Goal: Task Accomplishment & Management: Complete application form

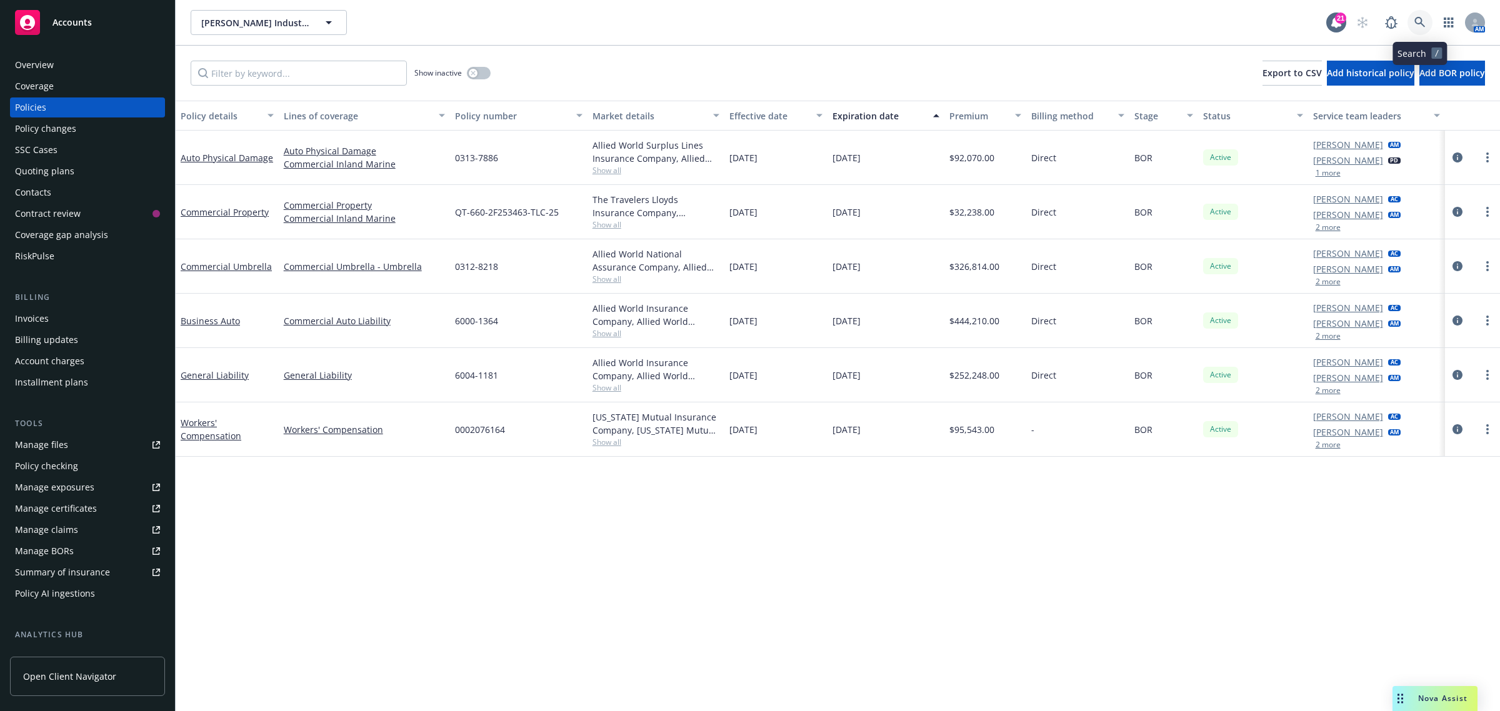
click at [1432, 24] on link at bounding box center [1420, 22] width 25 height 25
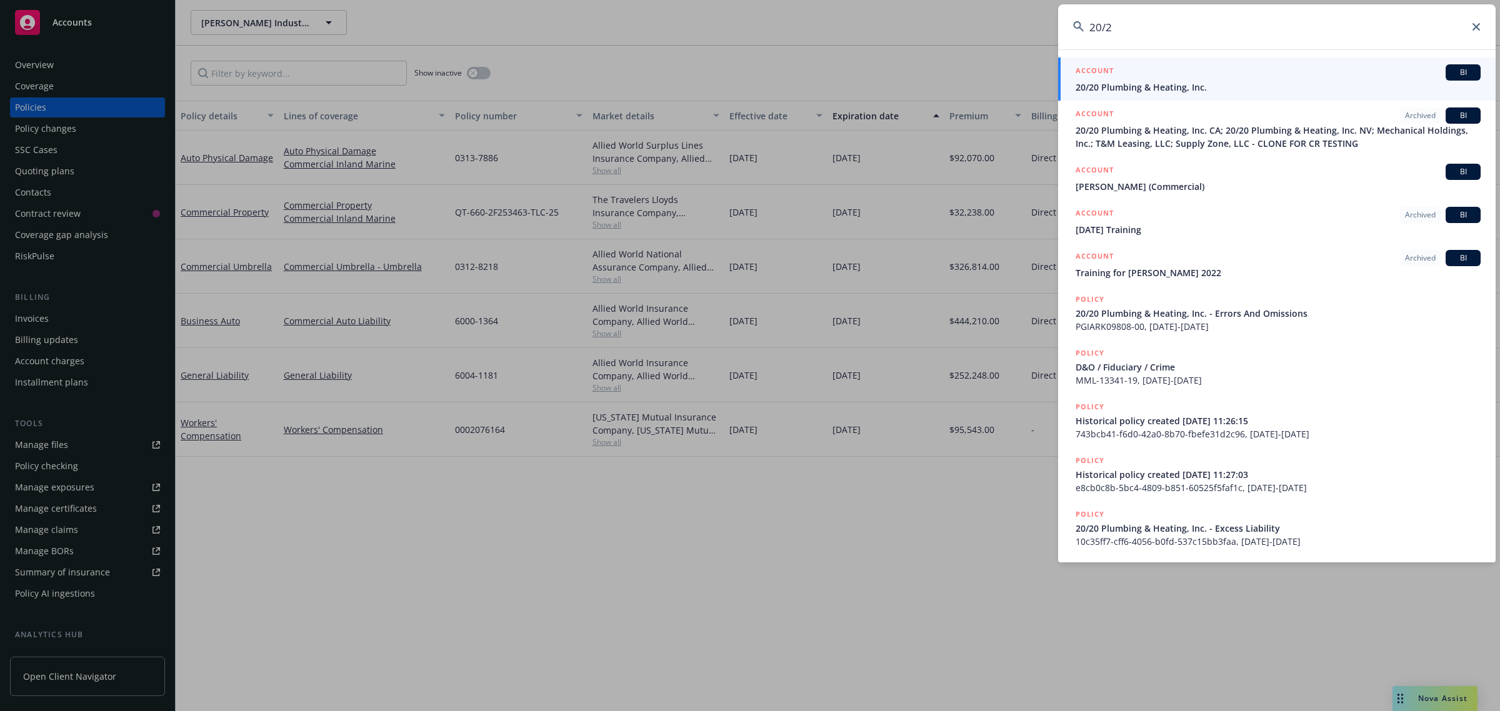
type input "20/2"
click at [1192, 79] on div "ACCOUNT BI" at bounding box center [1278, 72] width 405 height 16
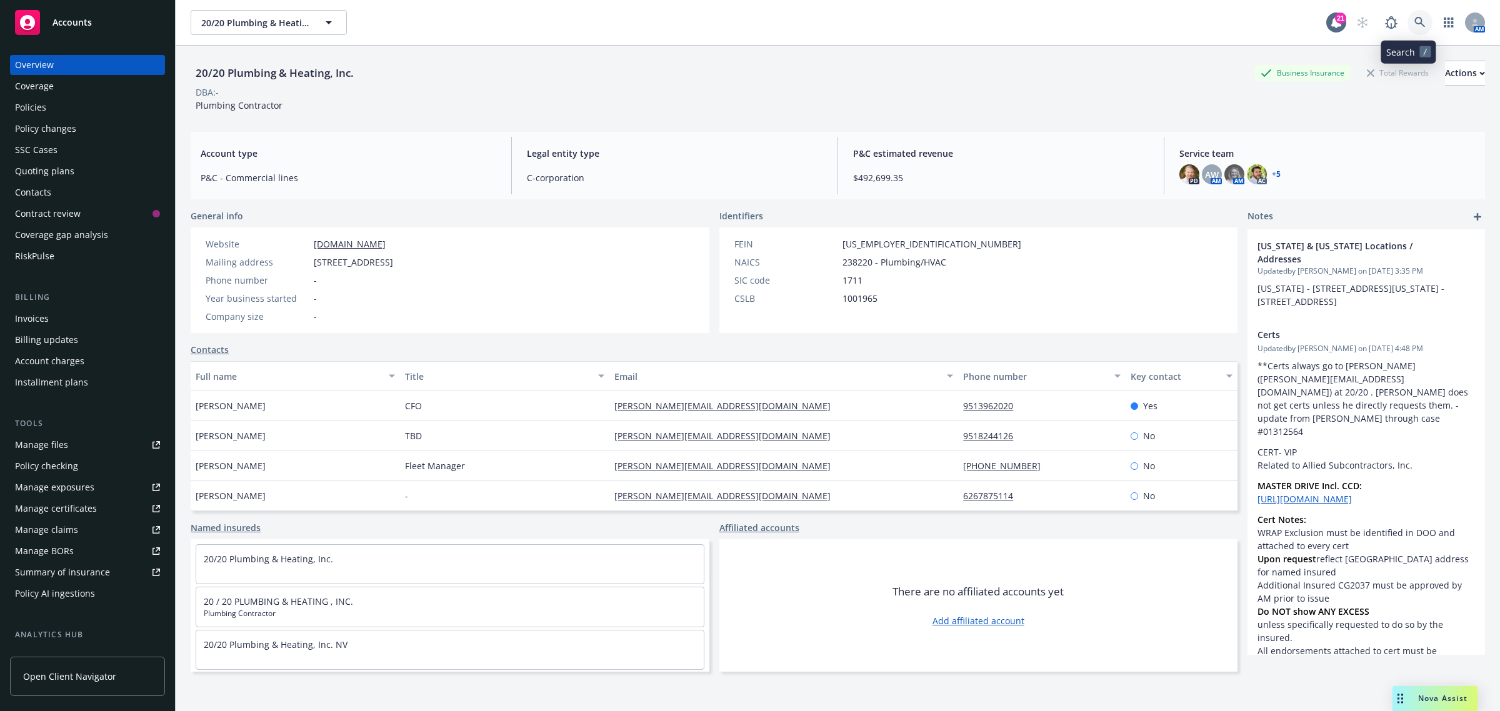
click at [1415, 26] on icon at bounding box center [1420, 22] width 11 height 11
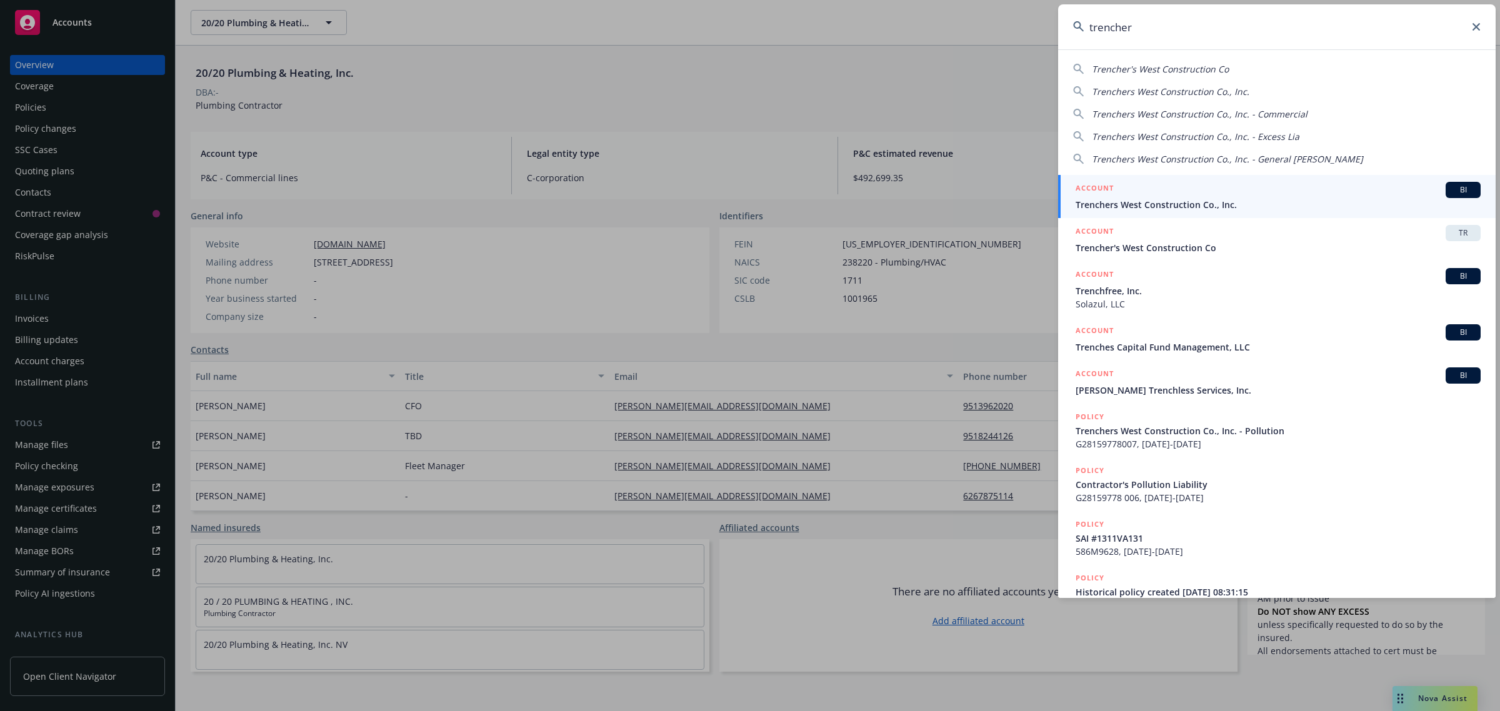
click at [1160, 66] on span "Trencher's West Construction Co" at bounding box center [1160, 69] width 137 height 12
type input "Trencher's West Construction Co"
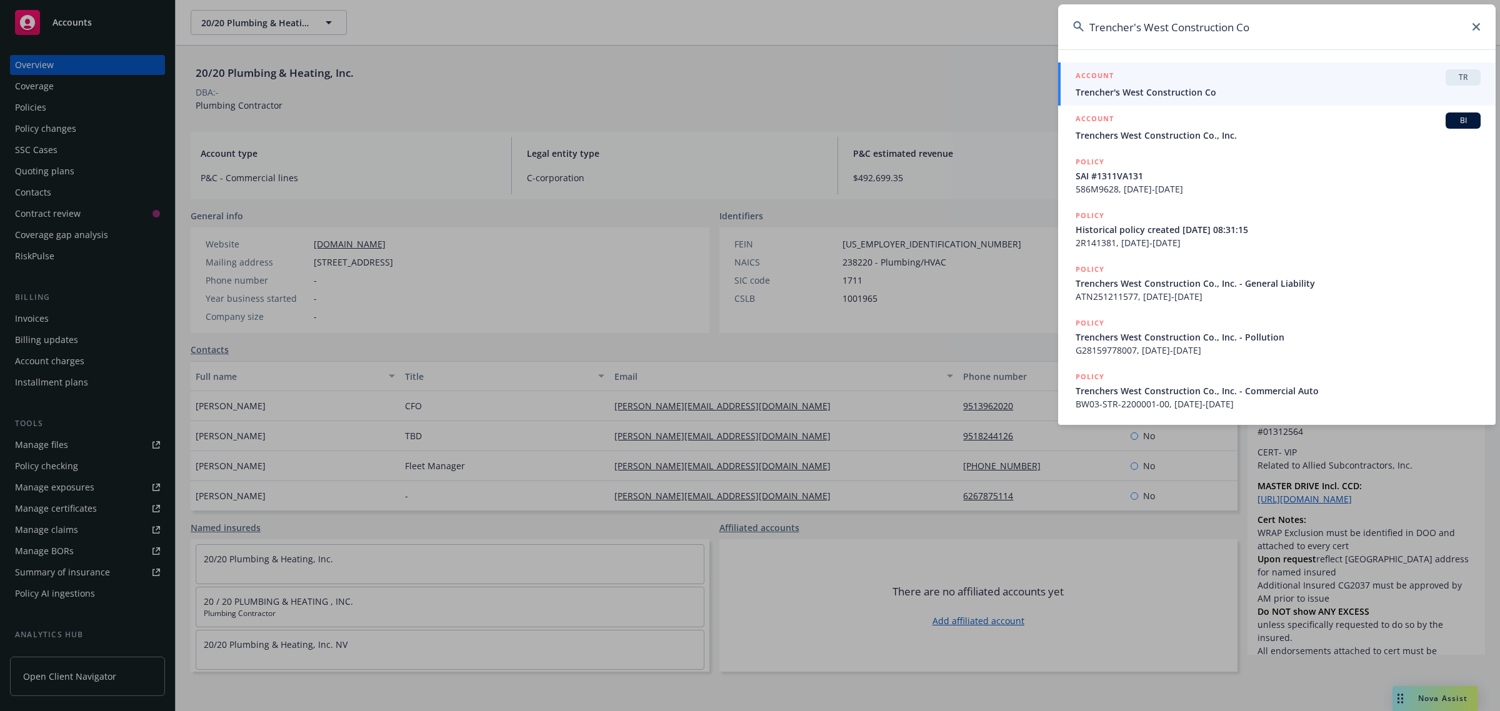
click at [1149, 76] on div "ACCOUNT TR" at bounding box center [1278, 77] width 405 height 16
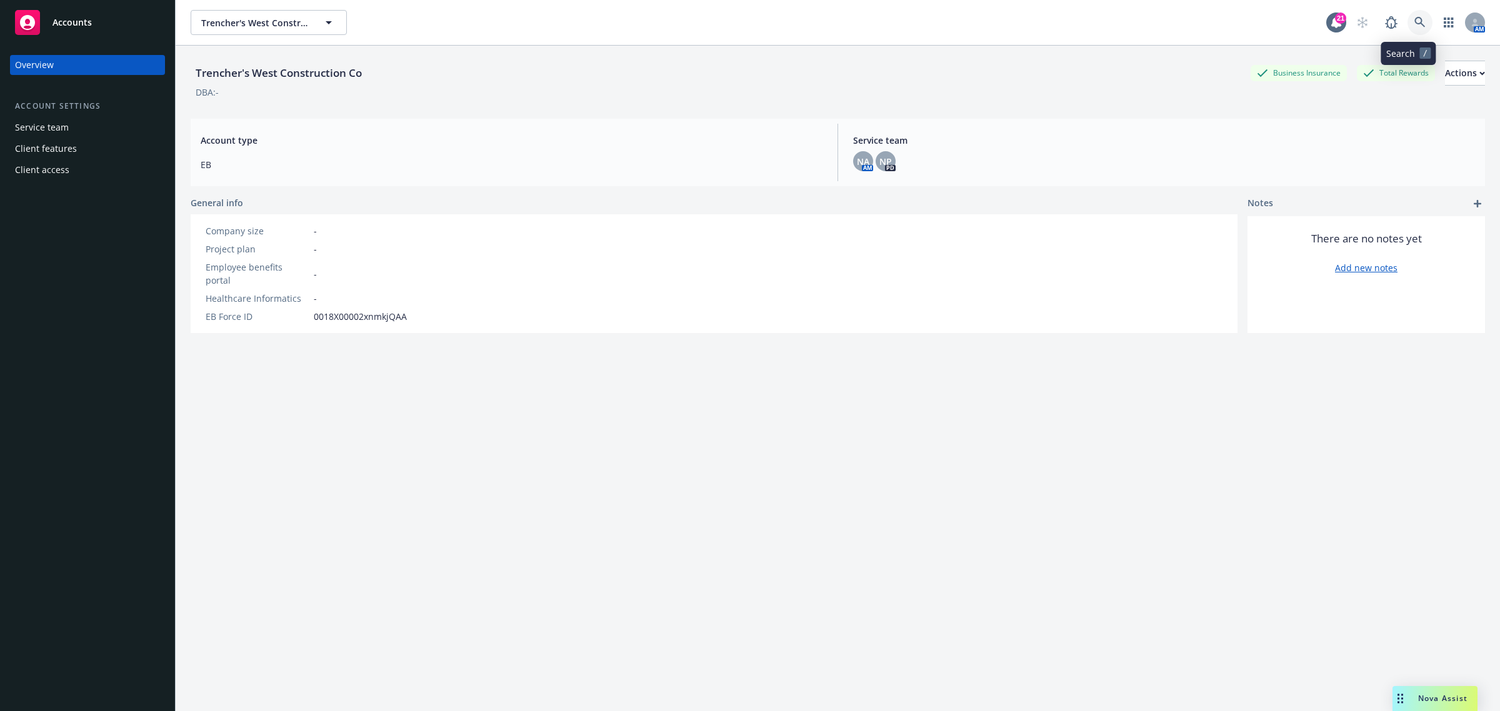
click at [1415, 25] on icon at bounding box center [1420, 22] width 11 height 11
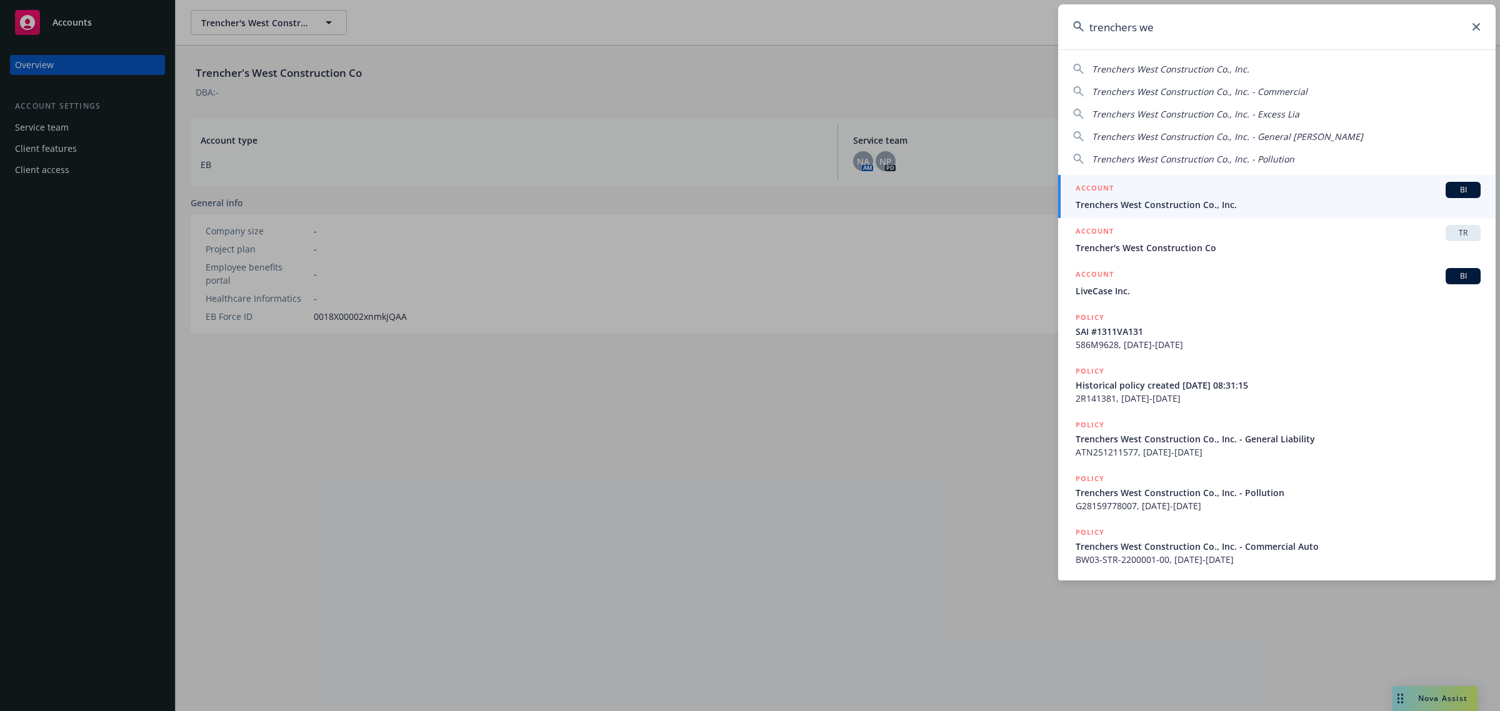
type input "trenchers we"
click at [1183, 199] on span "Trenchers West Construction Co., Inc." at bounding box center [1278, 204] width 405 height 13
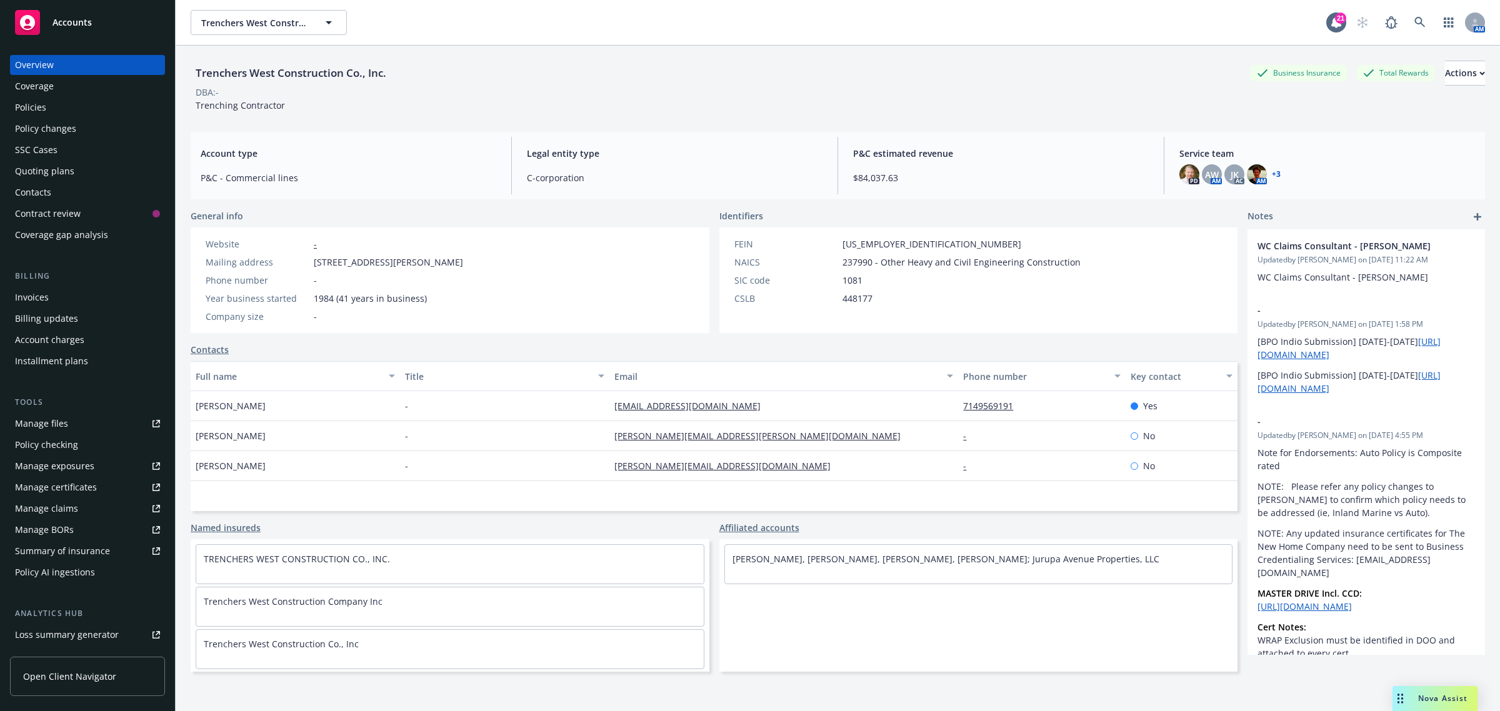
click at [72, 133] on div "Policy changes" at bounding box center [45, 129] width 61 height 20
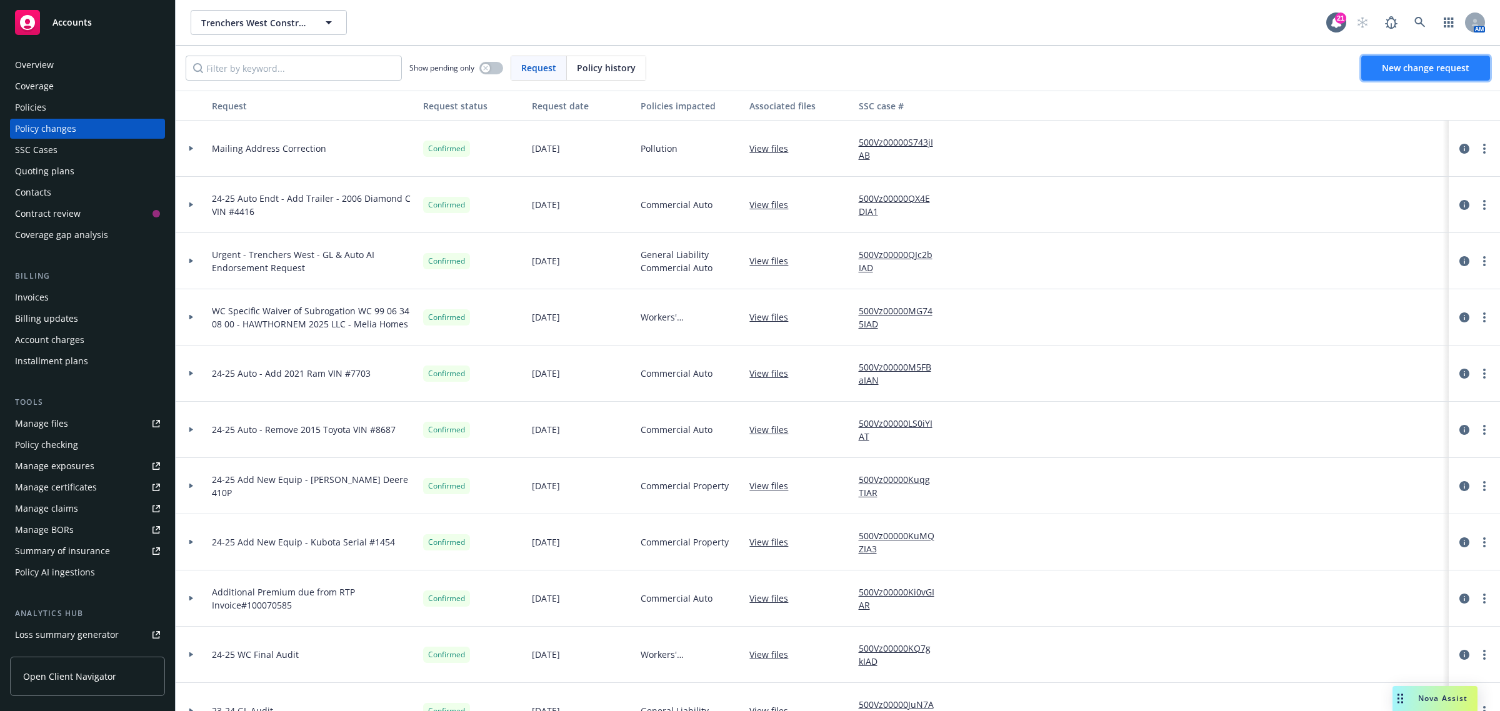
click at [1377, 66] on link "New change request" at bounding box center [1426, 68] width 129 height 25
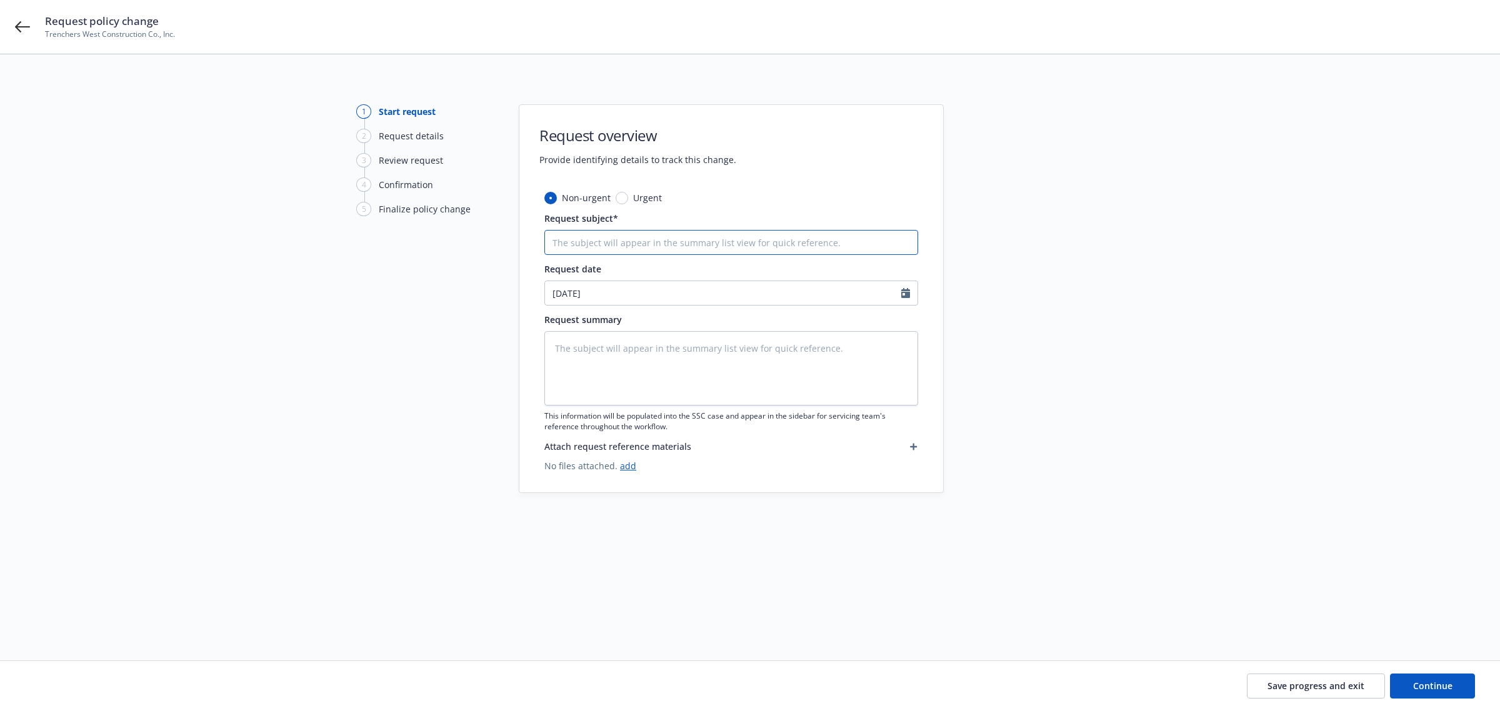
click at [583, 242] on input "Request subject*" at bounding box center [732, 242] width 374 height 25
type textarea "x"
type input "R"
type textarea "x"
type input "Re"
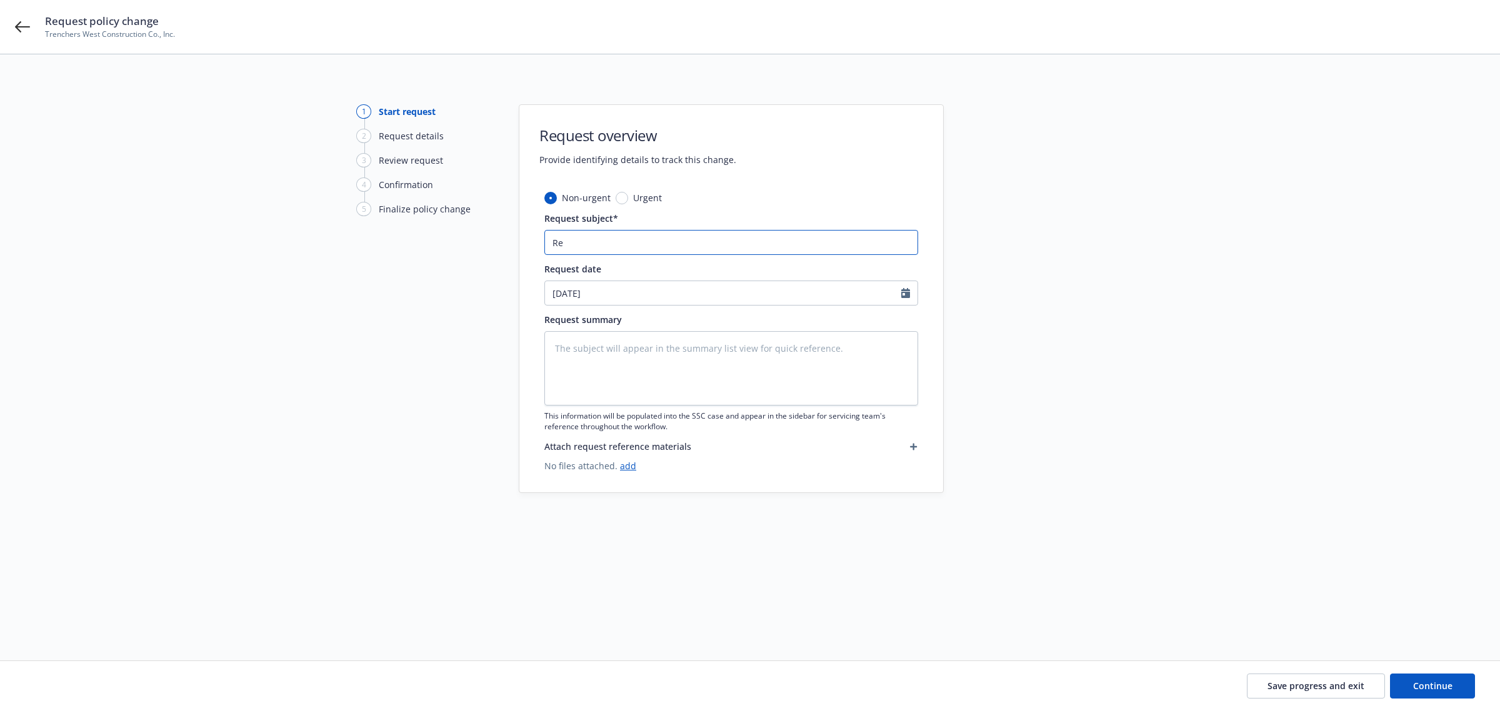
type textarea "x"
type input "Req"
type textarea "x"
type input "Requ"
type textarea "x"
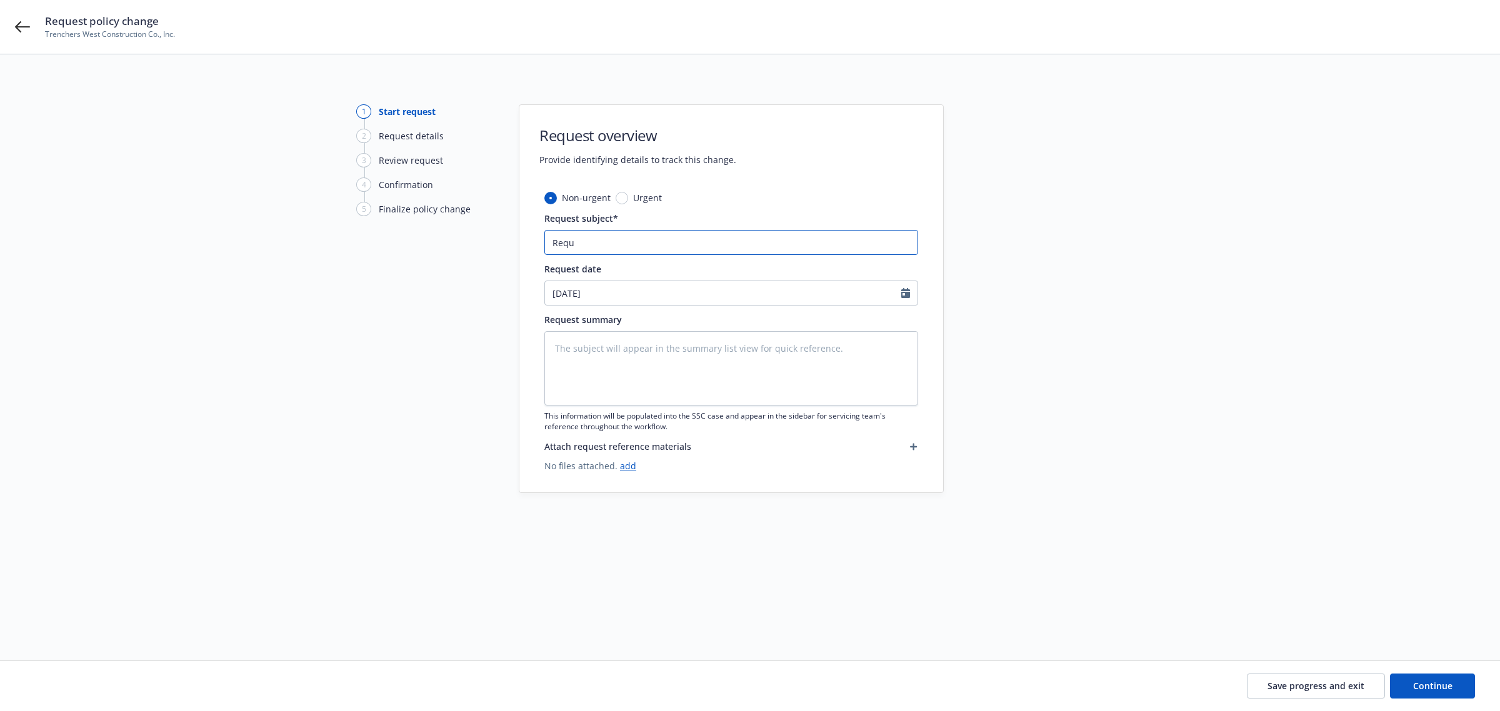
type input "Reque"
type textarea "x"
type input "Reques"
type textarea "x"
type input "Request"
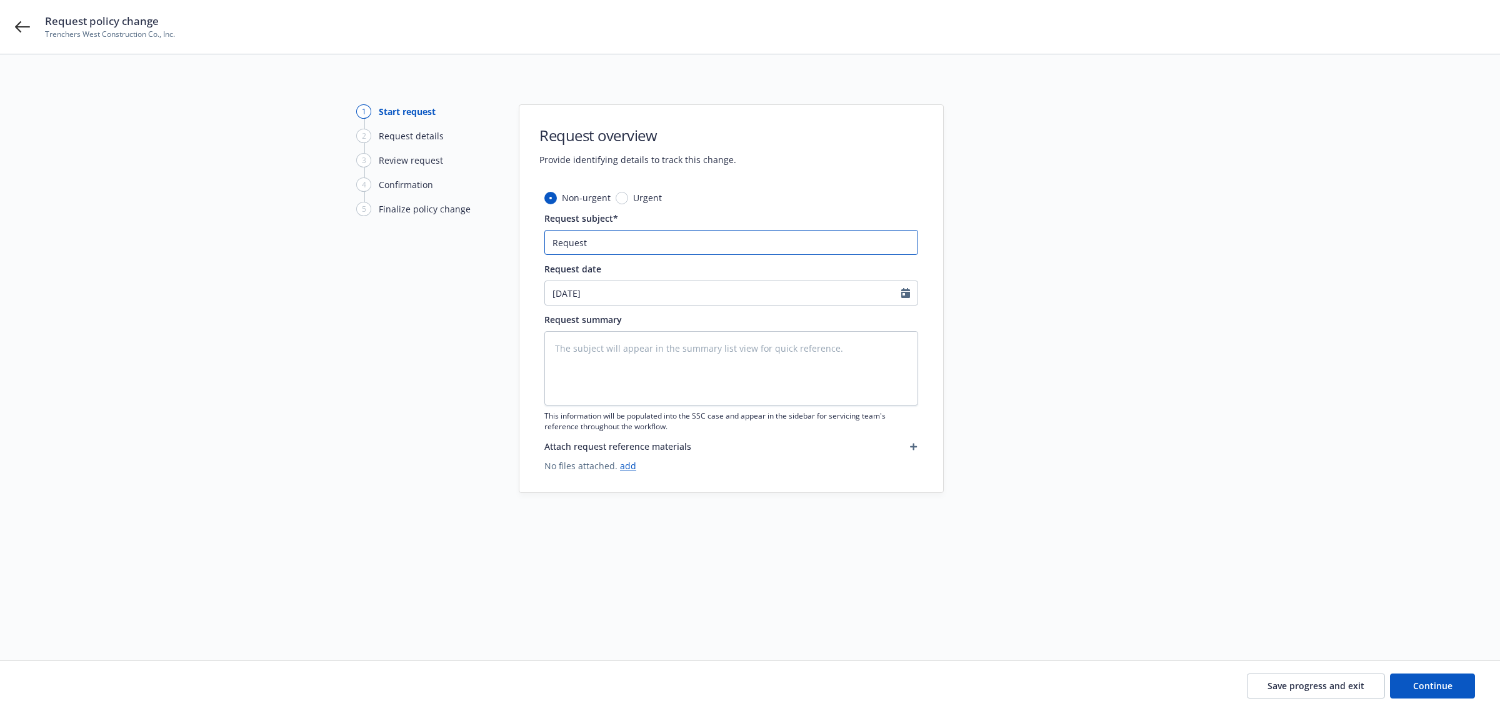
type textarea "x"
type input "Request"
type textarea "x"
type input "Request t"
type textarea "x"
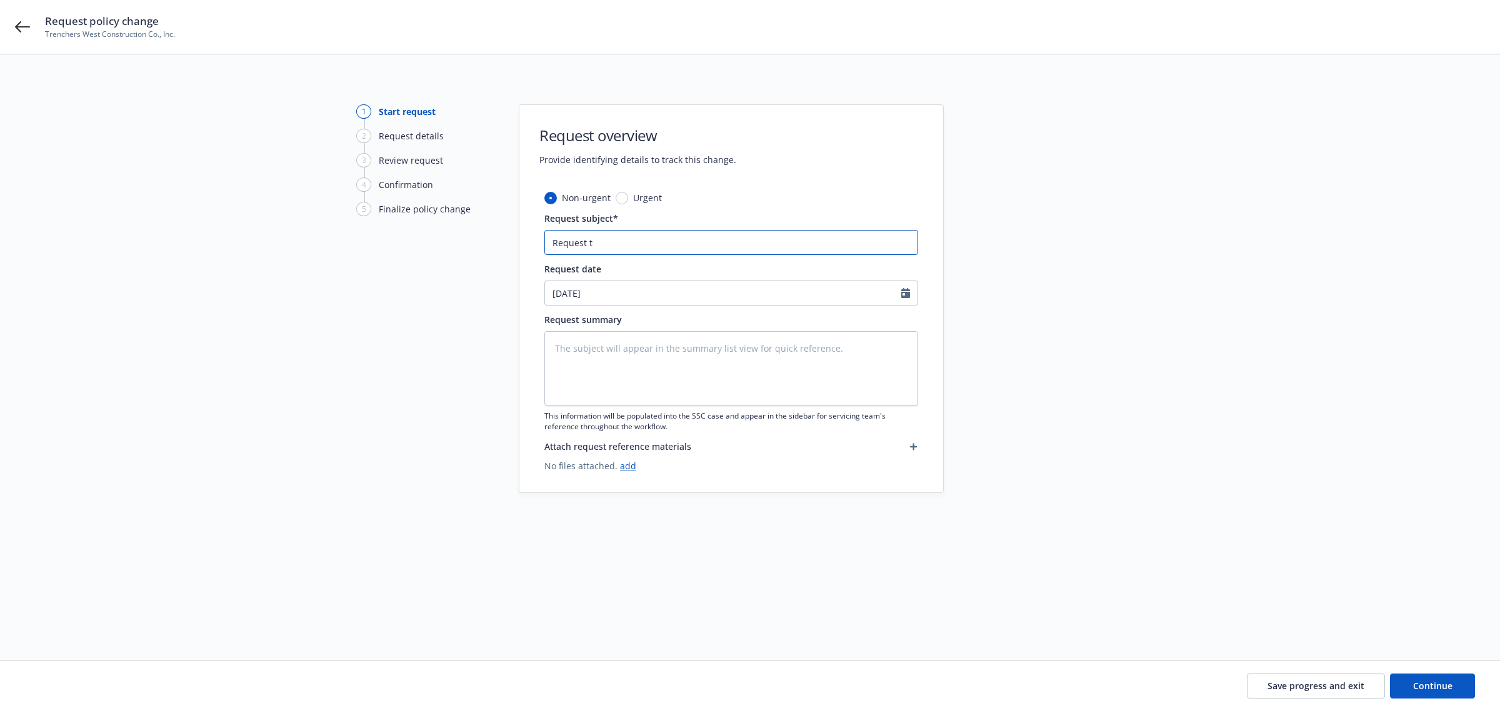
type input "Request to"
type textarea "x"
type input "Request to"
type textarea "x"
type input "Request to A"
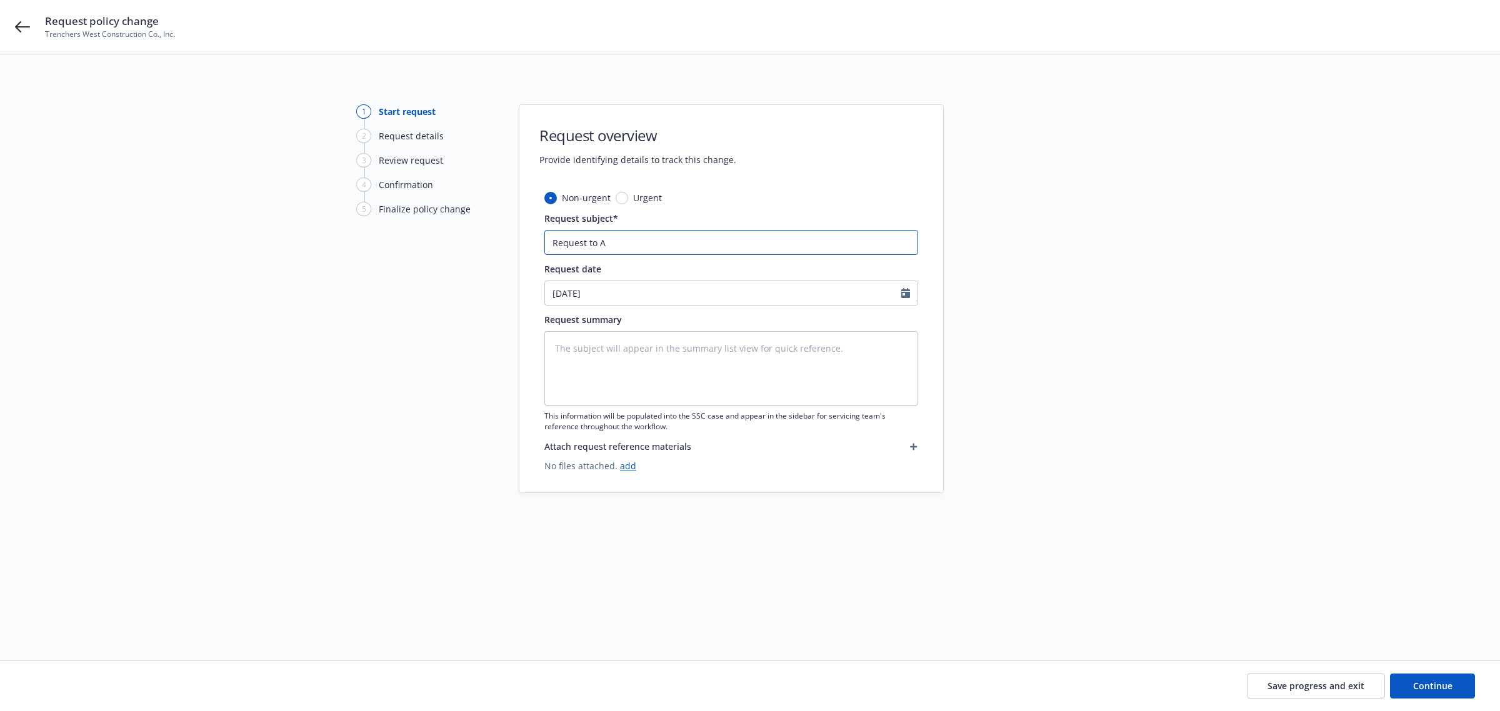
type textarea "x"
type input "Request to Ad"
type textarea "x"
type input "Request to Add"
type textarea "x"
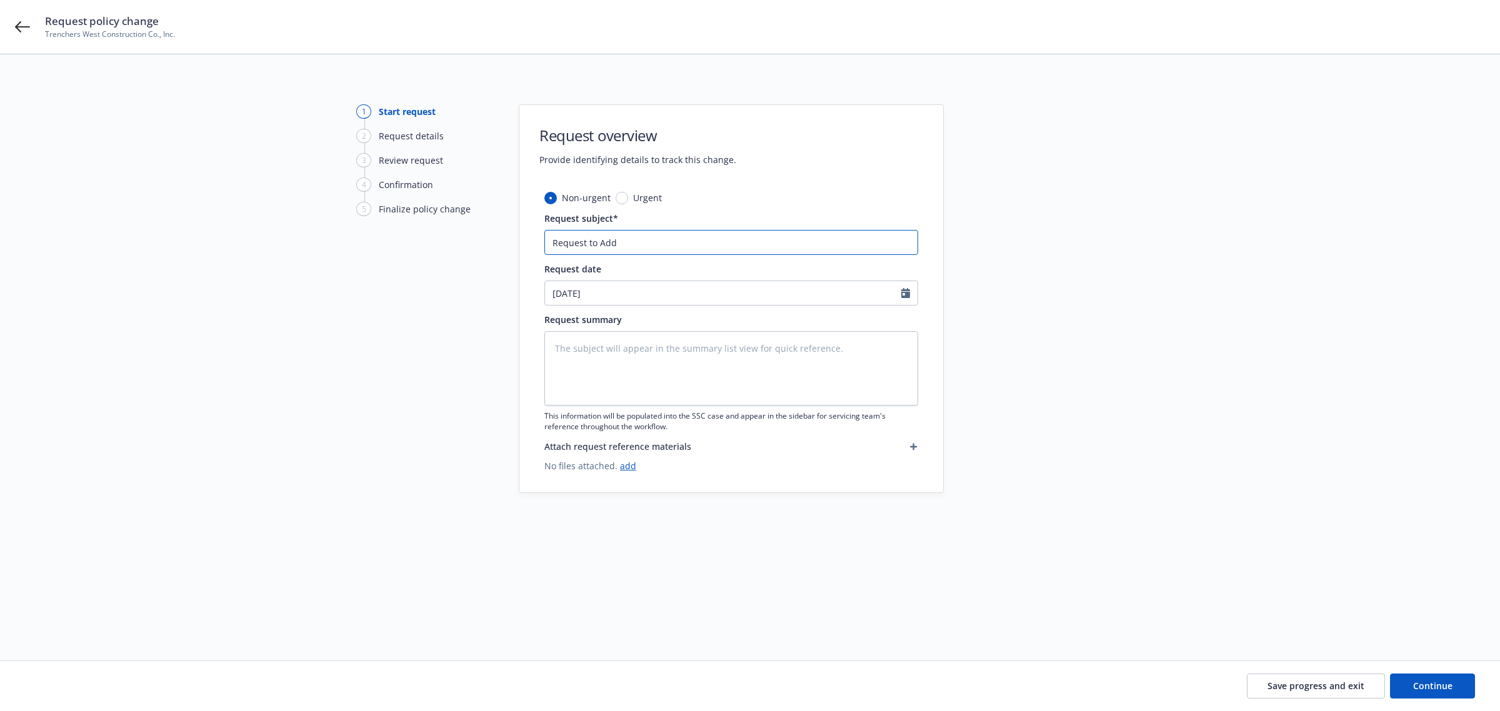
type input "Request to Add"
type textarea "x"
type input "Request to Add D"
type textarea "x"
type input "Request to Add Dr"
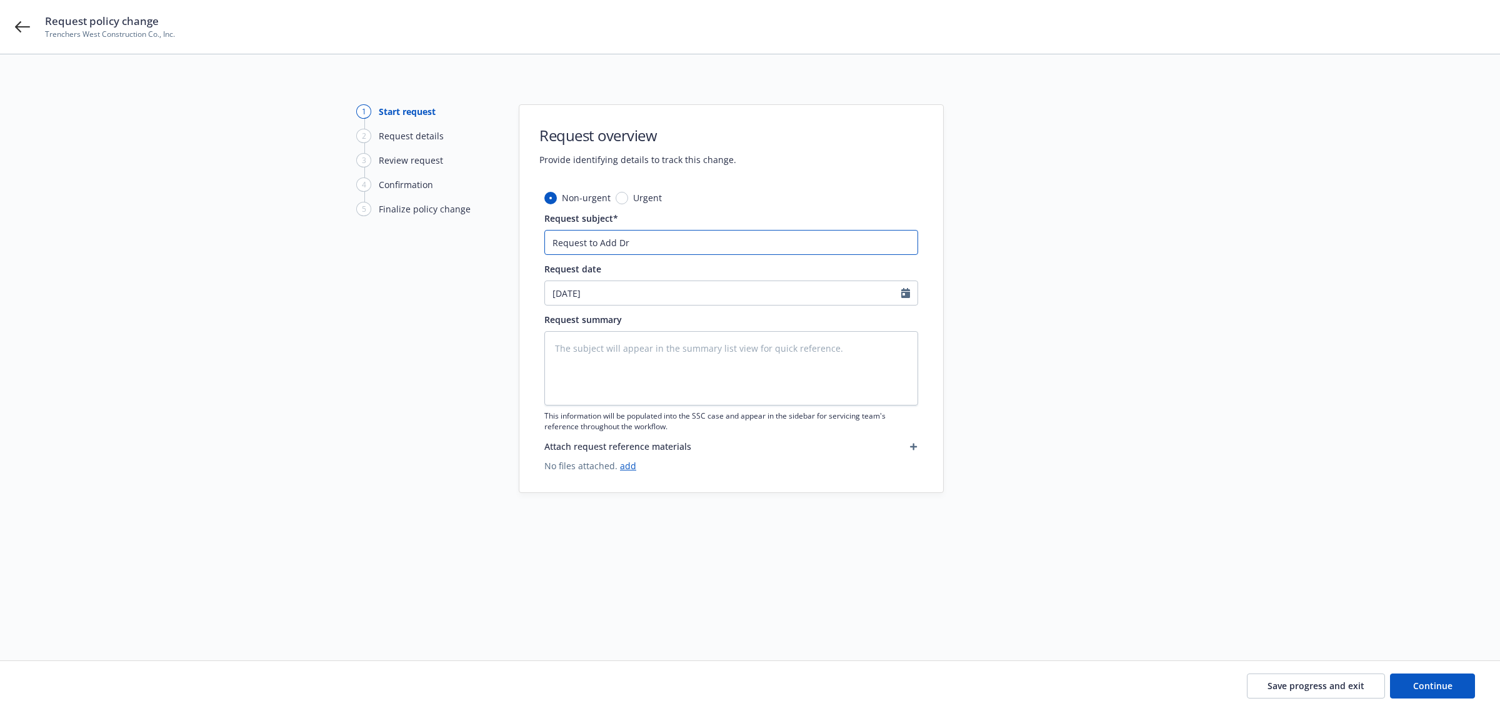
type textarea "x"
type input "Request to Add Dri"
type textarea "x"
type input "Request to Add Driv"
type textarea "x"
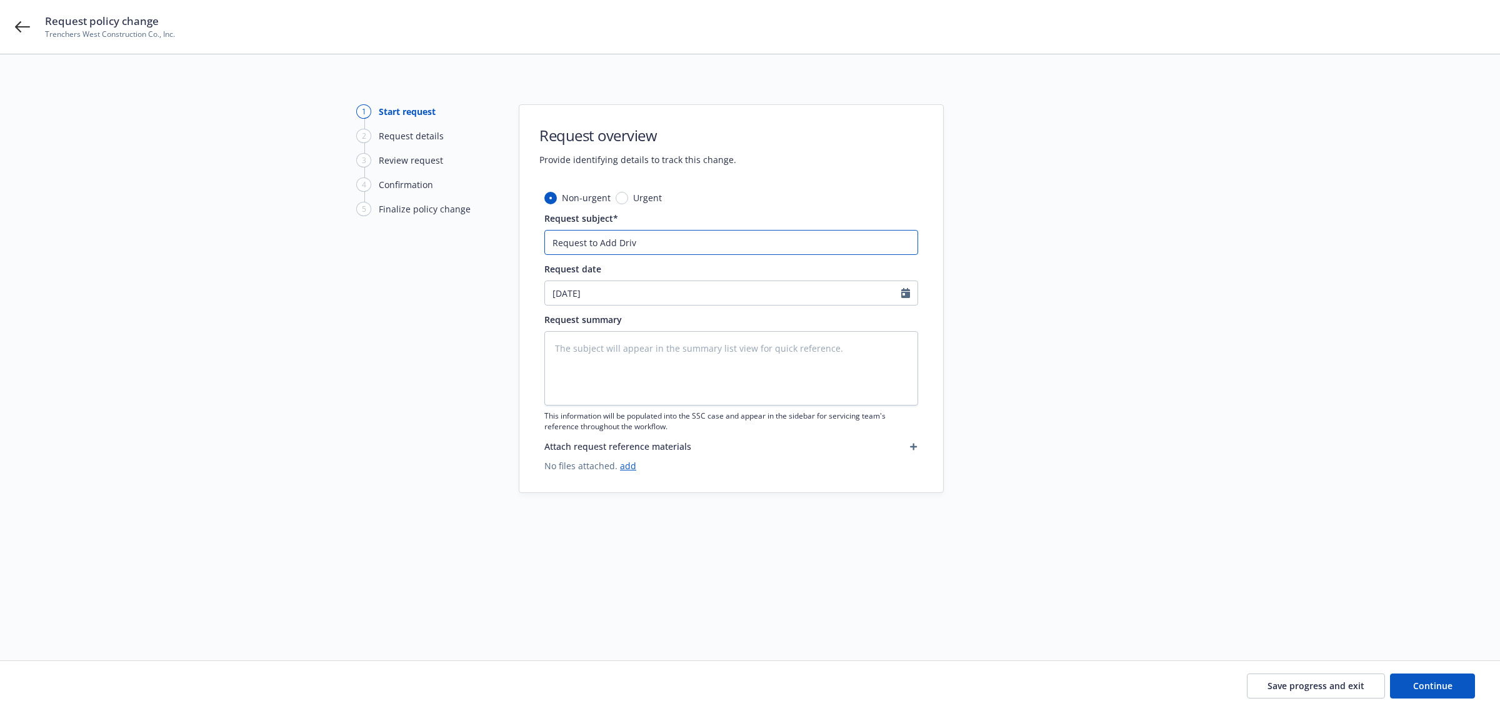
type input "Request to Add Drive"
type textarea "x"
type input "Request to Add Driver"
type textarea "x"
type input "Request to Add Drive"
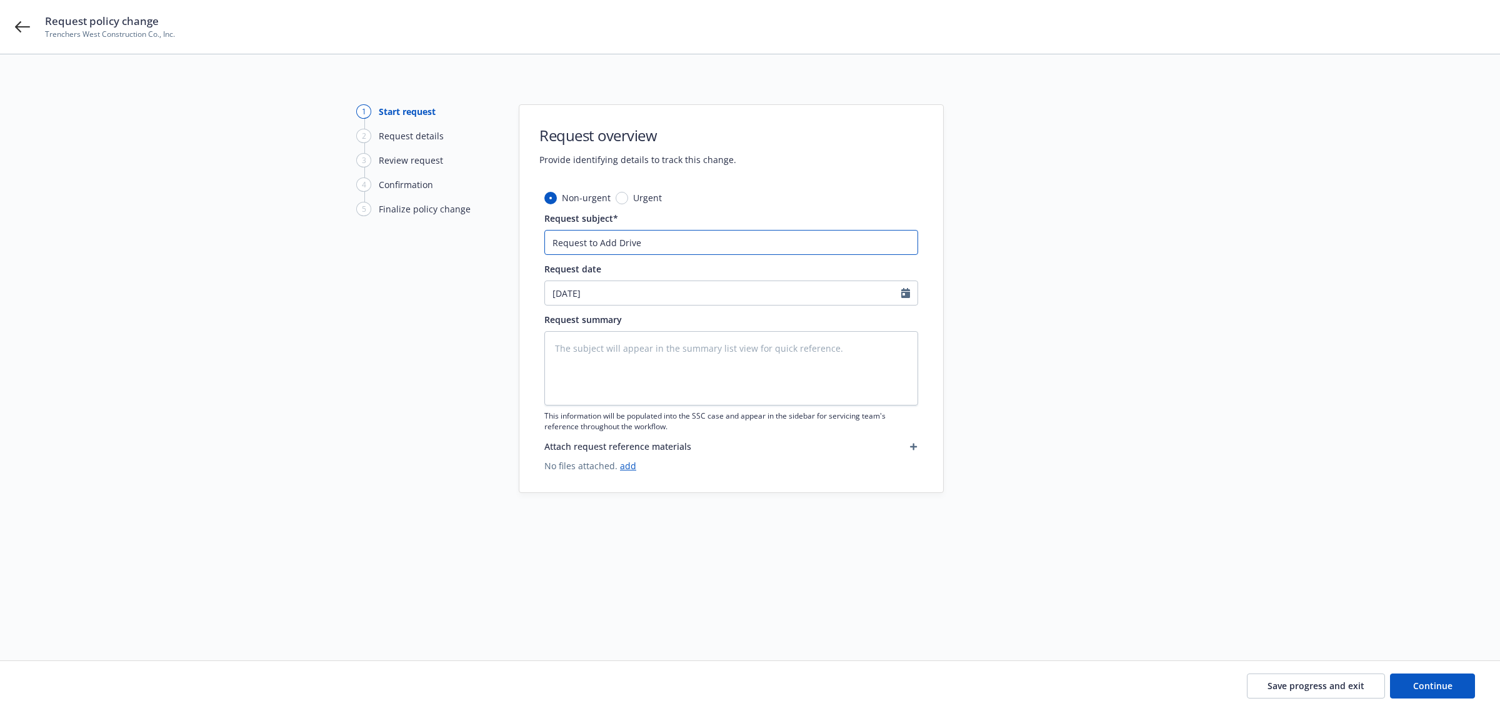
type textarea "x"
type input "Request to Add Driv"
type textarea "x"
type input "Request to Add Dri"
type textarea "x"
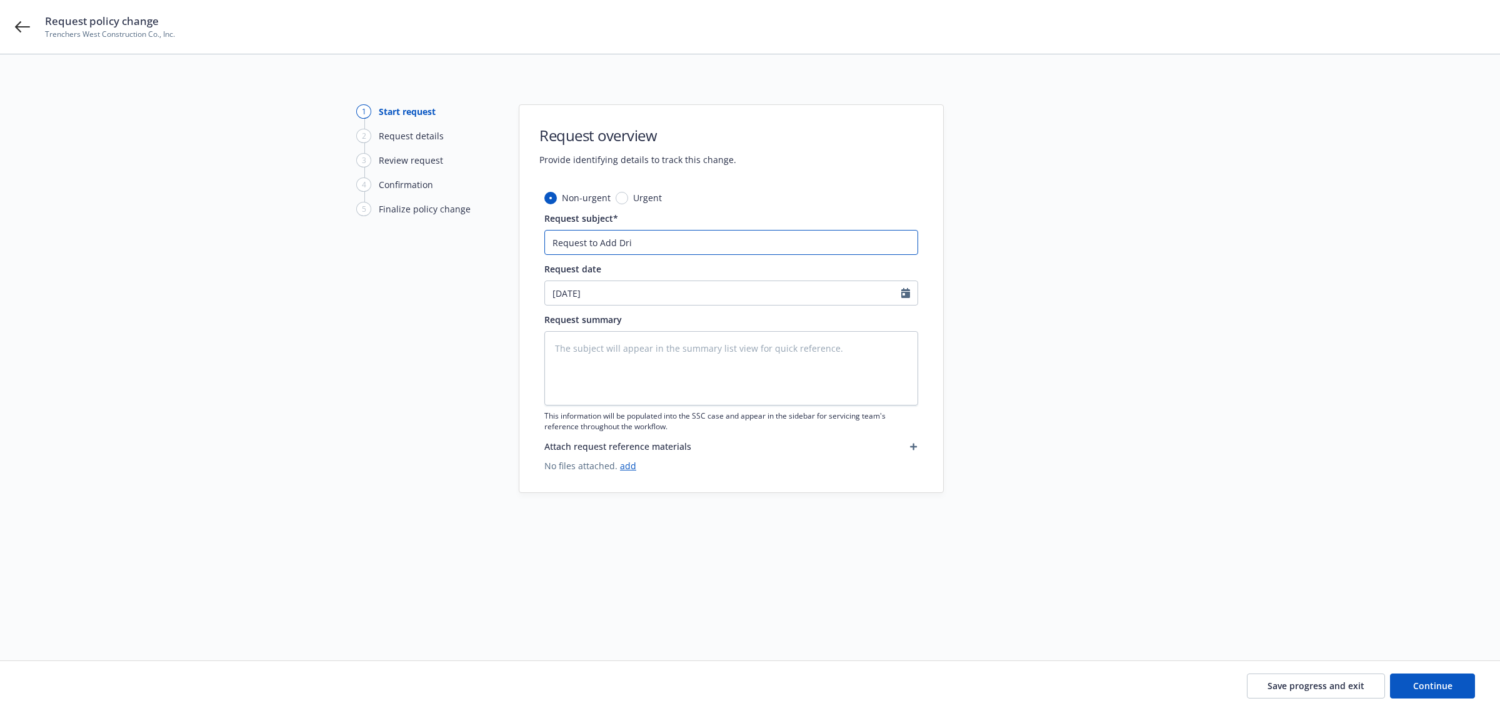
type input "Request to Add Dr"
type textarea "x"
type input "Request to Add D"
type textarea "x"
type input "Request to Add D="
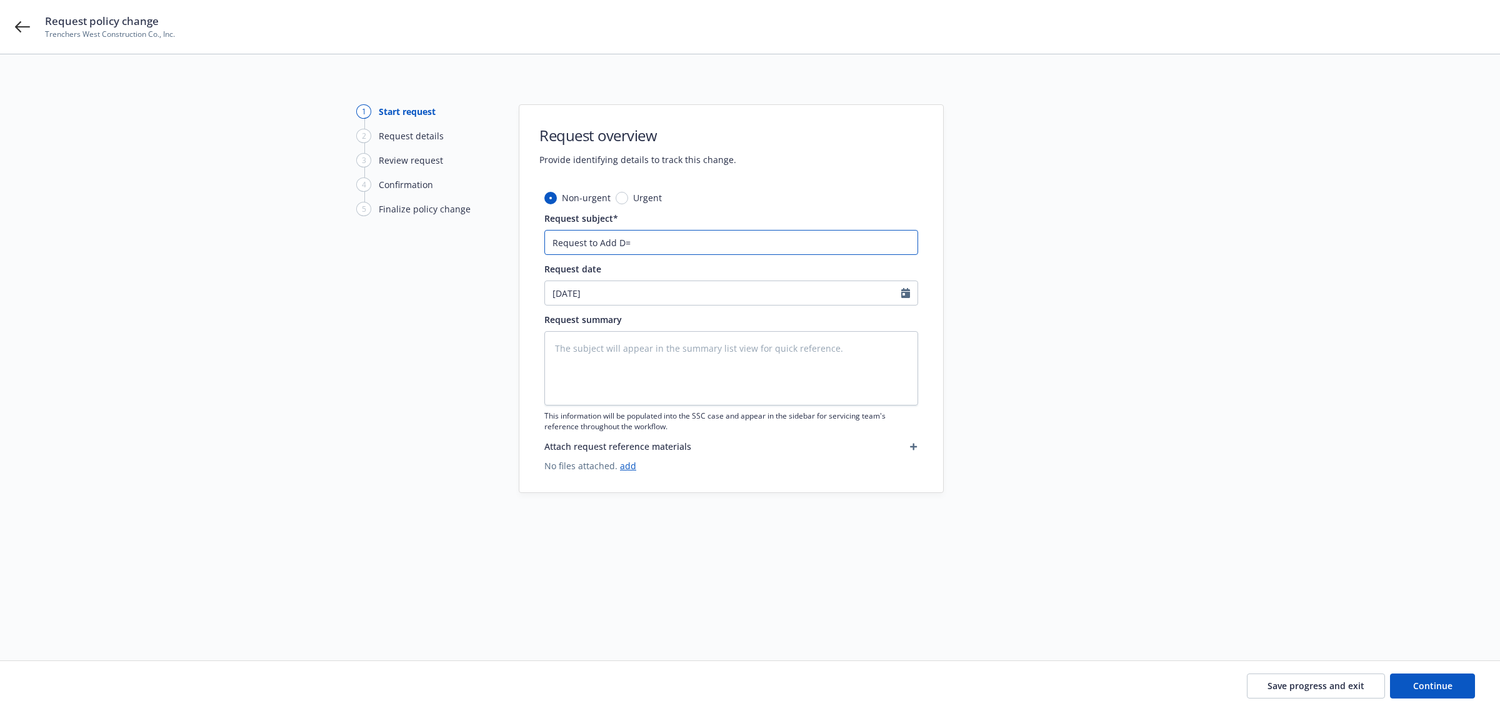
type textarea "x"
type input "Request to Add D=A"
type textarea "x"
type input "Request to Add D=Au"
type textarea "x"
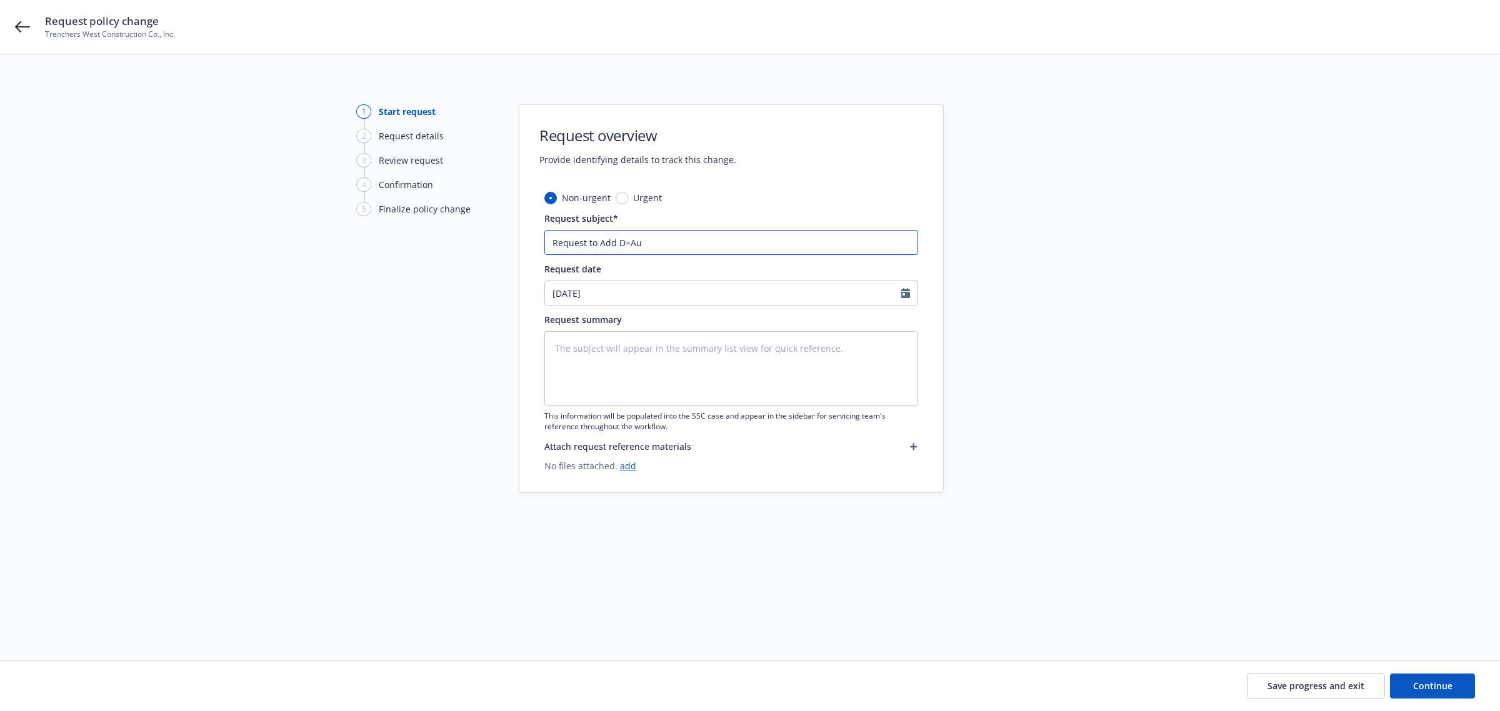
type input "Request to Add D=Aut"
type textarea "x"
type input "Request to Add D=Auto"
type textarea "x"
type input "Request to Add D=Aut"
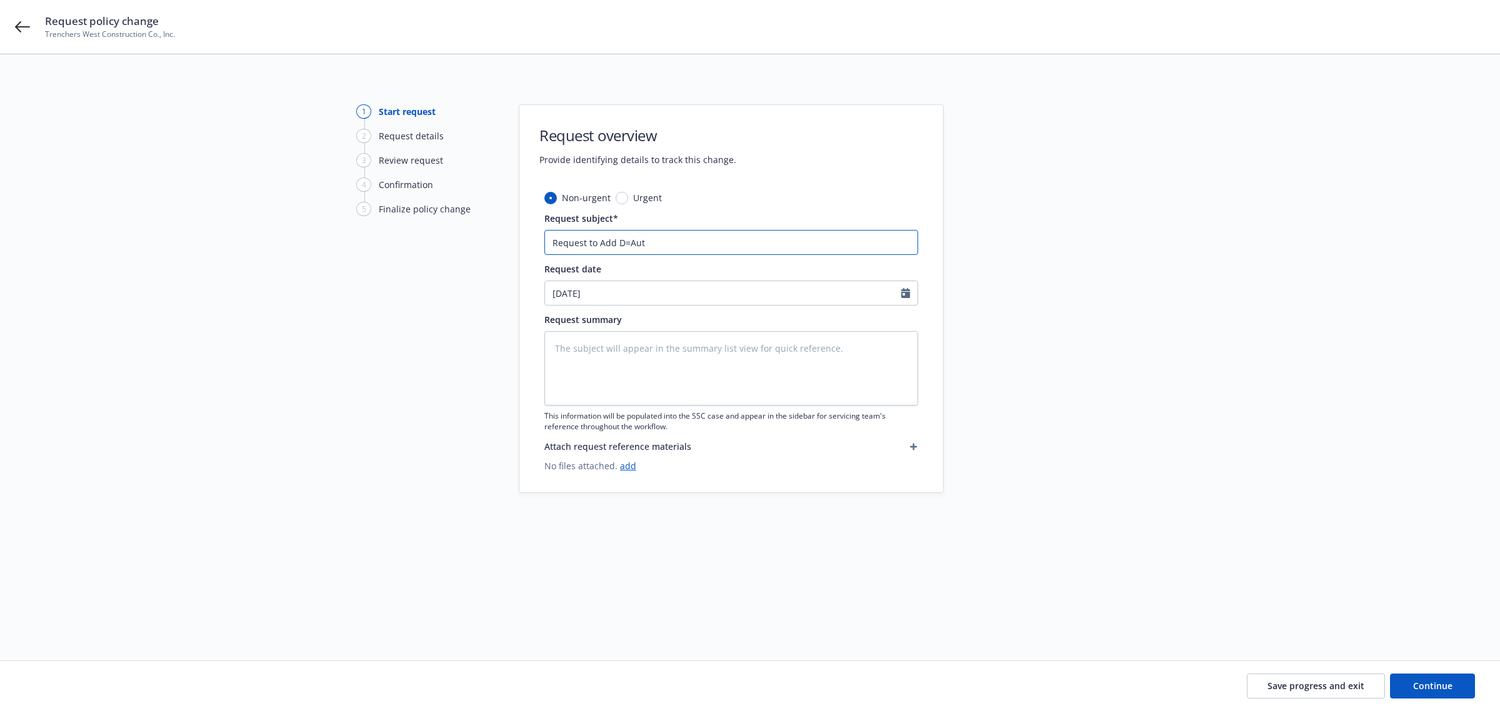
type textarea "x"
type input "Request to Add D=Au"
type textarea "x"
type input "Request to Add D=A"
type textarea "x"
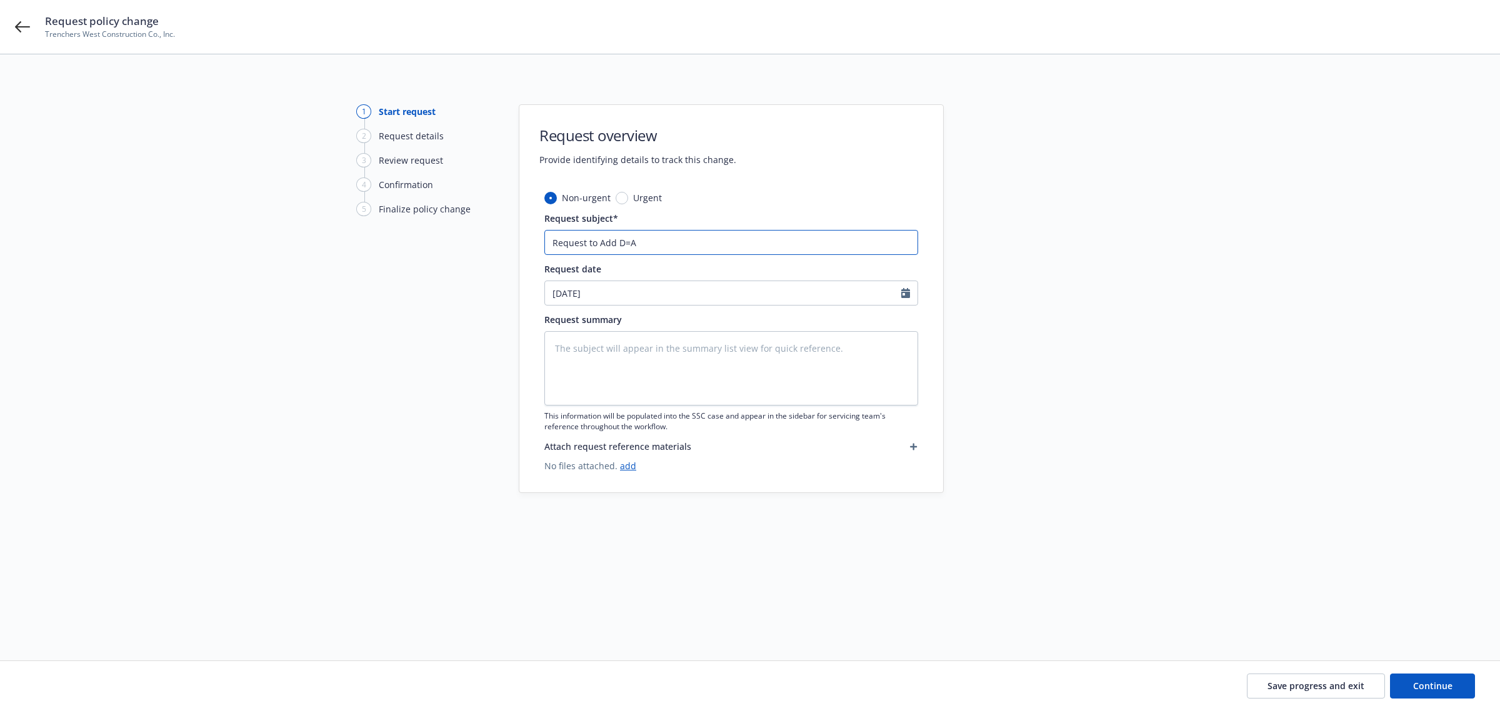
type input "Request to Add D="
type textarea "x"
type input "Request to Add D"
type textarea "x"
type input "Request to Add"
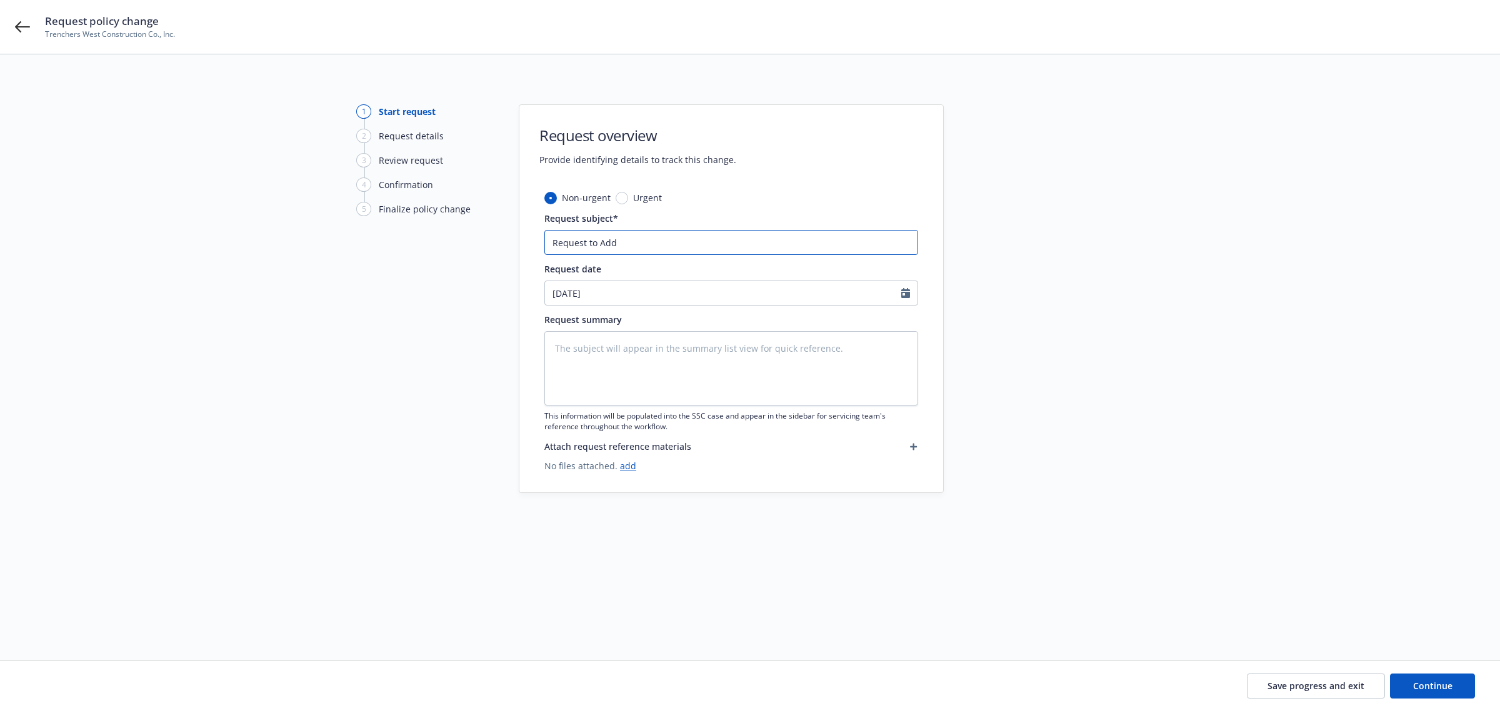
type textarea "x"
type input "Request to Add A"
type textarea "x"
type input "Request to Add Au"
type textarea "x"
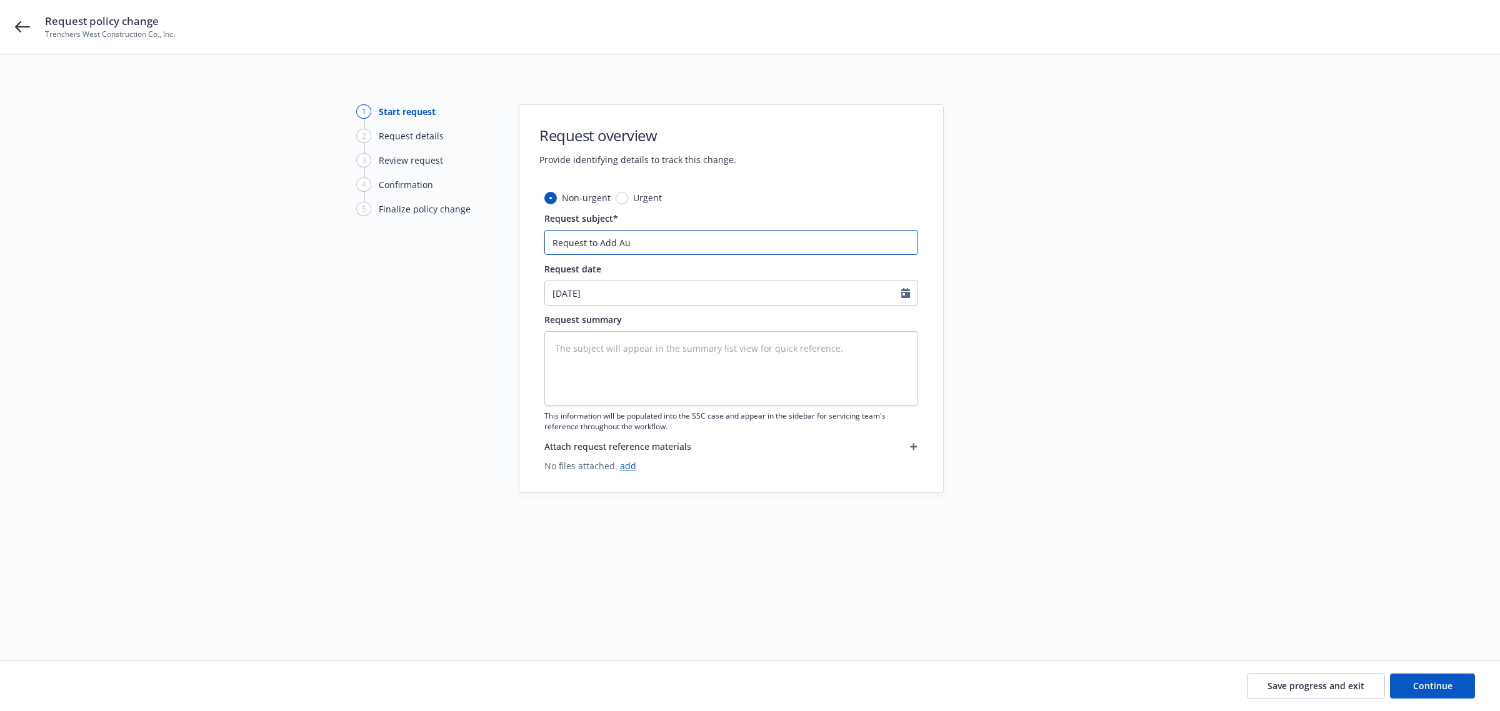
type input "Request to Add A"
type textarea "x"
type input "Request to Add"
type textarea "x"
type input "Request to Add N"
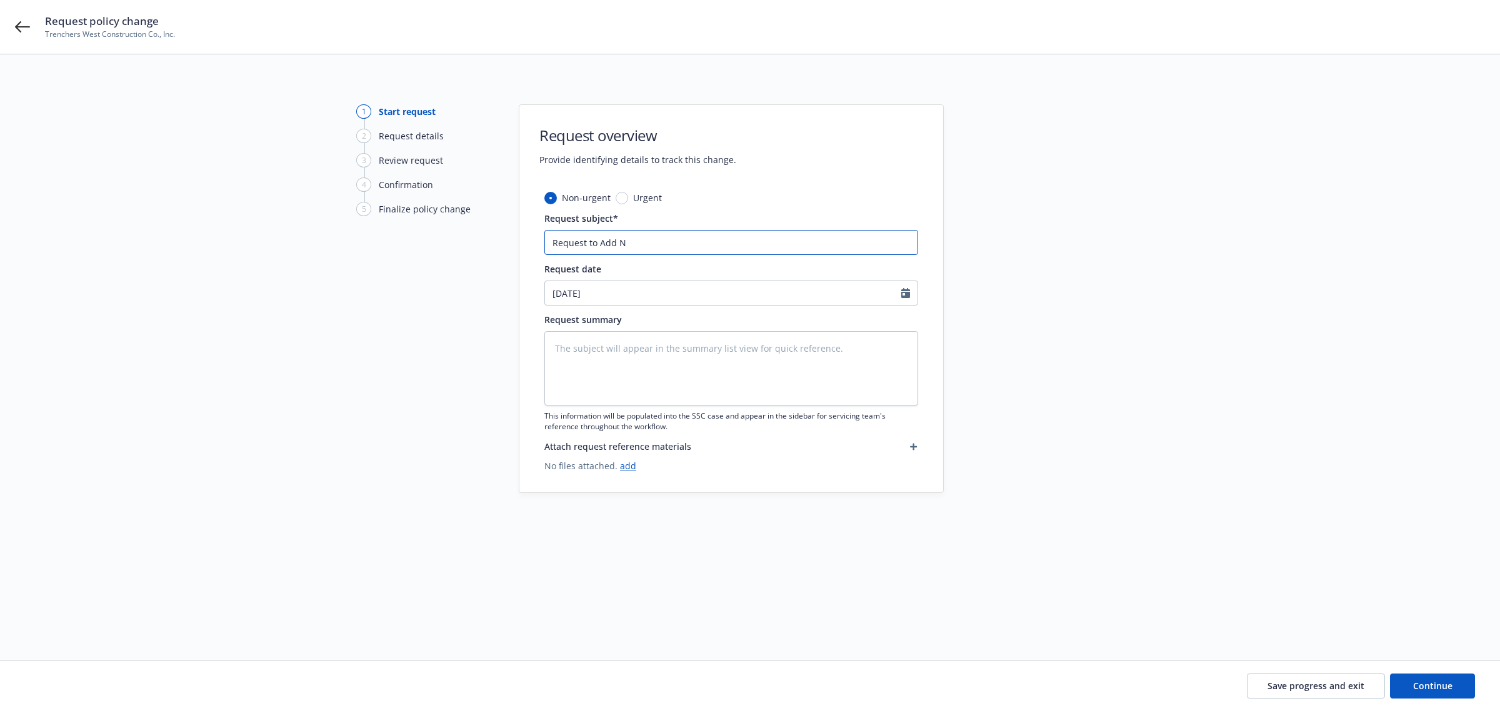
type textarea "x"
type input "Request to Add Ne"
type textarea "x"
type input "Request to Add New"
type textarea "x"
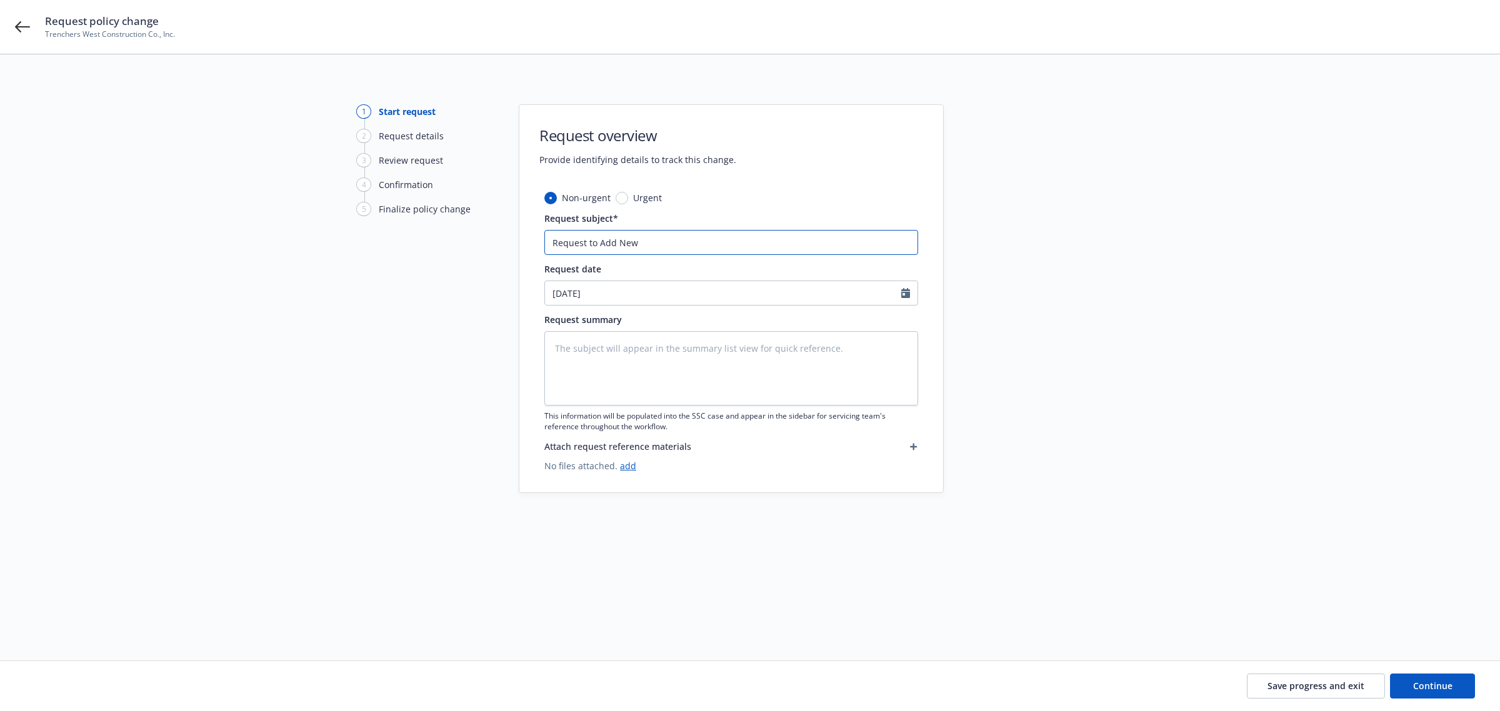
type input "Request to Add New"
type textarea "x"
type input "Request to Add New V"
type textarea "x"
type input "Request to Add New Ve"
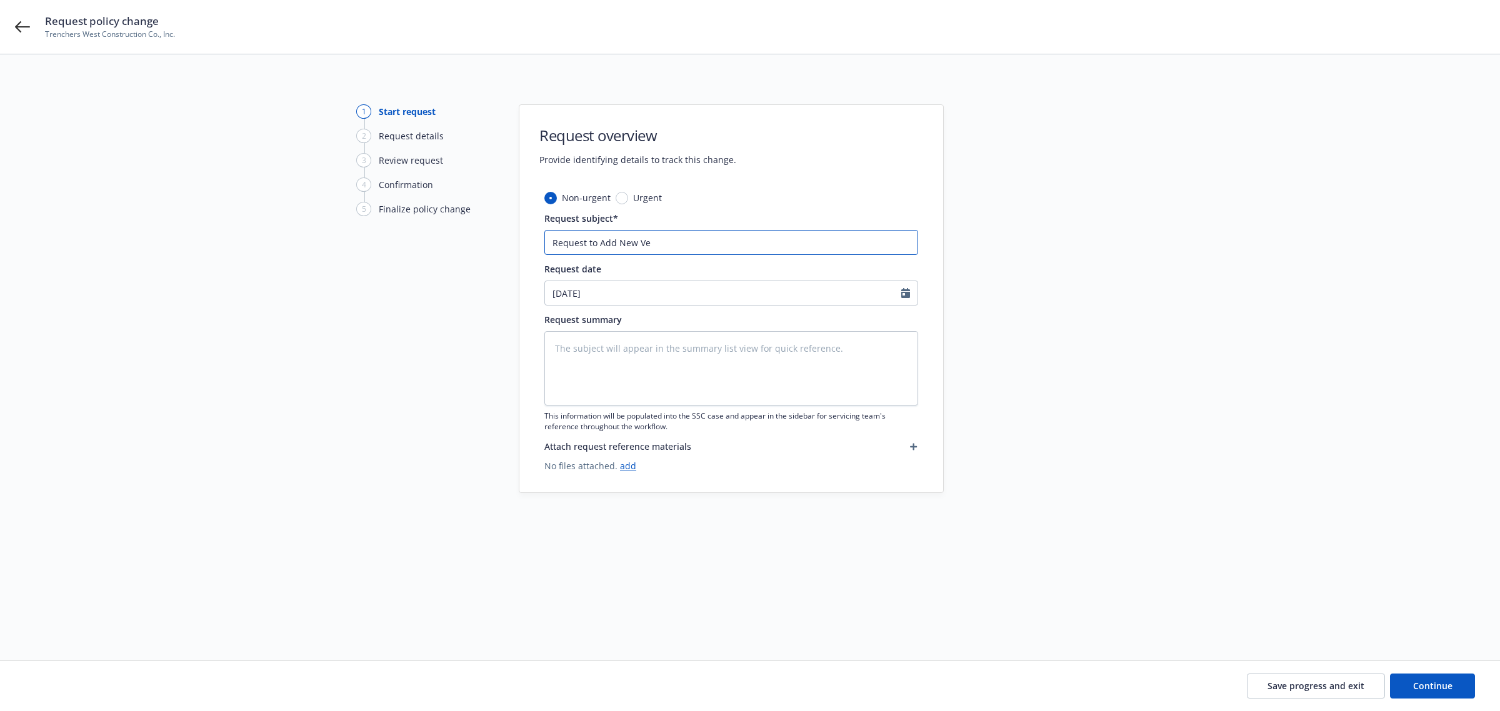
type textarea "x"
type input "Request to Add New Veh"
type textarea "x"
type input "Request to Add New Vehi"
type textarea "x"
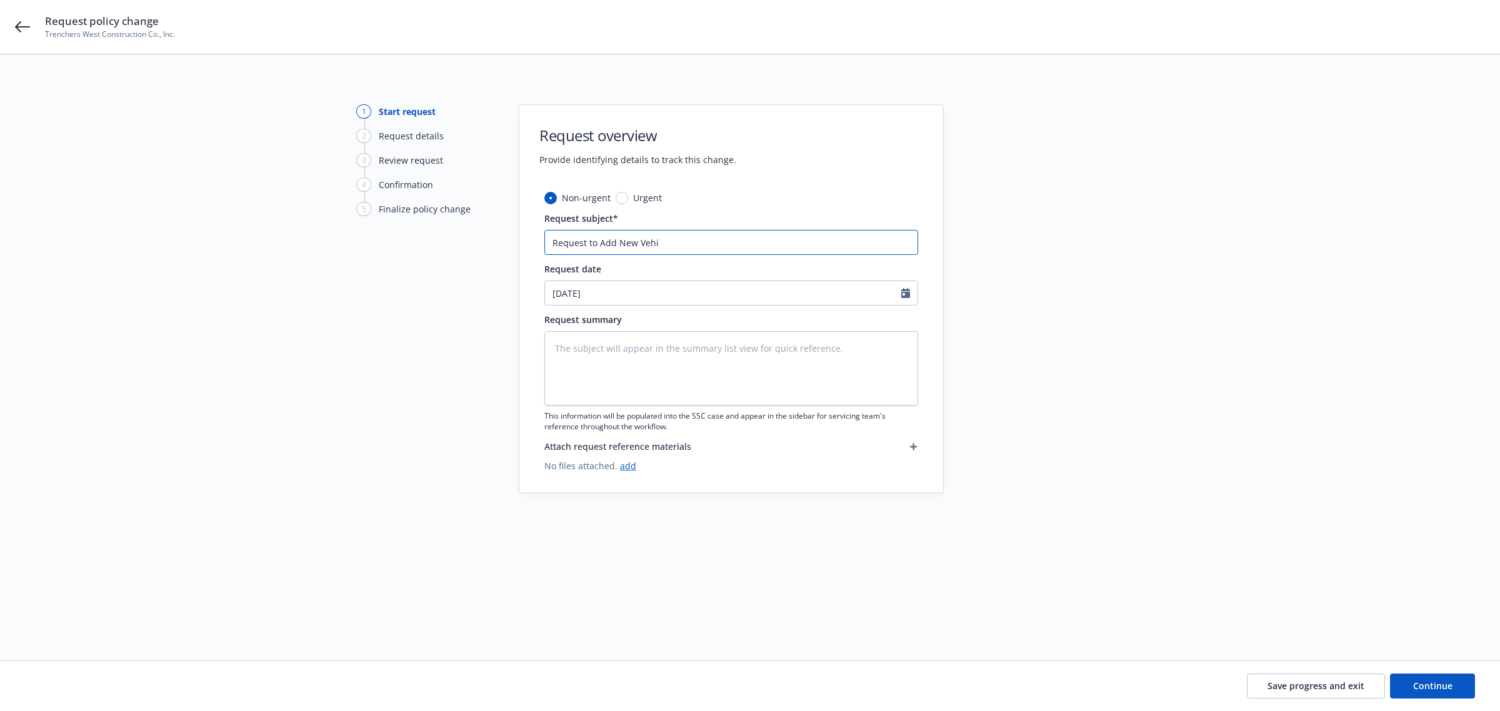
type input "Request to Add New Vehic"
type textarea "x"
type input "Request to Add New Vehi"
type textarea "x"
type input "Request to Add New Ve"
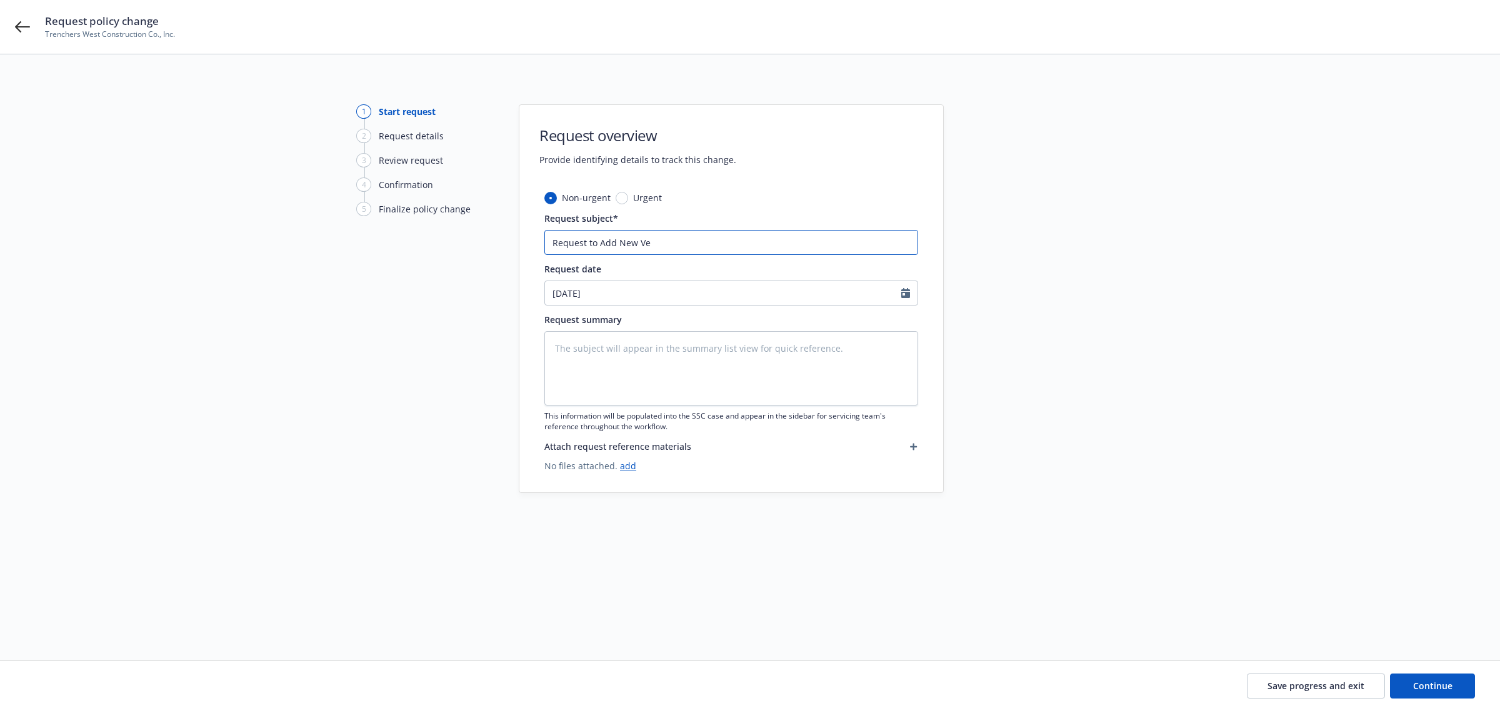
type textarea "x"
type input "Request to Add New V"
type textarea "x"
type input "Request to Add New"
type textarea "x"
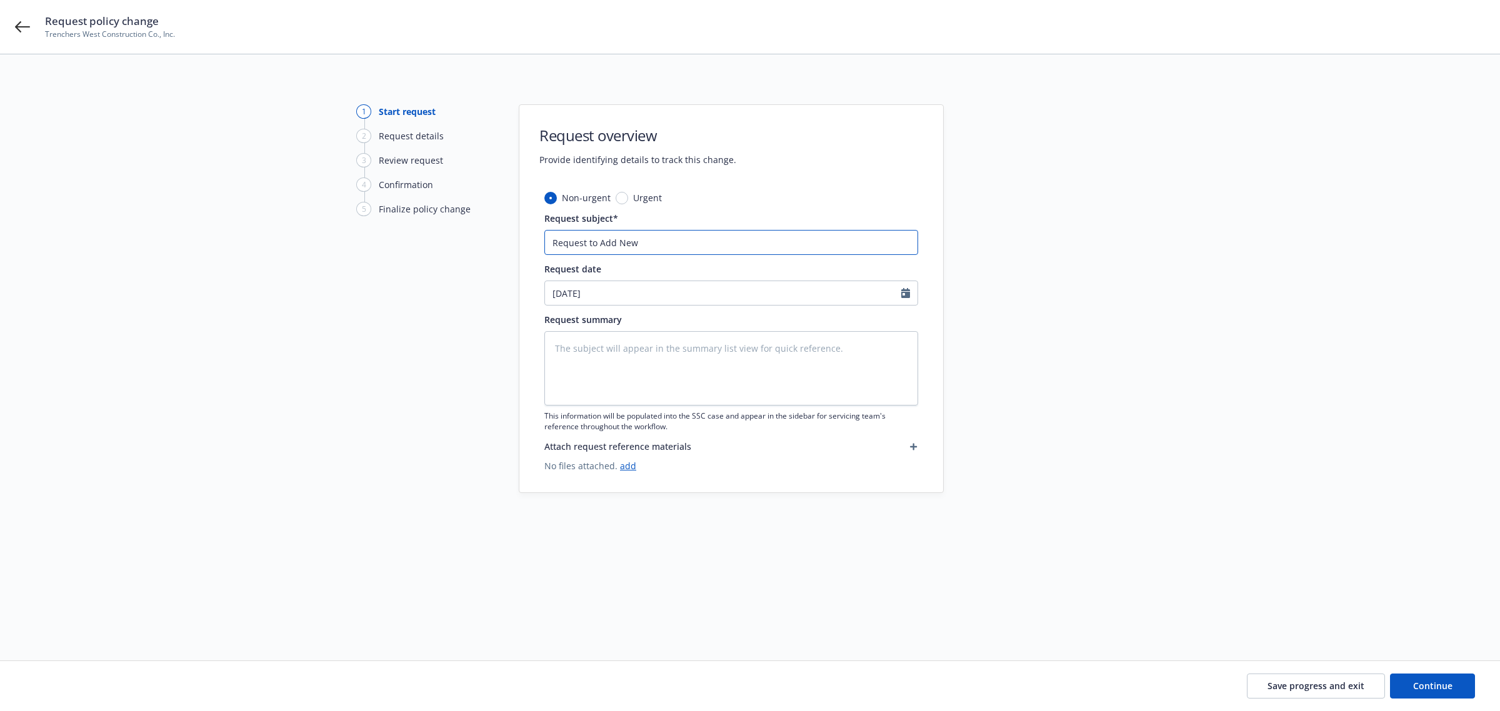
type input "Request to Add New A"
type textarea "x"
type input "Request to Add New Au"
type textarea "x"
type input "Request to Add New Aut"
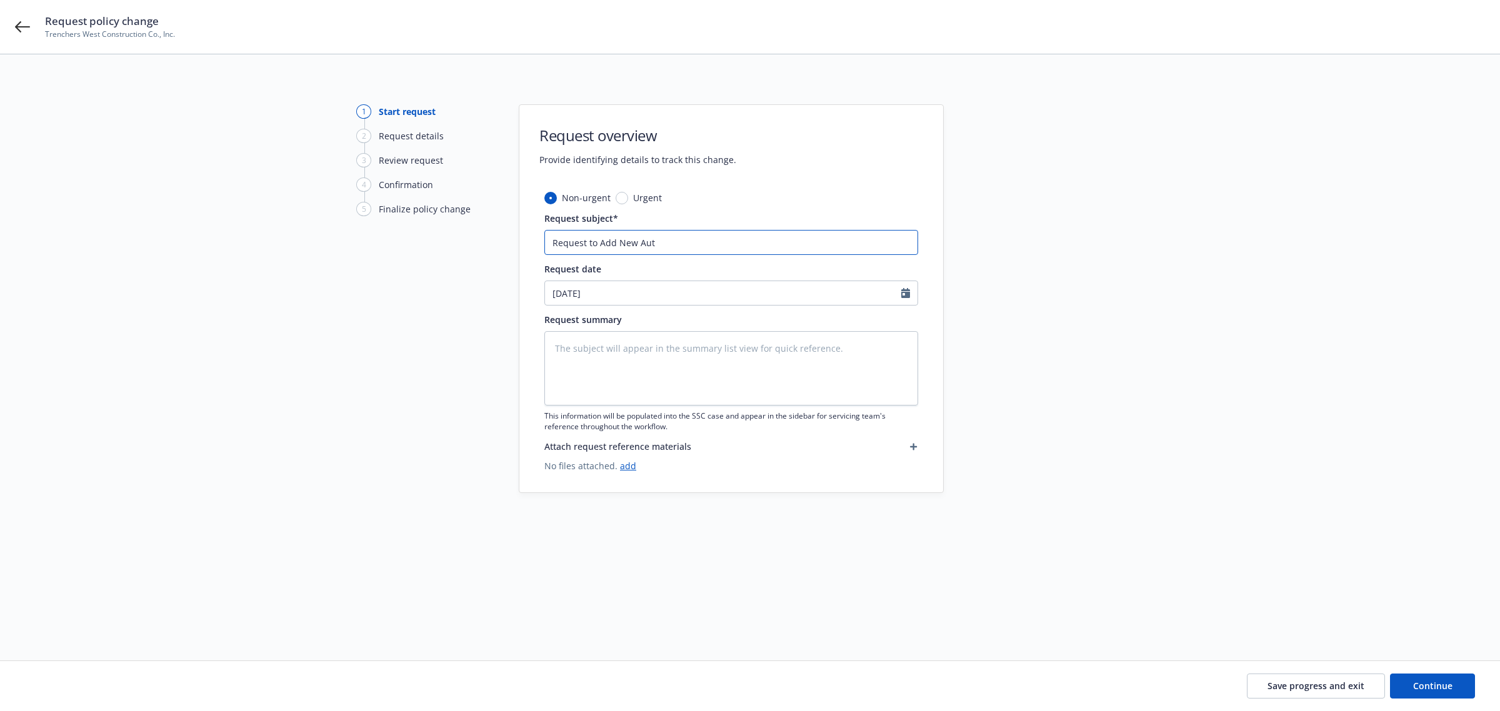
type textarea "x"
type input "Request to Add New Auto"
type textarea "x"
type input "Request to Add New Auto:"
type textarea "x"
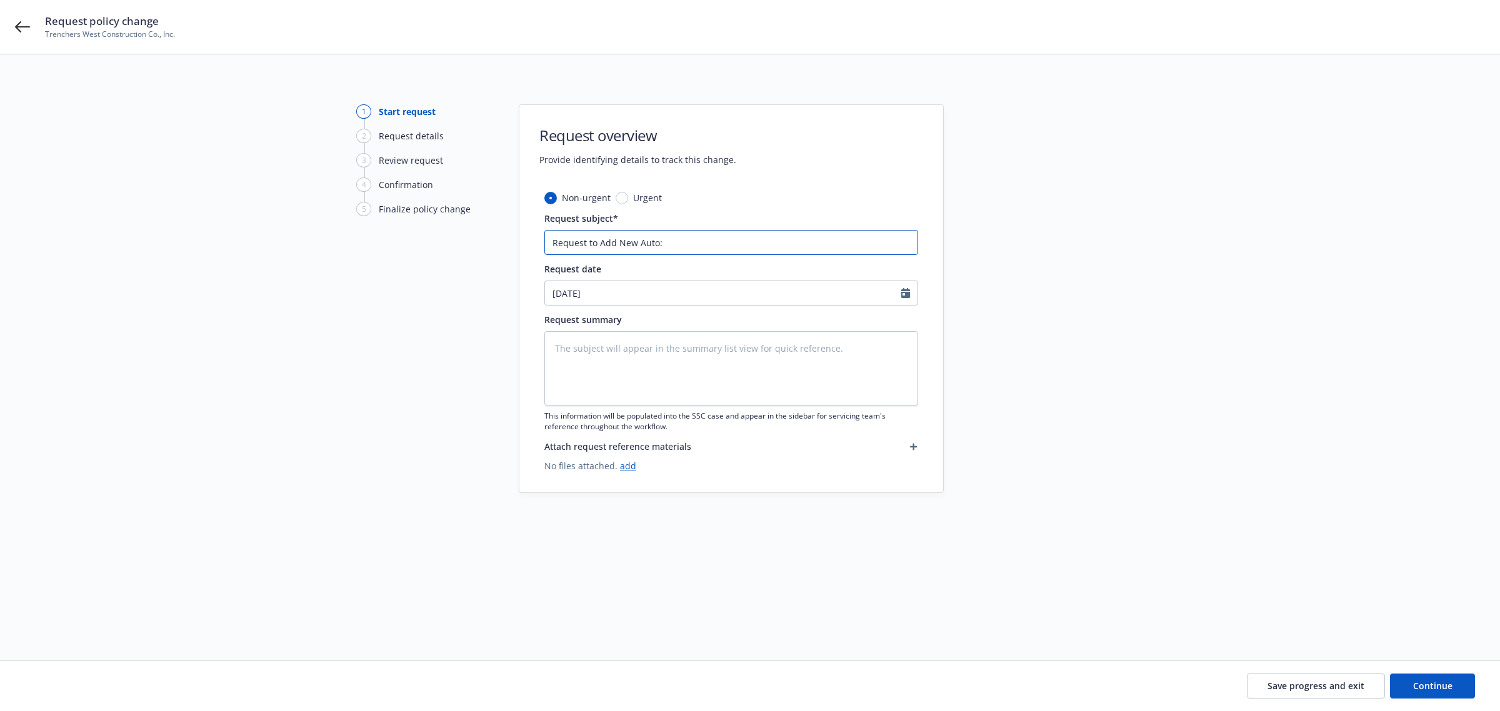
type input "Request to Add New Auto:"
type textarea "x"
type input "Request to Add New Auto: V"
type textarea "x"
type input "Request to Add New Auto: VI"
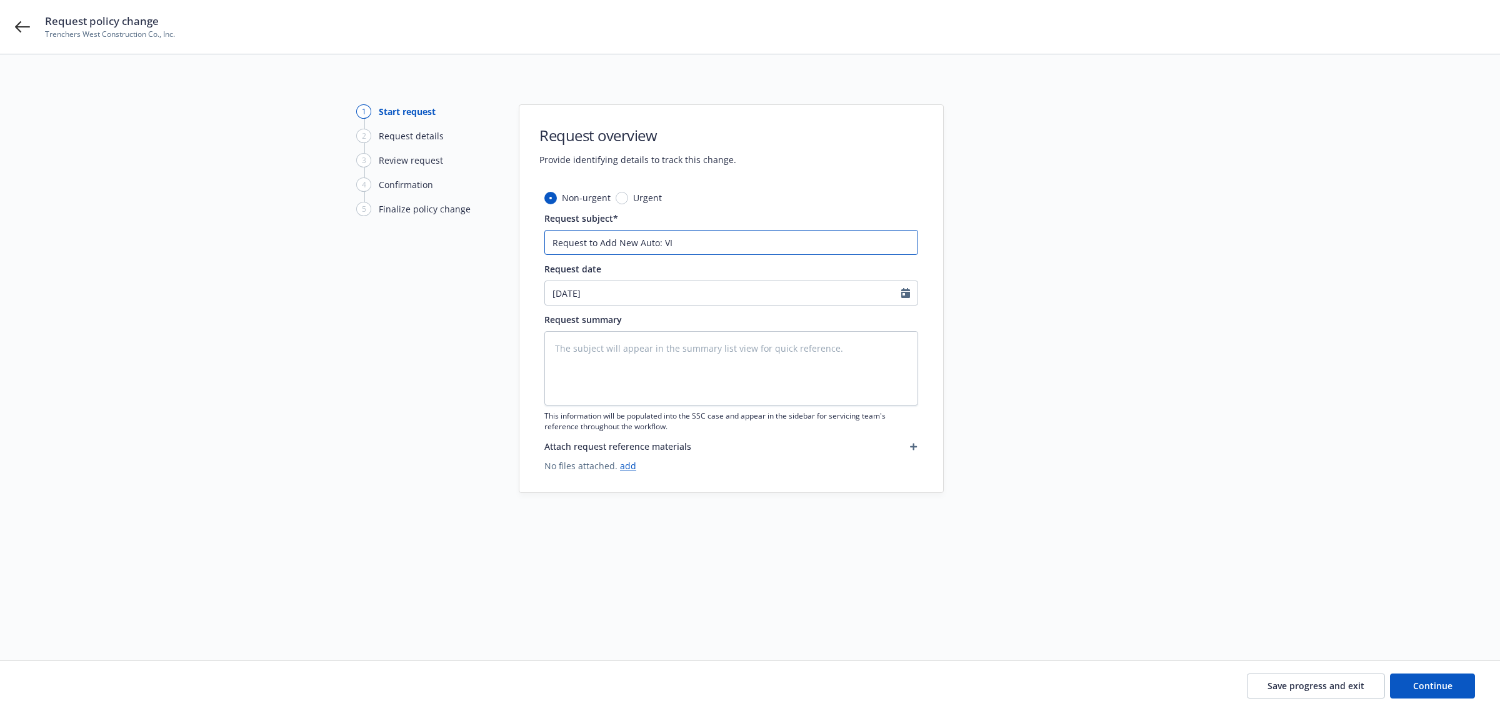
type textarea "x"
type input "Request to Add New Auto: VIN"
type textarea "x"
type input "Request to Add New Auto: VIN"
type textarea "x"
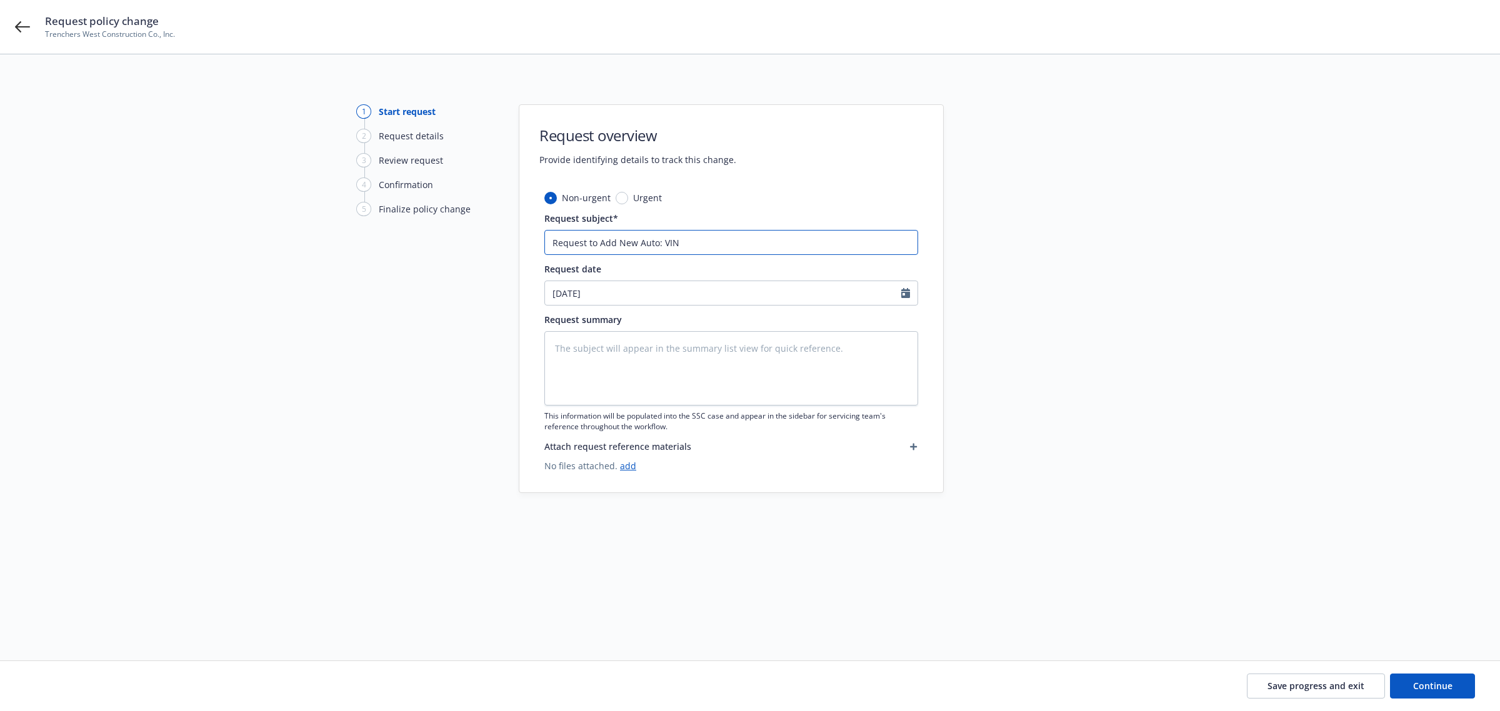
type input "Request to Add New Auto: VIN 4"
type textarea "x"
type input "Request to Add New Auto: VIN 4J"
type textarea "x"
type input "Request to Add New Auto: VIN 4JG"
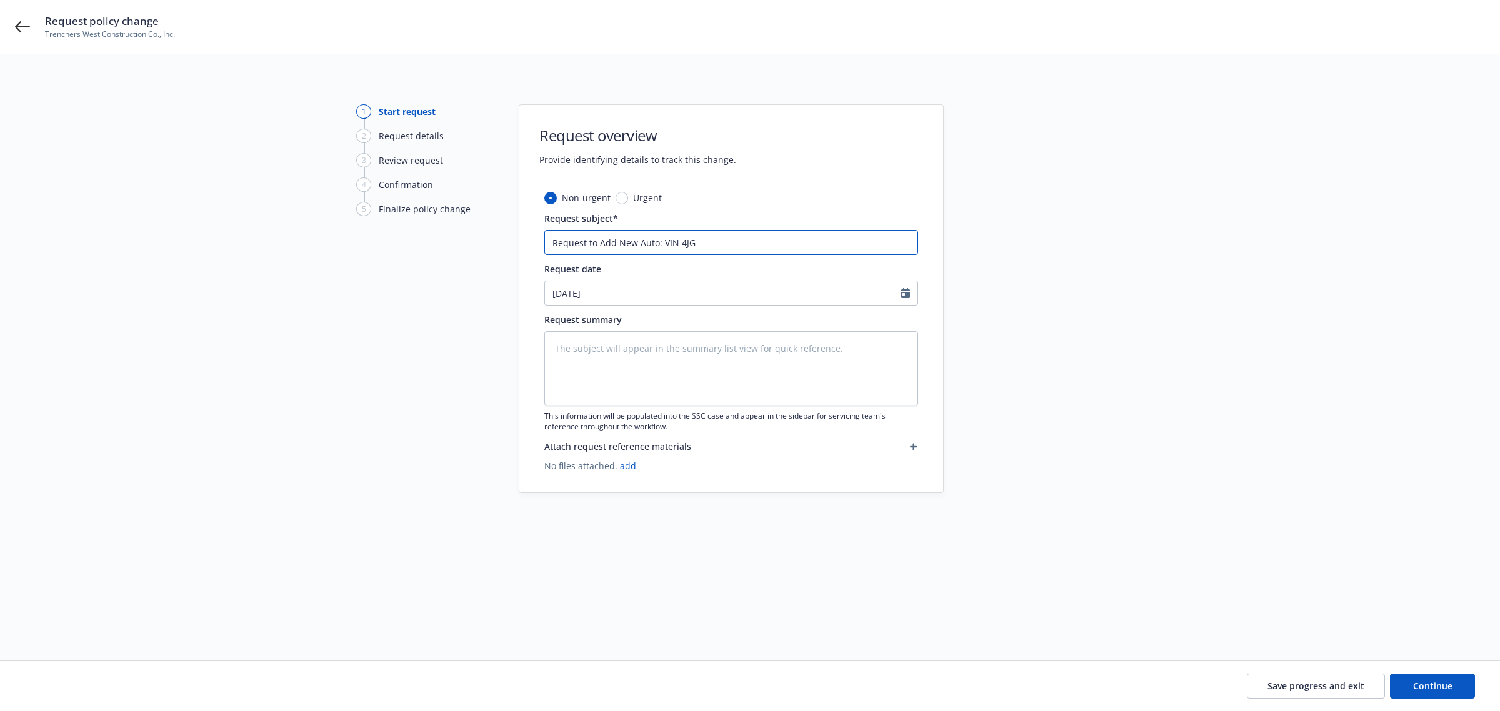
type textarea "x"
type input "Request to Add New Auto: VIN 4JGF"
type textarea "x"
type input "Request to Add New Auto: VIN 4JGFD"
type textarea "x"
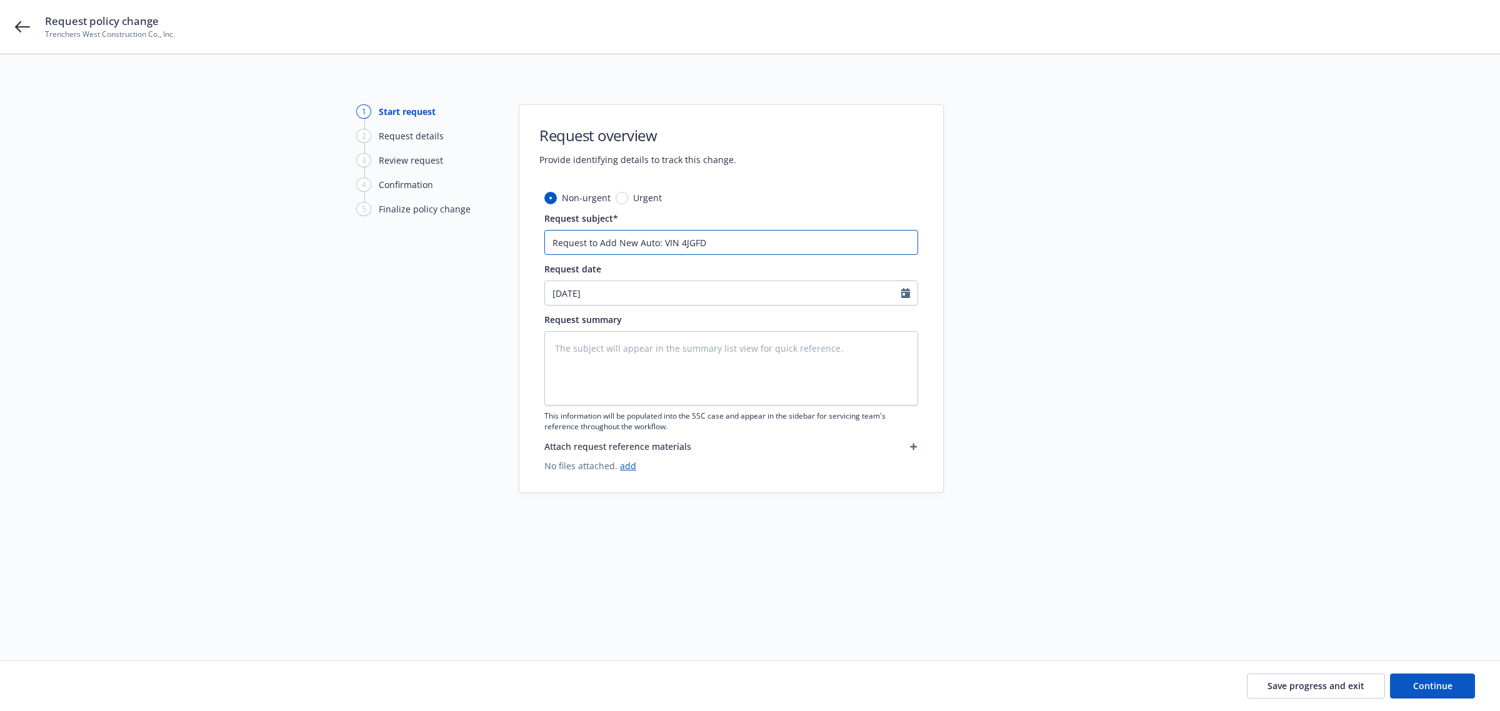
type input "Request to Add New Auto: VIN 4JGFD8"
type textarea "x"
type input "Request to Add New Auto: VIN 4JGFD8K"
type textarea "x"
type input "Request to Add New Auto: VIN 4JGFD8KB"
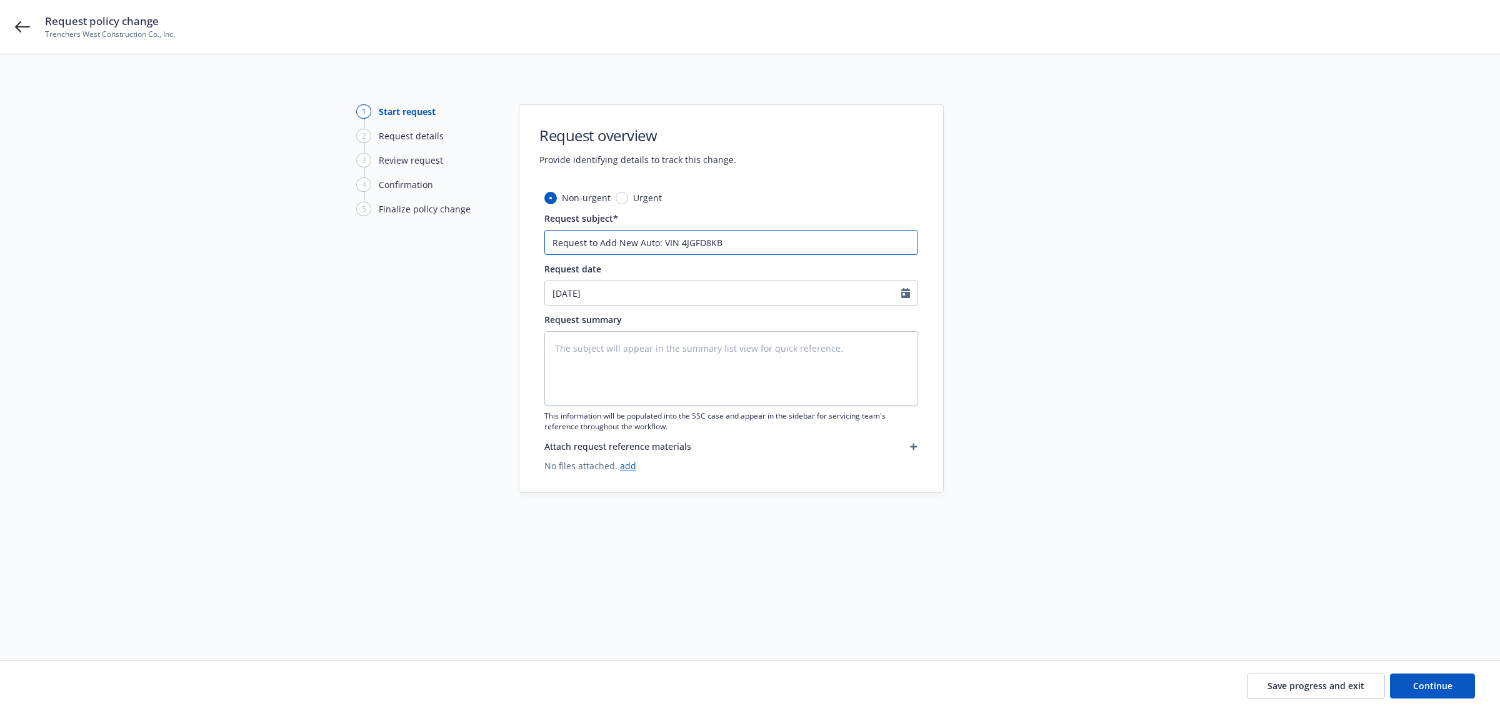
type textarea "x"
type input "Request to Add New Auto: VIN 4JGFD8KB9"
type textarea "x"
type input "Request to Add New Auto: VIN 4JGFD8KB9T"
type textarea "x"
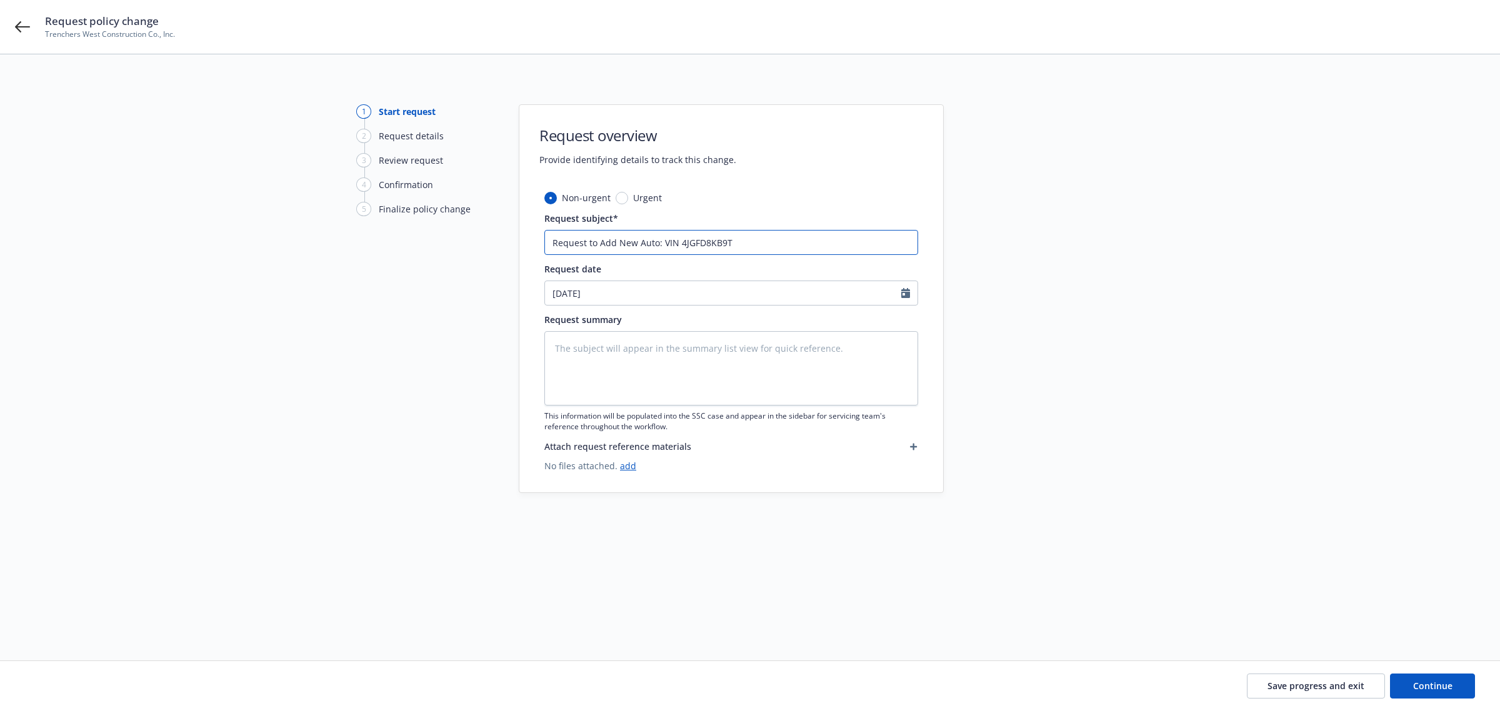
type input "Request to Add New Auto: VIN 4JGFD8KB9TB"
type textarea "x"
type input "Request to Add New Auto: VIN 4JGFD8KB9TB5"
type textarea "x"
type input "Request to Add New Auto: VIN 4JGFD8KB9TB52"
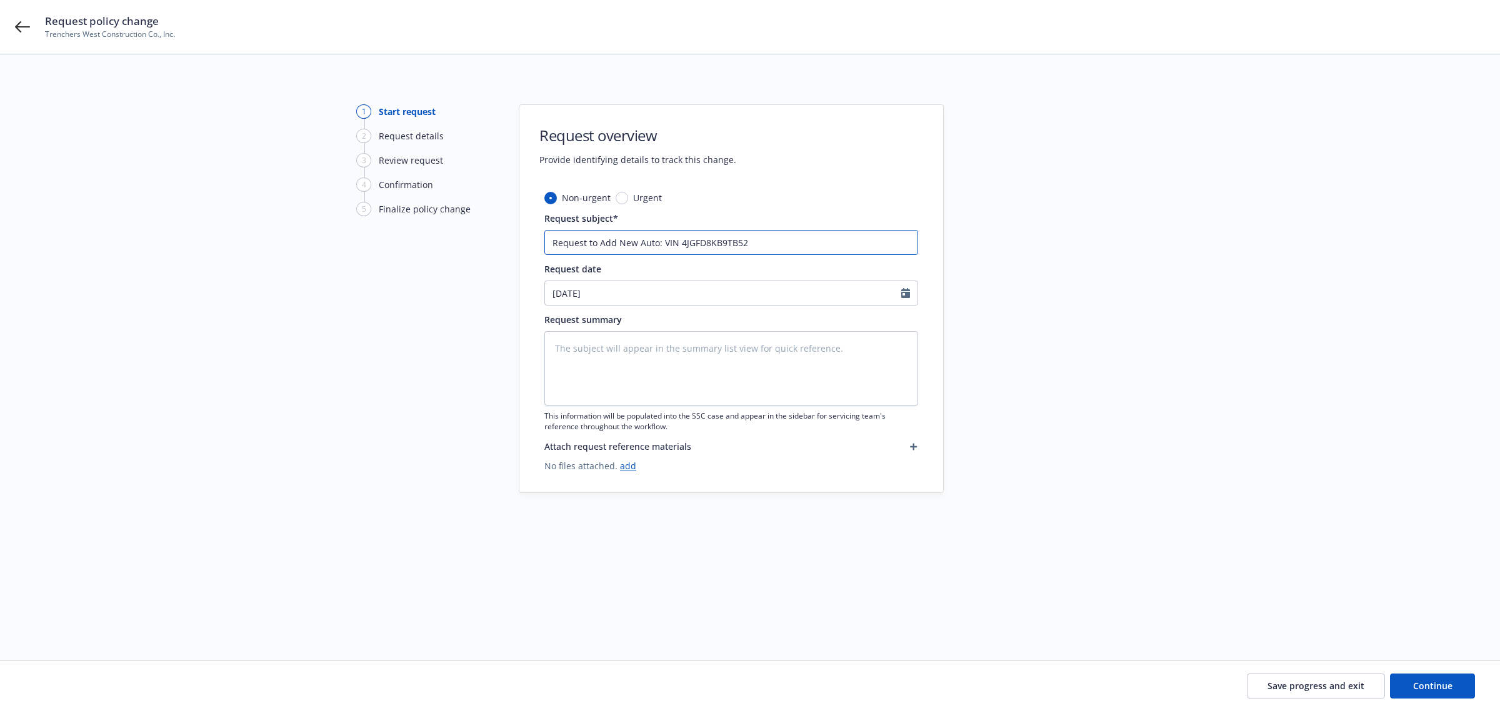
type textarea "x"
type input "Request to Add New Auto: VIN 4JGFD8KB9TB524"
type textarea "x"
type input "Request to Add New Auto: VIN 4JGFD8KB9TB5240"
type textarea "x"
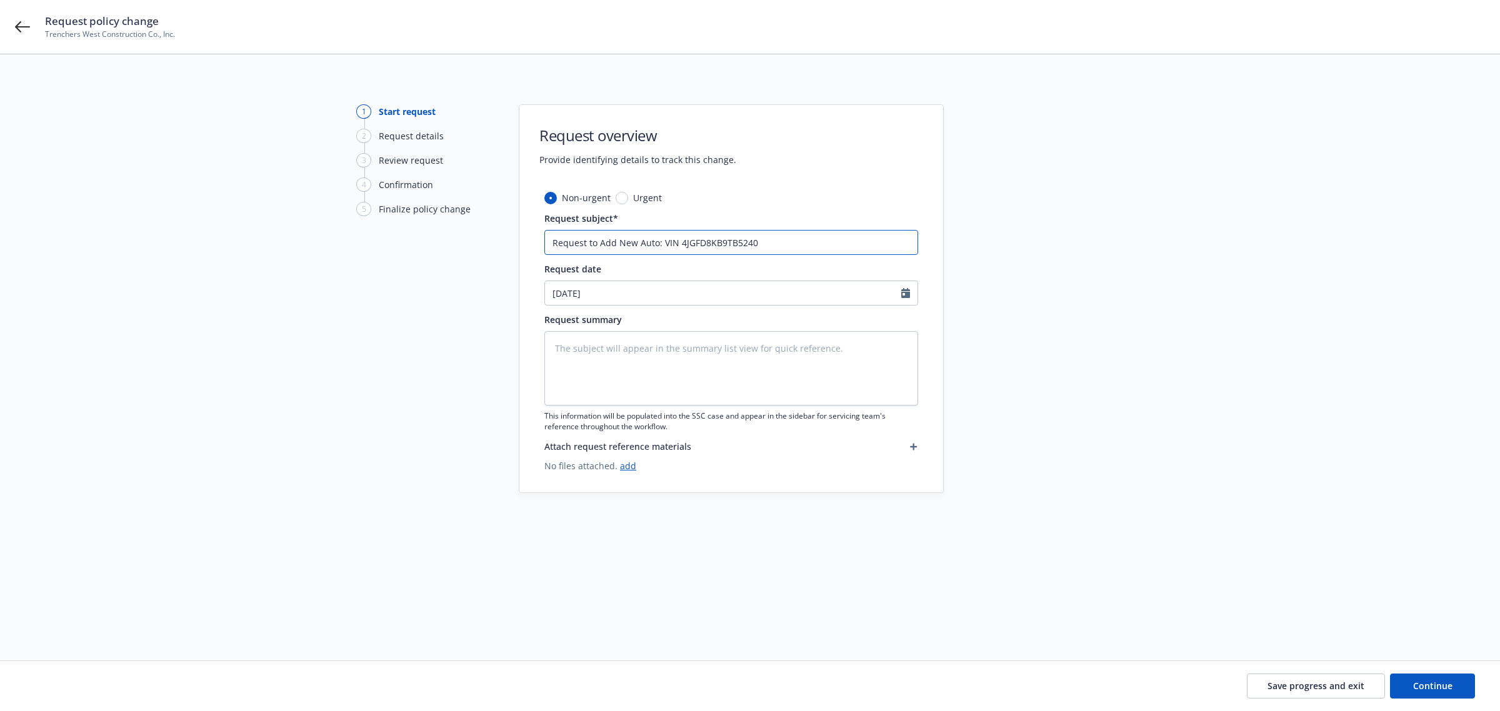
type input "Request to Add New Auto: VIN 4JGFD8KB9TB52402"
type textarea "x"
click at [705, 242] on input "Request to Add New Auto: VIN 4JGFD8KB9TB524022" at bounding box center [732, 242] width 374 height 25
click at [705, 244] on input "Request to Add New Auto: VIN 4JGFD8KB9TB524022" at bounding box center [732, 242] width 374 height 25
type input "Request to Add New Auto: VIN 4JGFD8KB9TB524022"
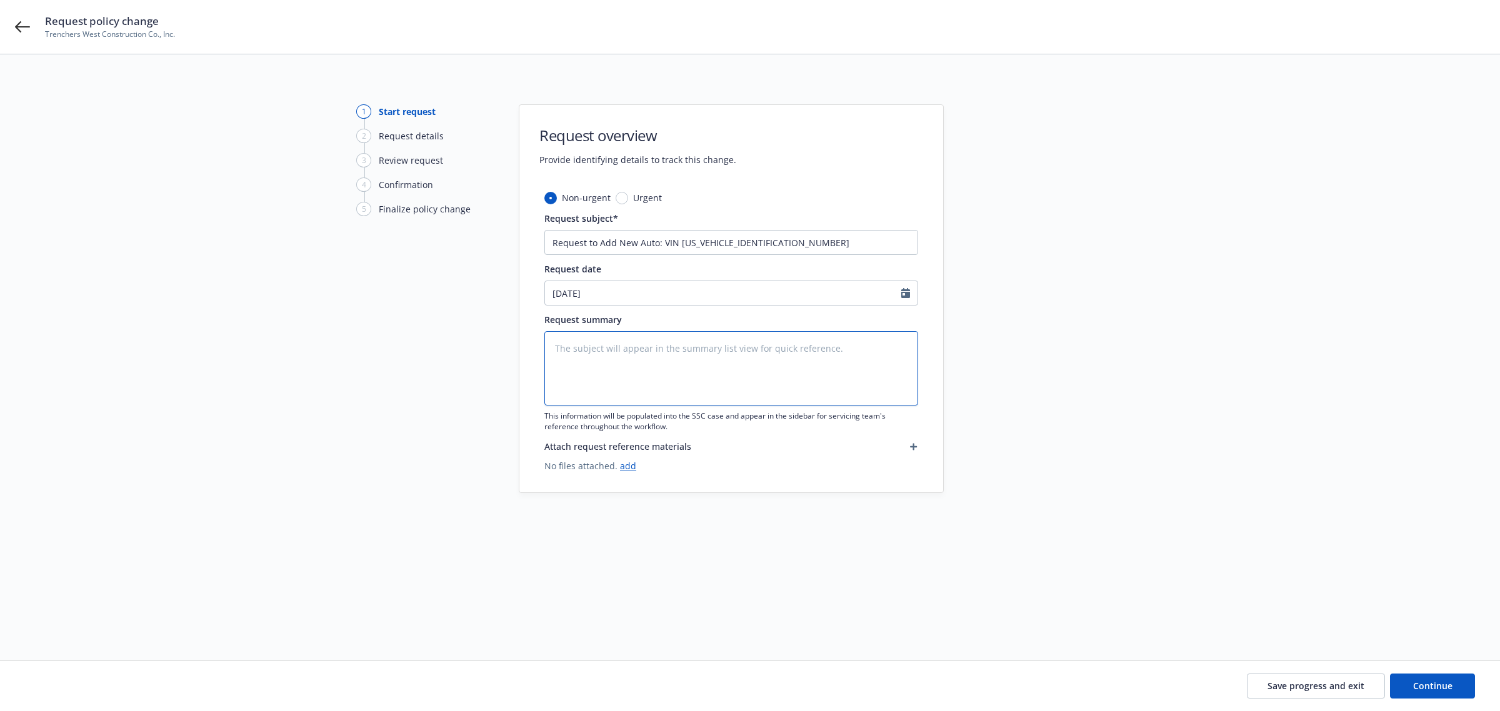
click at [571, 353] on textarea at bounding box center [732, 368] width 374 height 74
click at [635, 345] on textarea at bounding box center [732, 368] width 374 height 74
paste textarea "Can you add this new vehicle to our policy please?"
type textarea "x"
type textarea "Can you add this new vehicle to our policy please?"
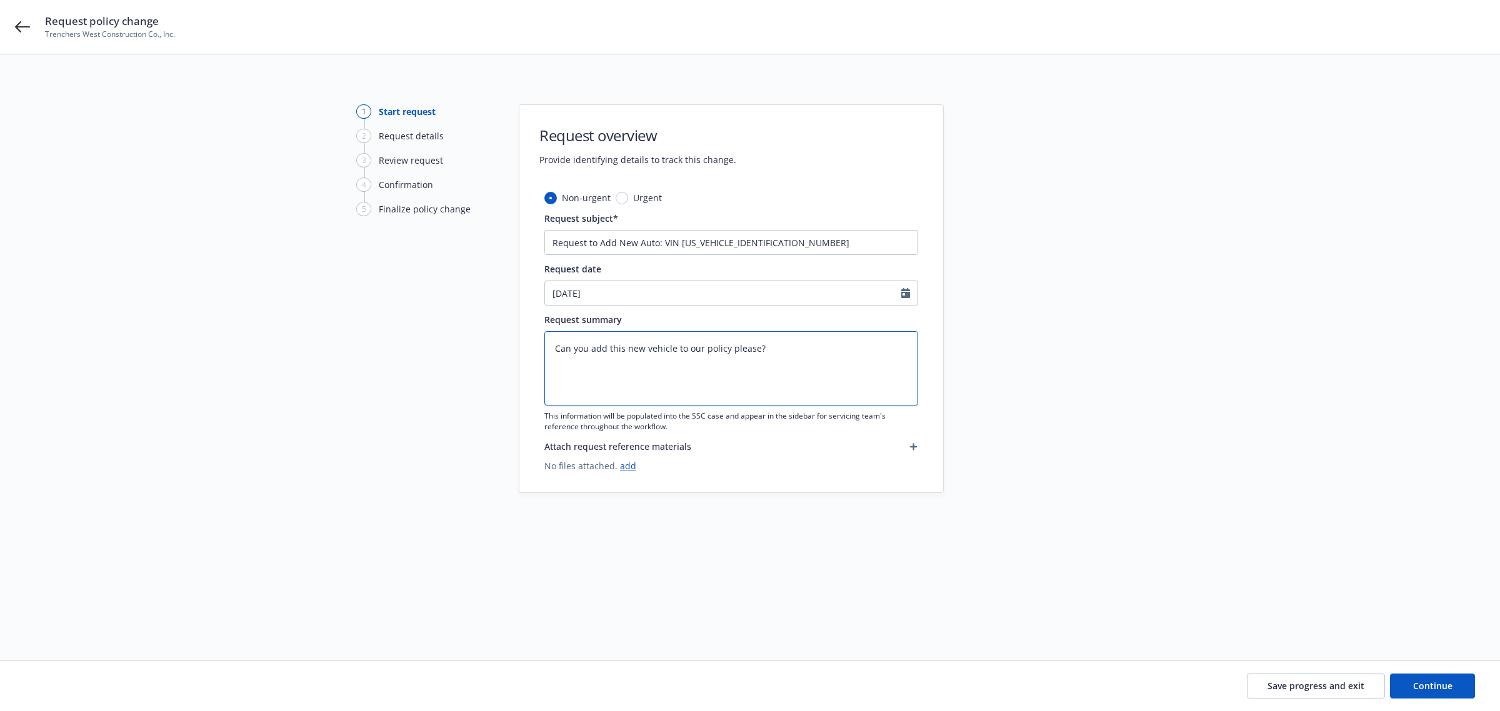
click at [552, 345] on textarea "Can you add this new vehicle to our policy please?" at bounding box center [732, 368] width 374 height 74
drag, startPoint x: 552, startPoint y: 349, endPoint x: 866, endPoint y: 350, distance: 313.8
click at [864, 351] on textarea "Can you add this new vehicle to our policy please?" at bounding box center [732, 368] width 374 height 74
type textarea "x"
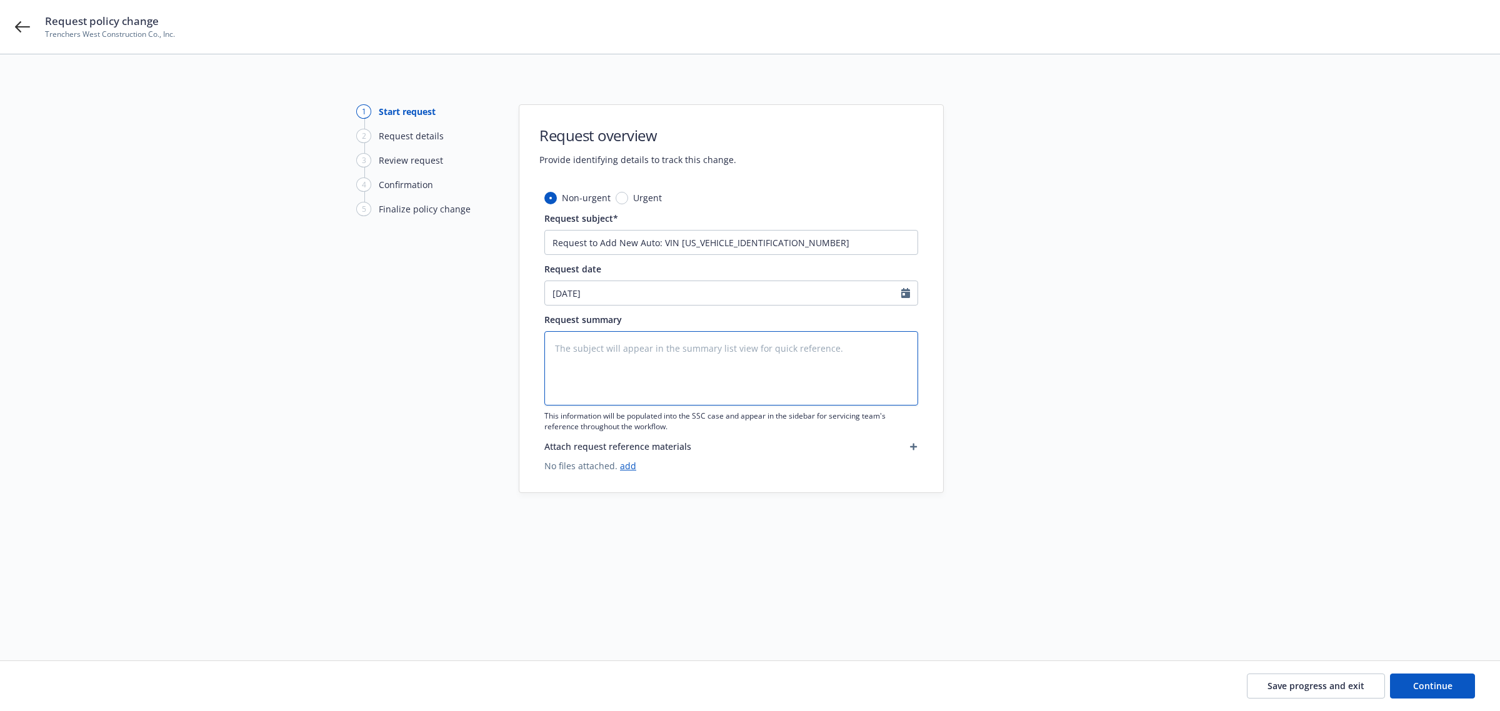
type textarea "A"
type textarea "x"
type textarea "R"
type textarea "x"
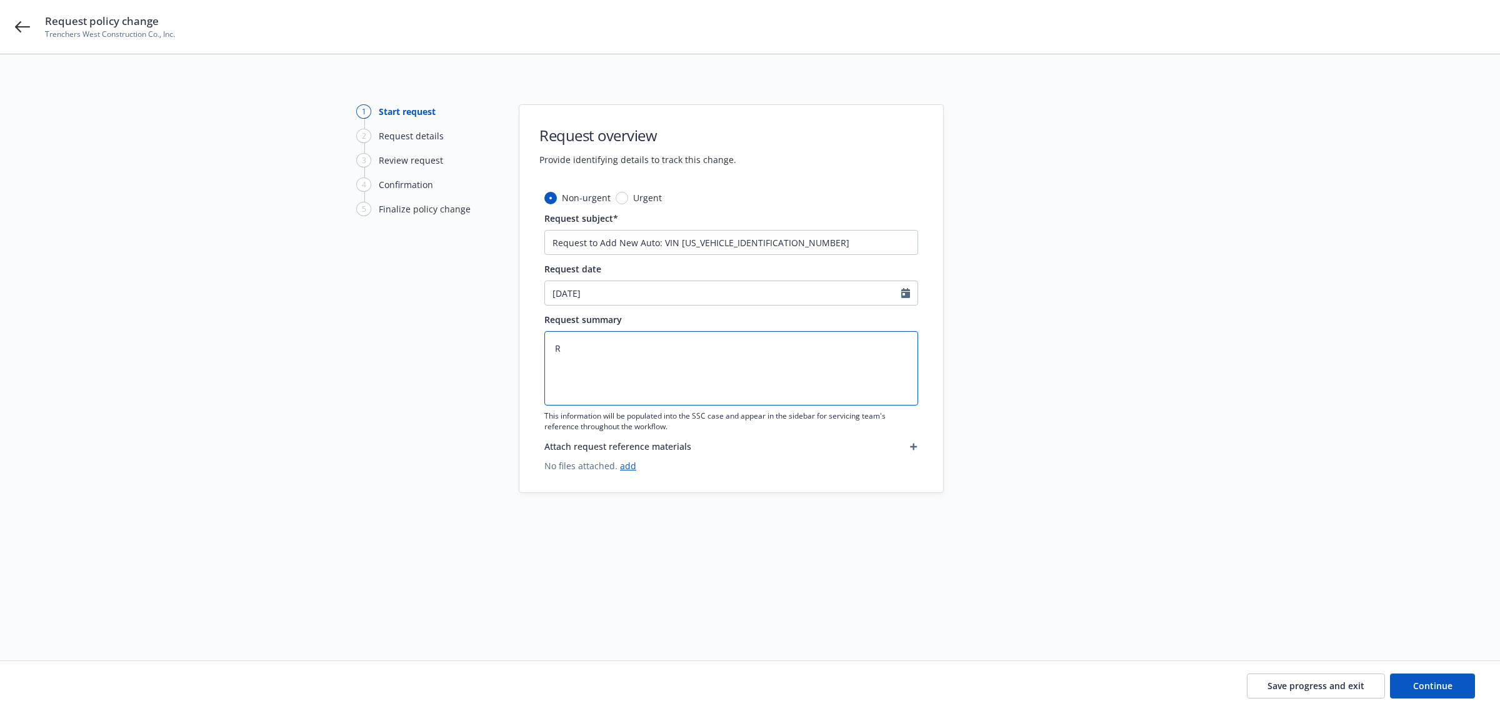
type textarea "Re"
type textarea "x"
type textarea "Req"
type textarea "x"
type textarea "Requ"
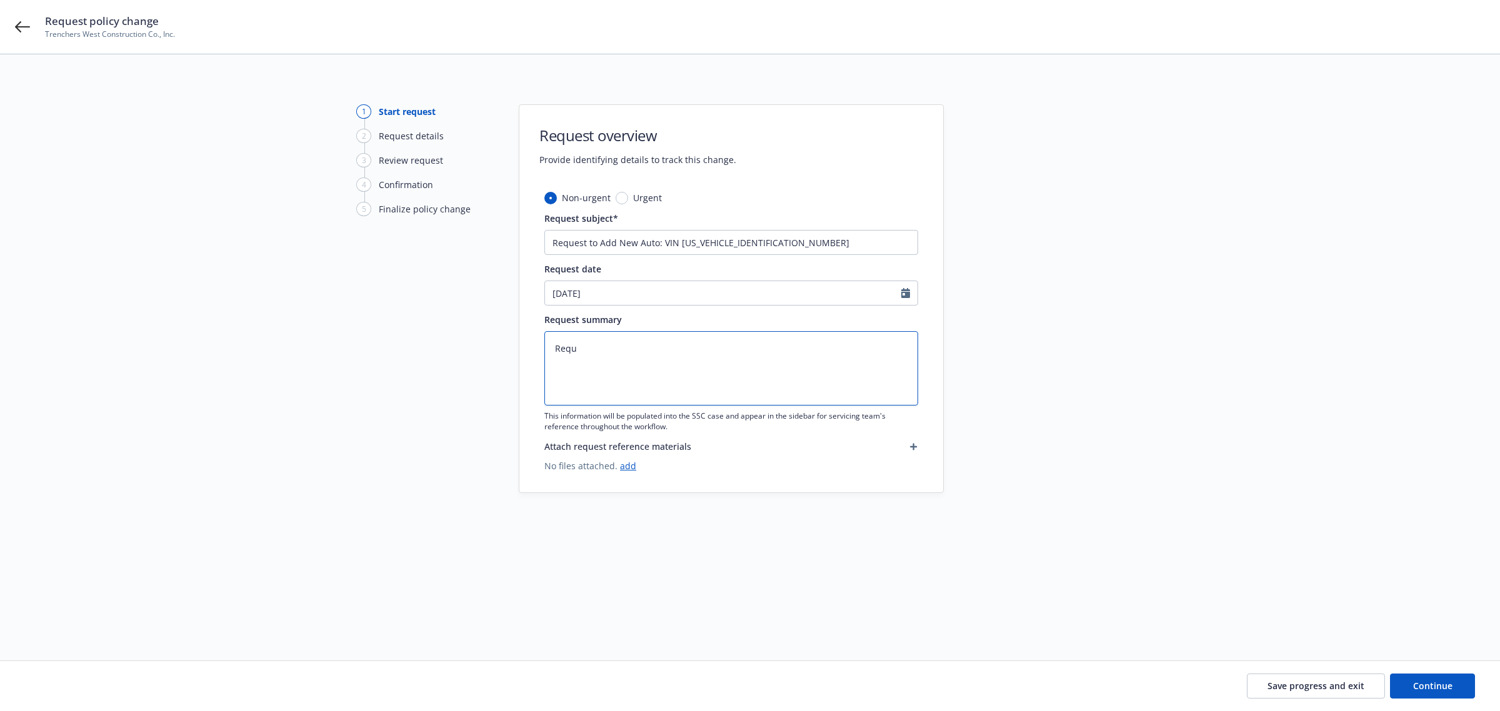
type textarea "x"
type textarea "Reque"
type textarea "x"
type textarea "Reques"
type textarea "x"
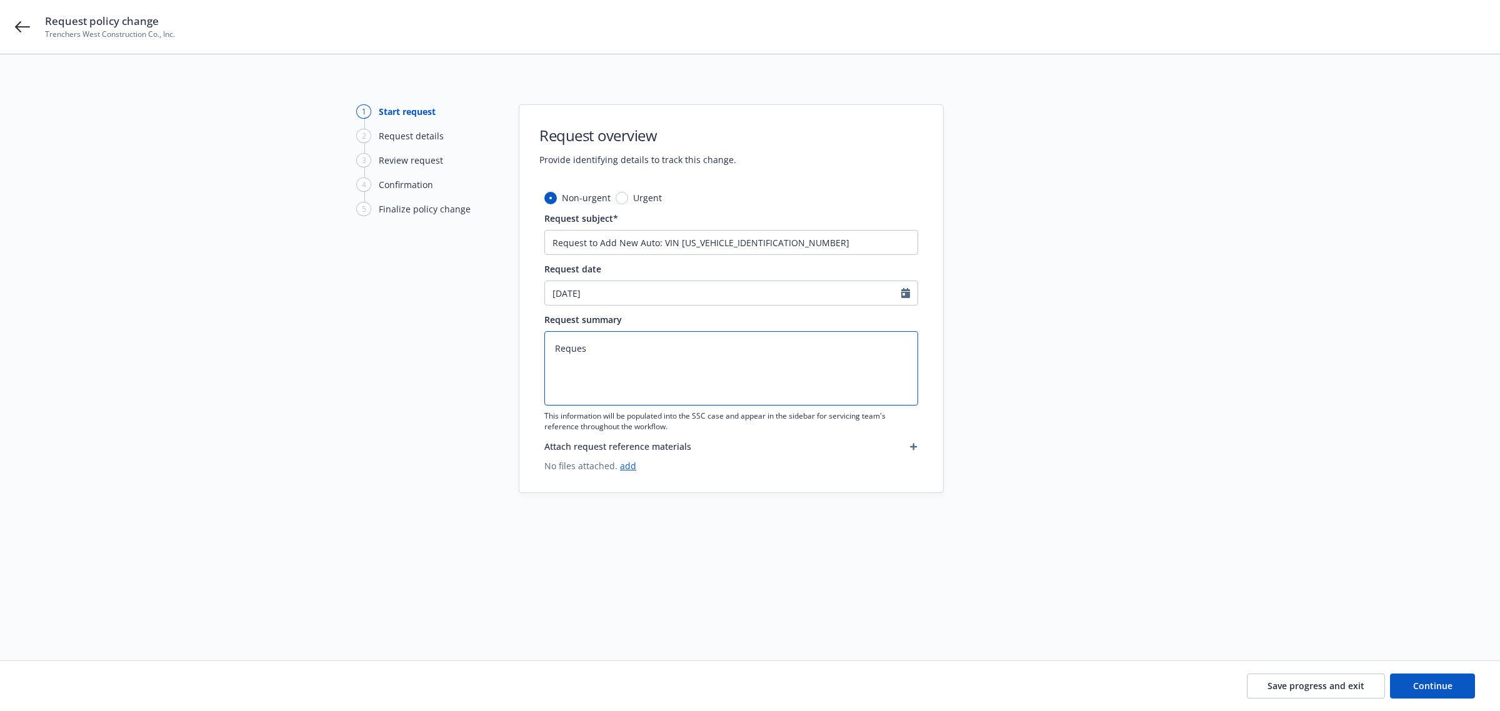
type textarea "Request"
type textarea "x"
type textarea "Request"
type textarea "x"
type textarea "Request t"
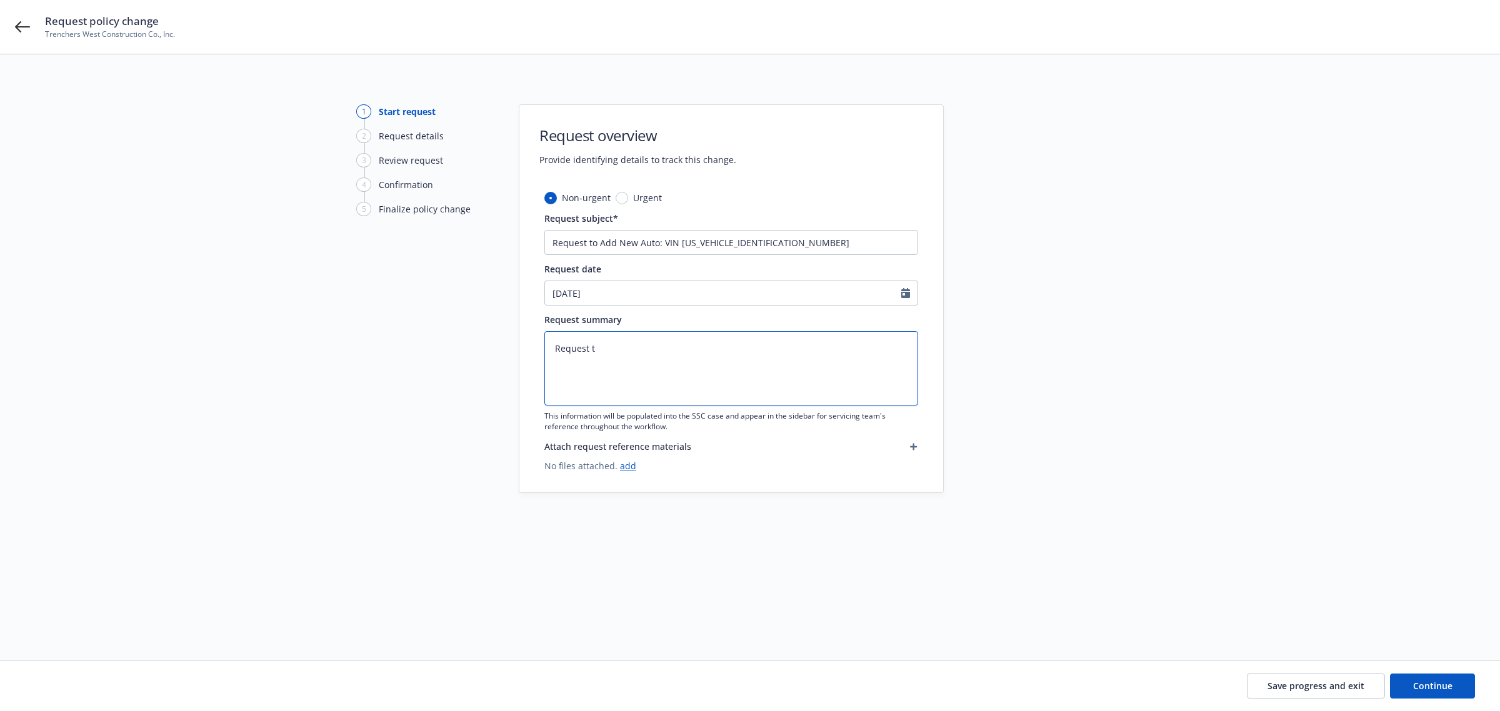
type textarea "x"
type textarea "Request to"
type textarea "x"
type textarea "Request to"
type textarea "x"
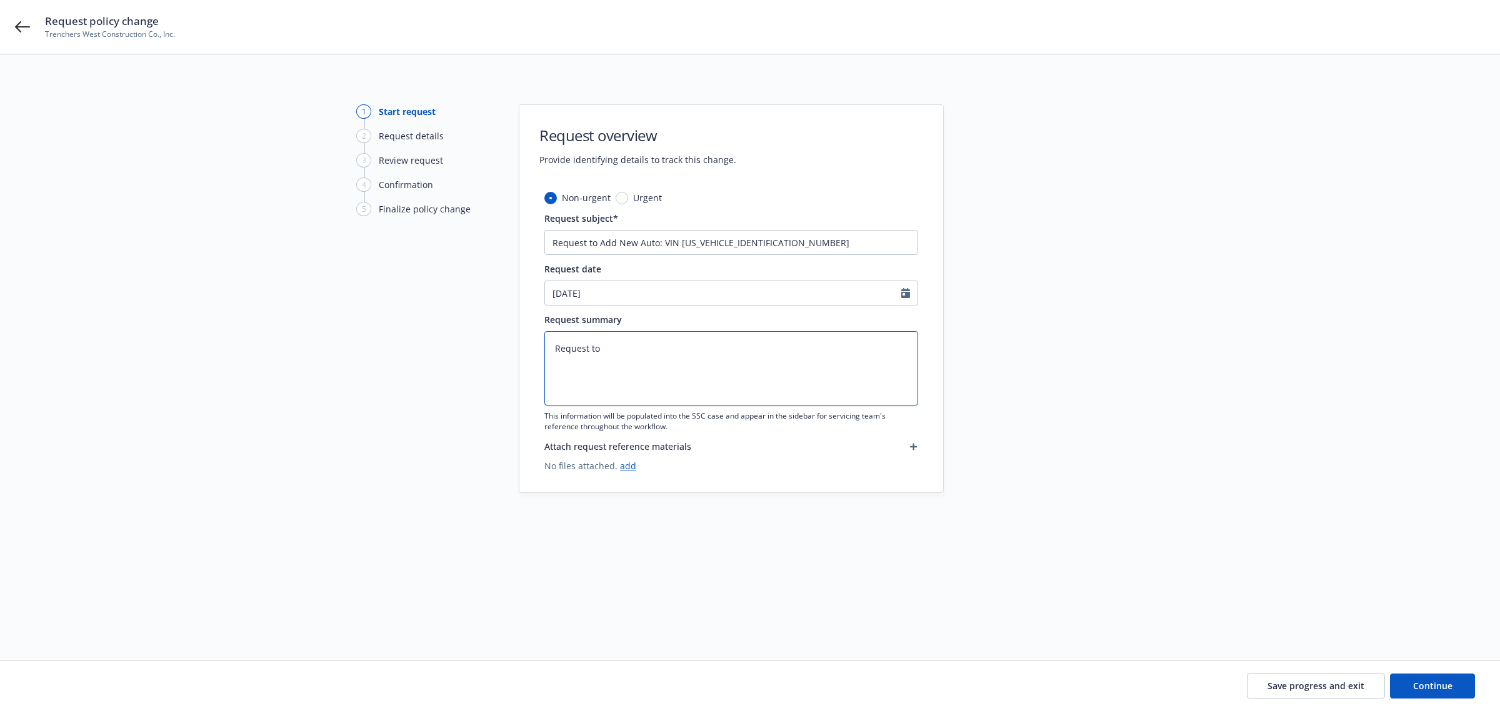
type textarea "Request to A"
type textarea "x"
type textarea "Request to Ad"
type textarea "x"
drag, startPoint x: 679, startPoint y: 244, endPoint x: 783, endPoint y: 242, distance: 103.8
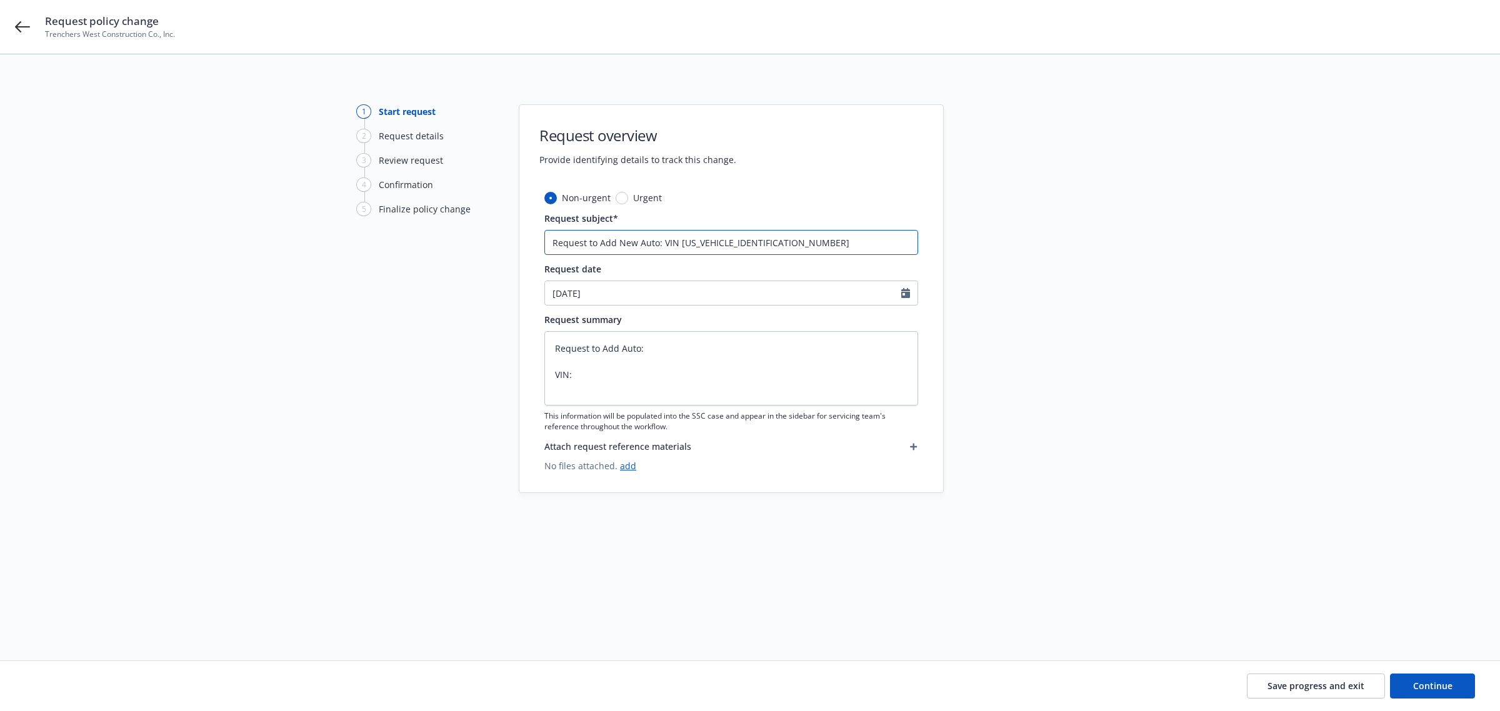
click at [783, 242] on input "Request to Add New Auto: VIN 4JGFD8KB9TB524022" at bounding box center [732, 242] width 374 height 25
click at [588, 376] on textarea "Request to Add Auto: VIN:" at bounding box center [732, 368] width 374 height 74
paste textarea "4JGFD8KB9TB524022"
click at [912, 460] on icon "button" at bounding box center [913, 459] width 7 height 7
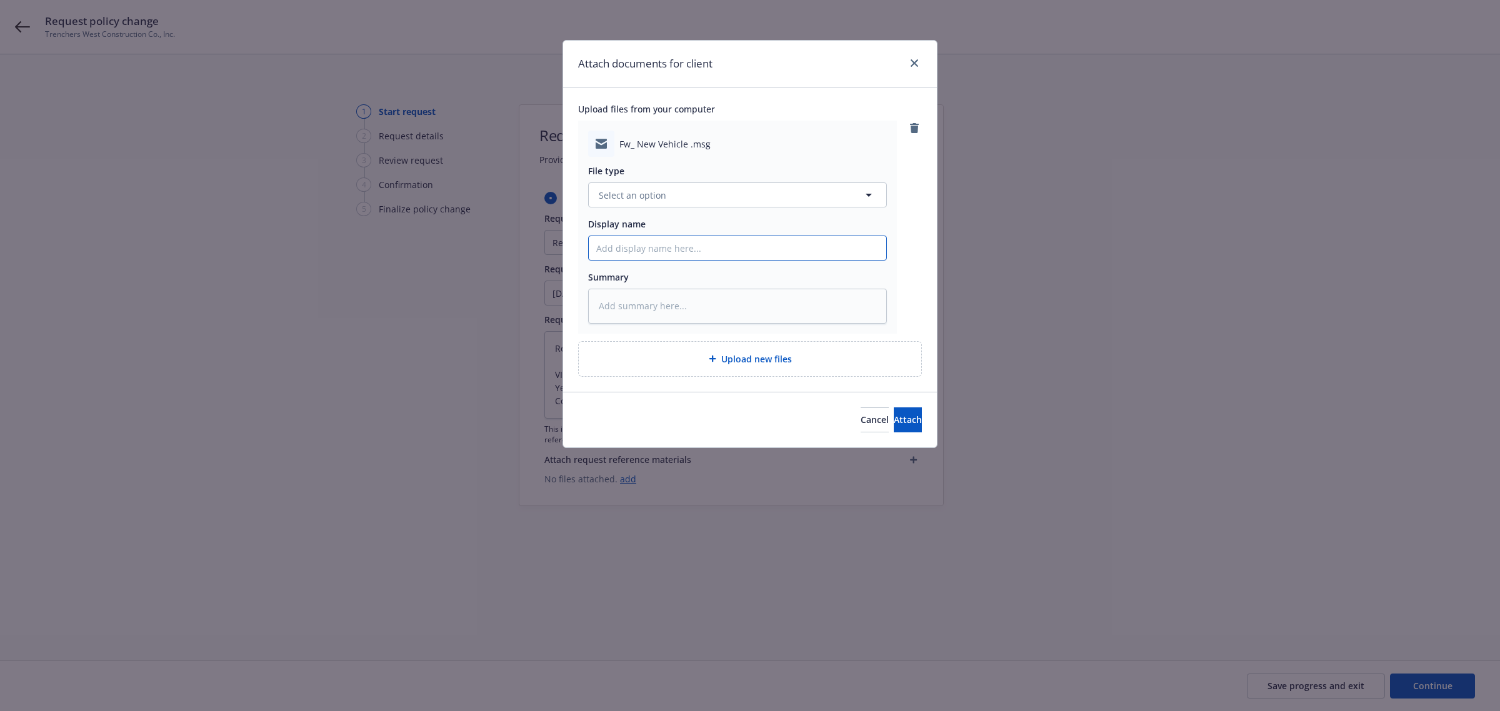
click at [604, 239] on input "Display name" at bounding box center [738, 248] width 298 height 24
paste input "4JGFD8KB9TB524022"
drag, startPoint x: 683, startPoint y: 248, endPoint x: 723, endPoint y: 289, distance: 57.5
click at [685, 248] on input "Request to Add Auto: 4JGFD8KB9TB524022" at bounding box center [738, 248] width 298 height 24
drag, startPoint x: 683, startPoint y: 251, endPoint x: 689, endPoint y: 251, distance: 6.3
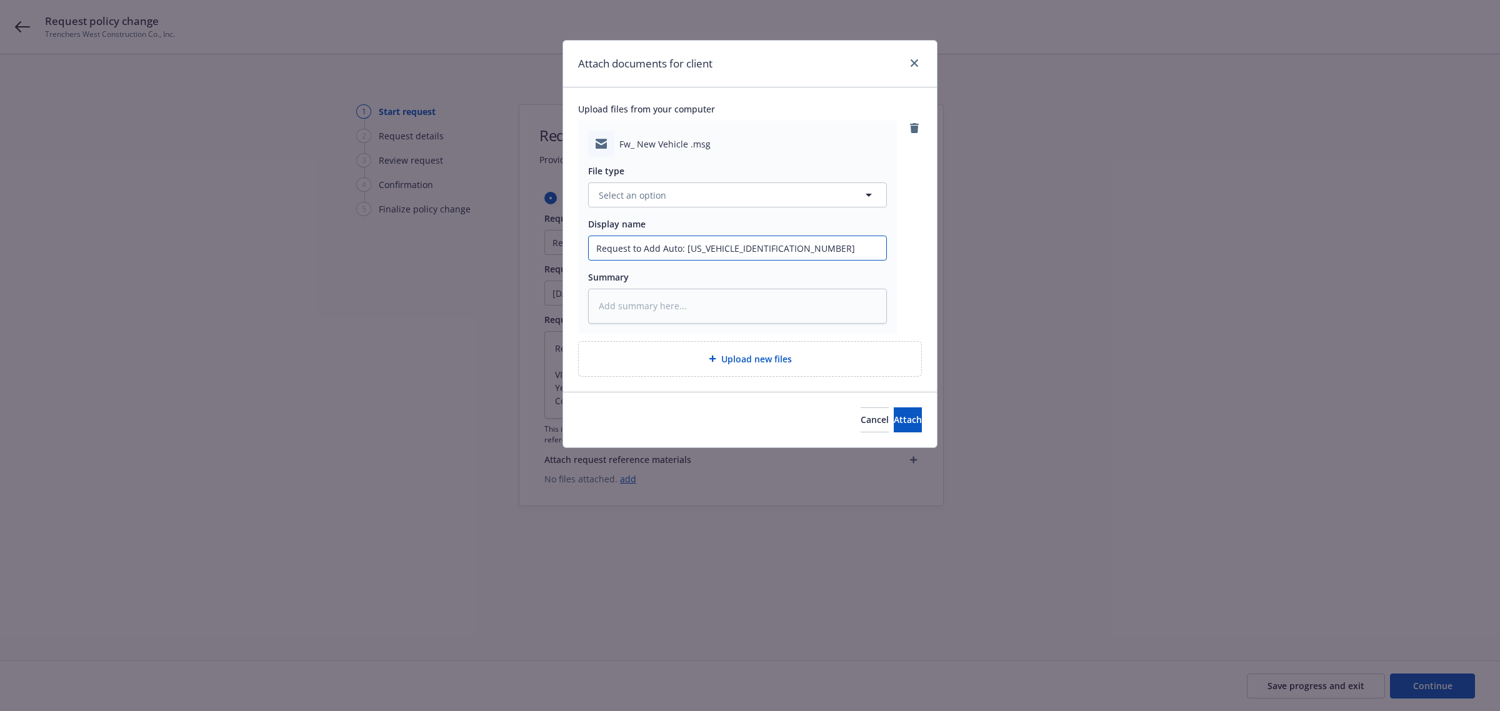
click at [685, 251] on input "Request to Add Auto: 4JGFD8KB9TB524022" at bounding box center [738, 248] width 298 height 24
click at [683, 244] on input "Request to Add Auto: 4JGFD8KB9TB524022" at bounding box center [738, 248] width 298 height 24
click at [697, 311] on textarea at bounding box center [737, 306] width 299 height 35
click at [894, 419] on span "Attach" at bounding box center [908, 420] width 28 height 12
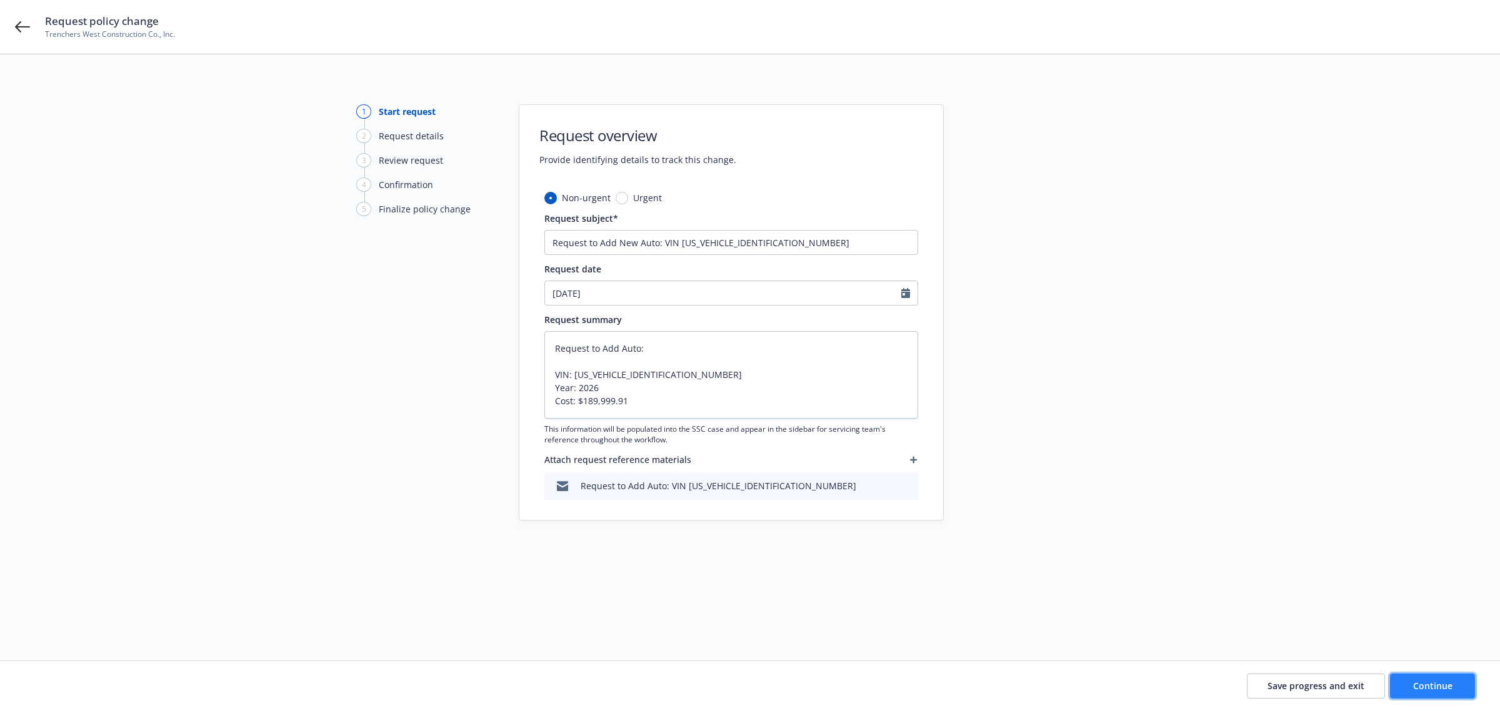
click at [1437, 685] on span "Continue" at bounding box center [1433, 686] width 39 height 12
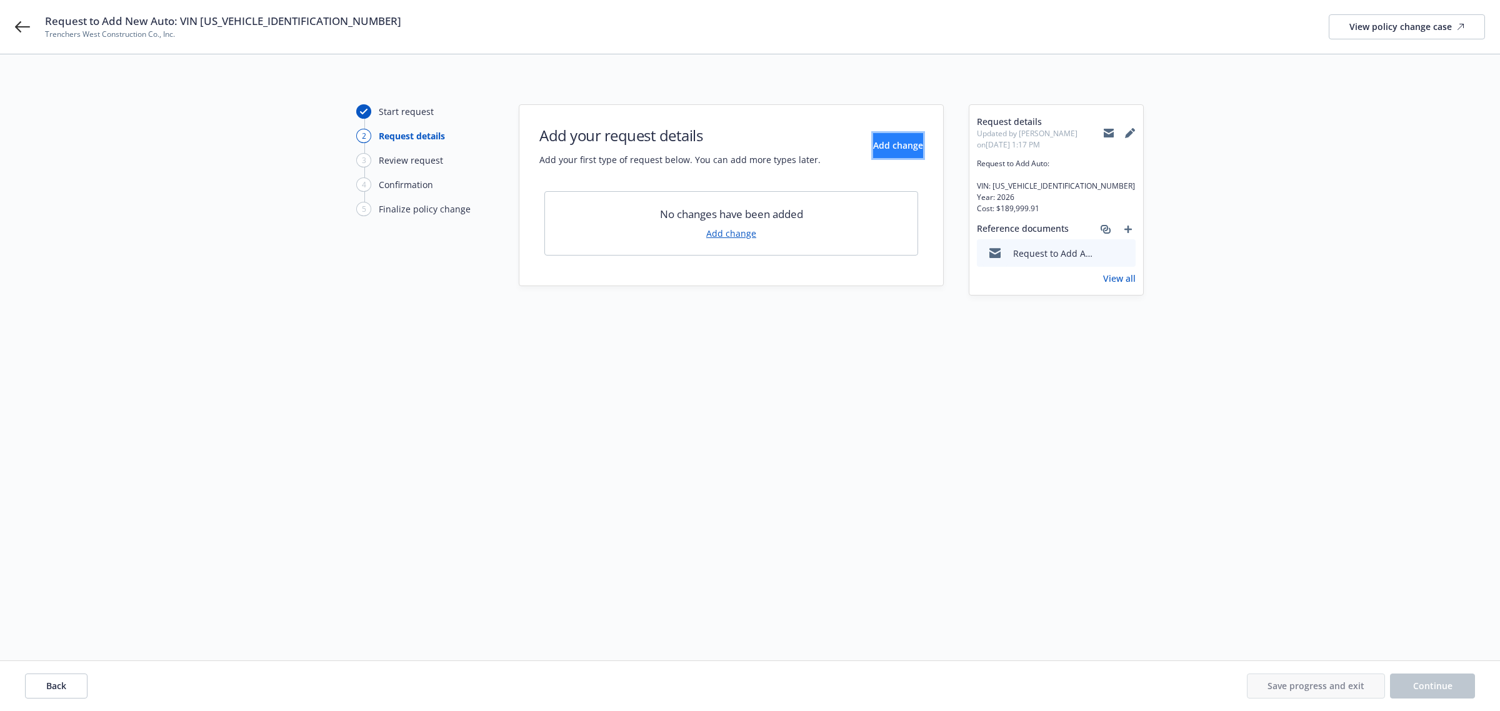
click at [885, 141] on span "Add change" at bounding box center [898, 145] width 50 height 12
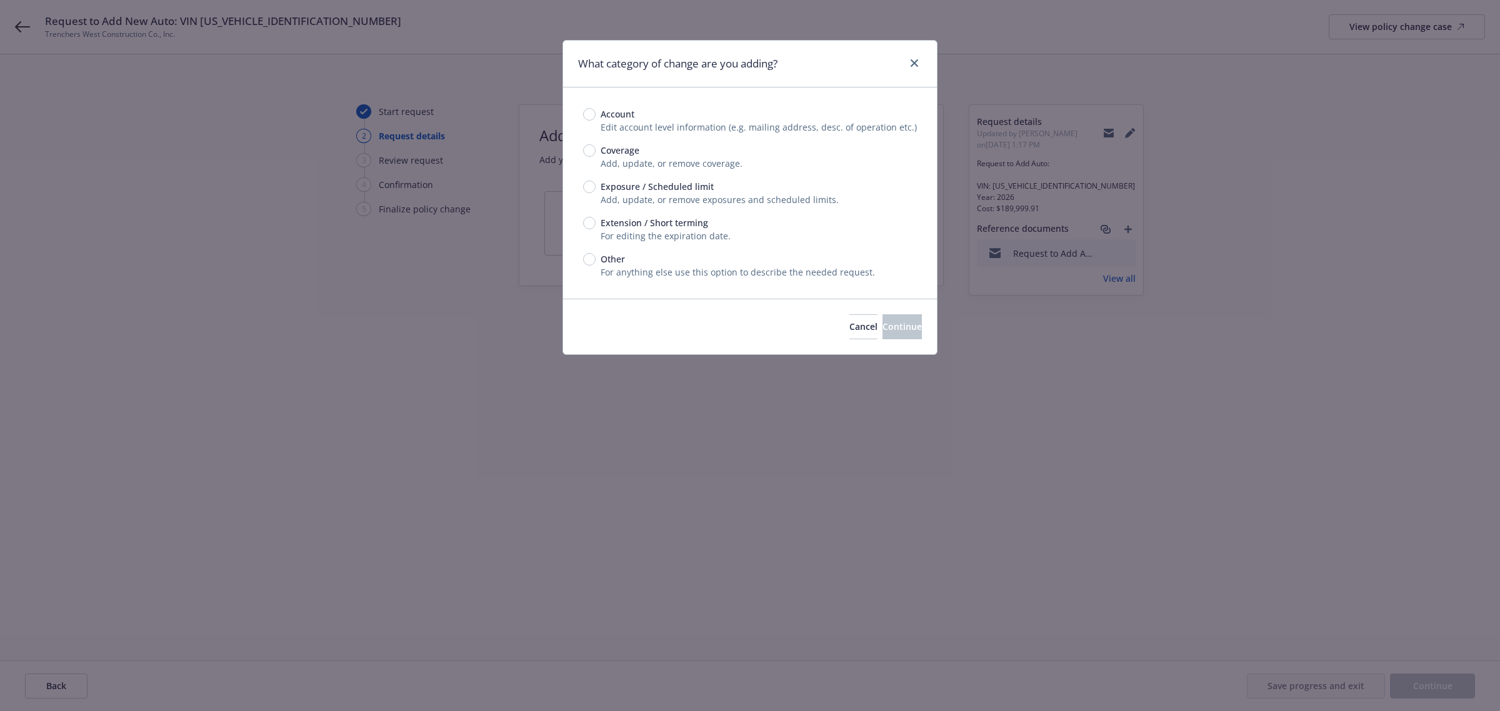
click at [594, 195] on div "Exposure / Scheduled limit Add, update, or remove exposures and scheduled limit…" at bounding box center [750, 193] width 334 height 26
click at [590, 182] on input "Exposure / Scheduled limit" at bounding box center [589, 187] width 13 height 13
click at [883, 332] on span "Continue" at bounding box center [902, 327] width 39 height 12
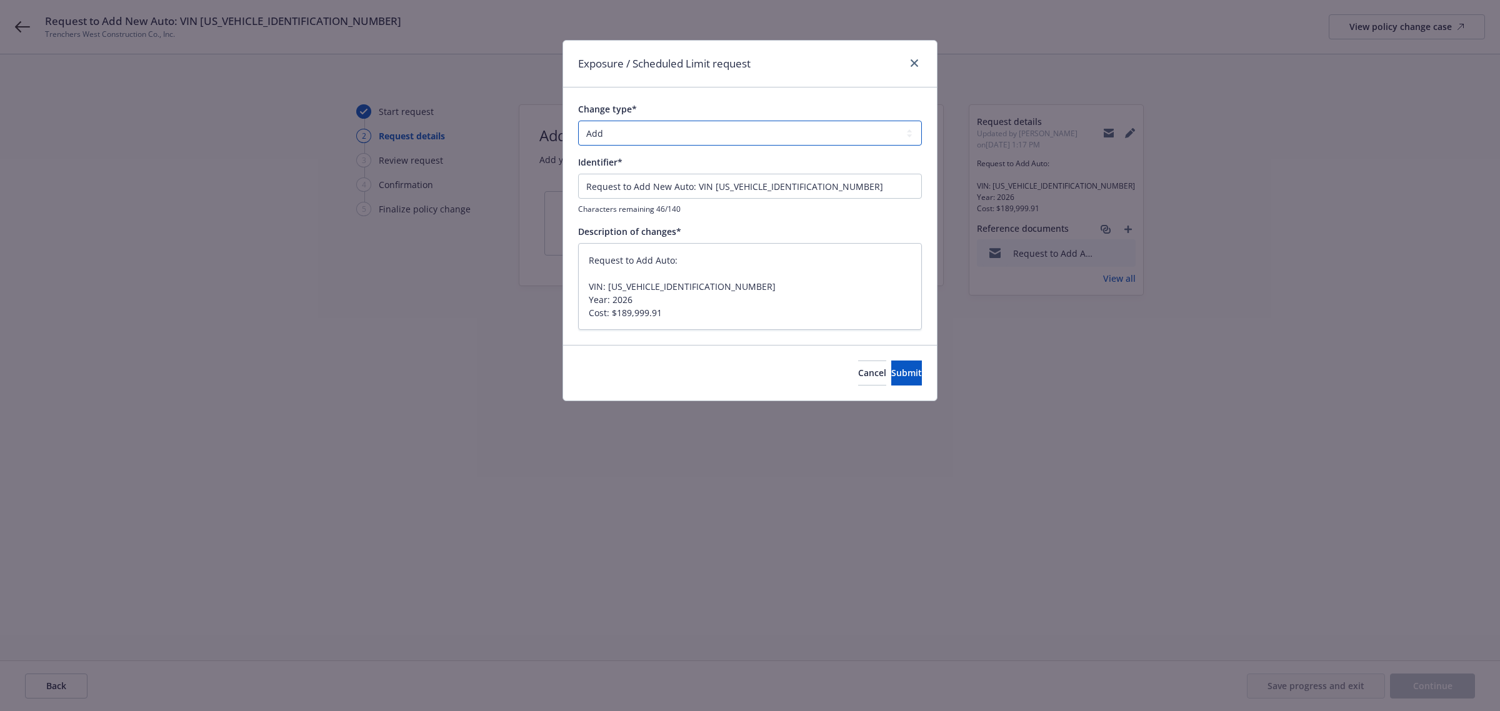
click at [641, 136] on select "Add Audit Change Remove" at bounding box center [750, 133] width 344 height 25
click at [892, 374] on span "Submit" at bounding box center [907, 373] width 31 height 12
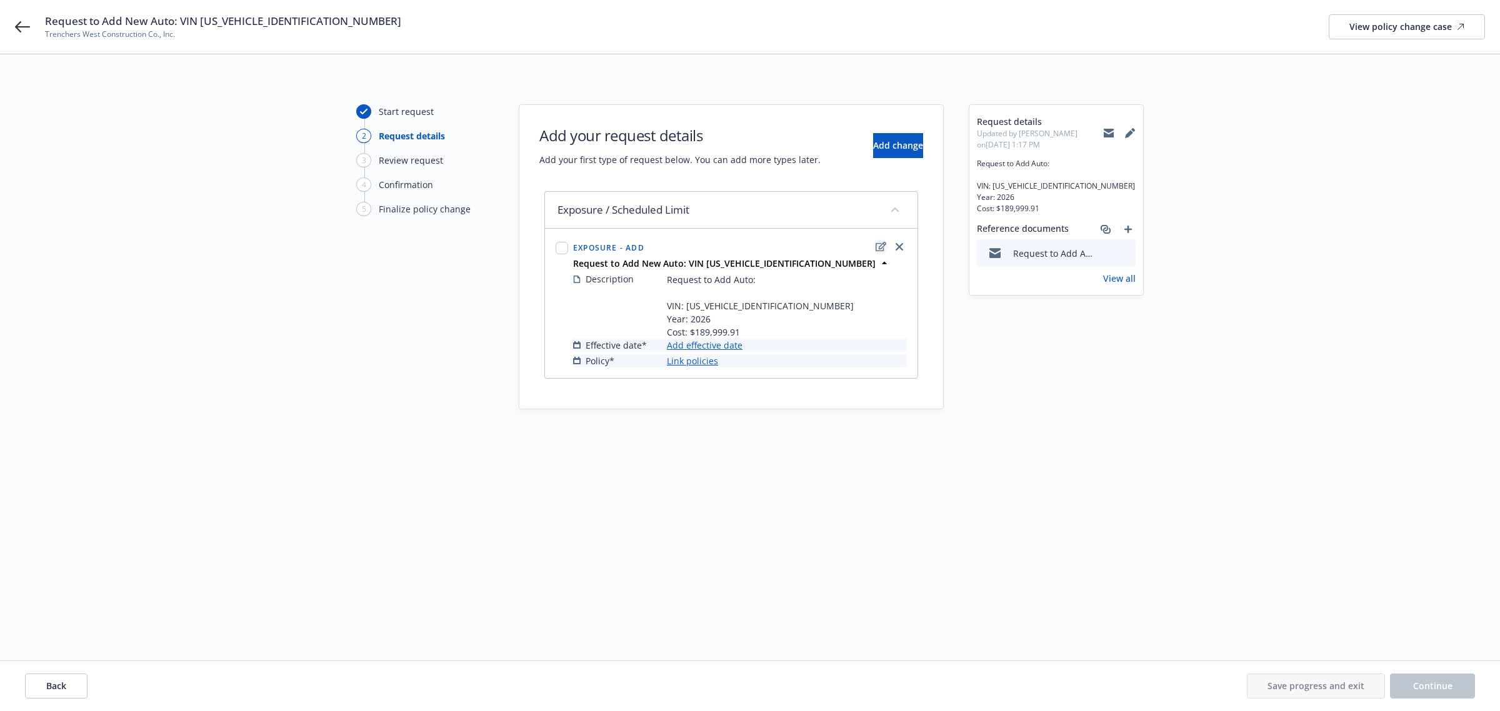
click at [877, 247] on icon "edit" at bounding box center [881, 247] width 11 height 10
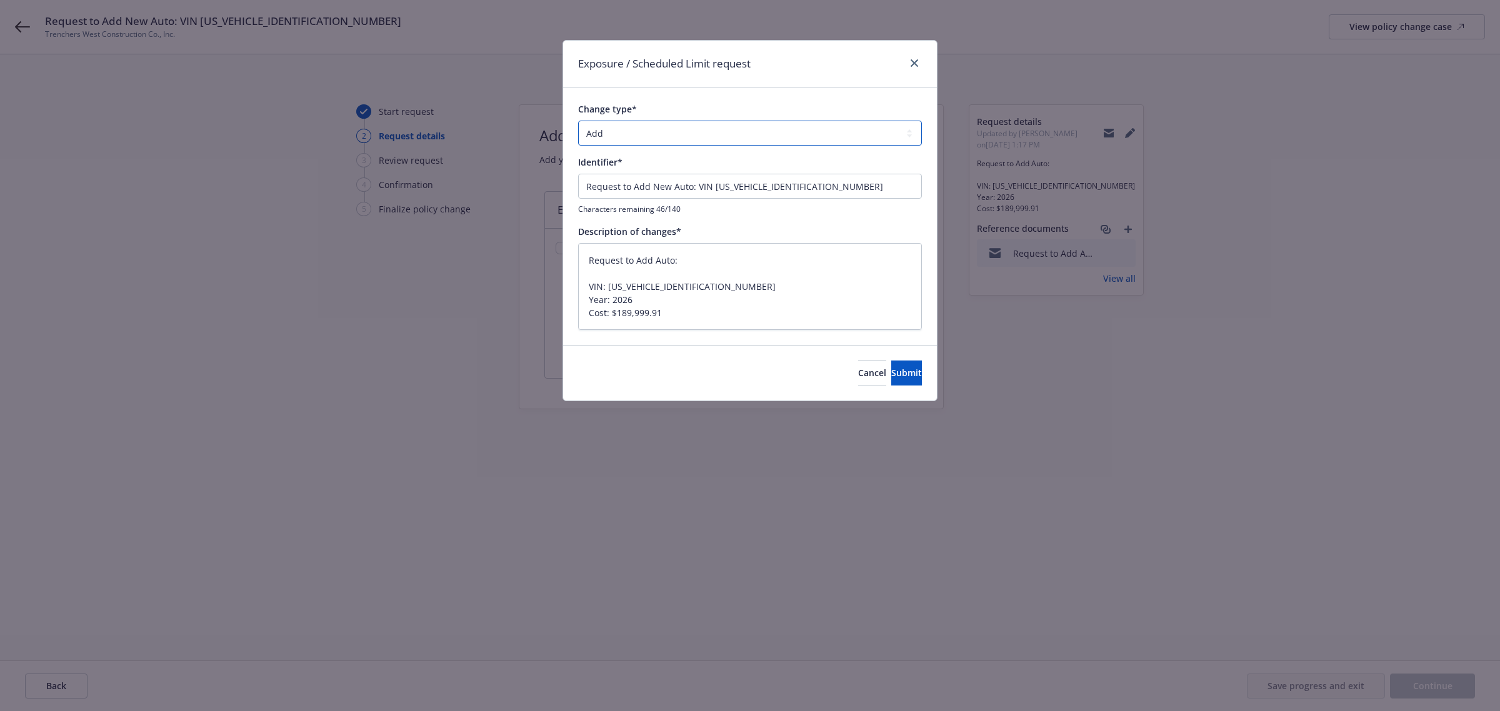
click at [692, 129] on select "Add Audit Change Remove" at bounding box center [750, 133] width 344 height 25
click at [578, 121] on select "Add Audit Change Remove" at bounding box center [750, 133] width 344 height 25
click at [630, 123] on select "Add Audit Change Remove" at bounding box center [750, 133] width 344 height 25
click at [918, 61] on icon "close" at bounding box center [915, 63] width 8 height 8
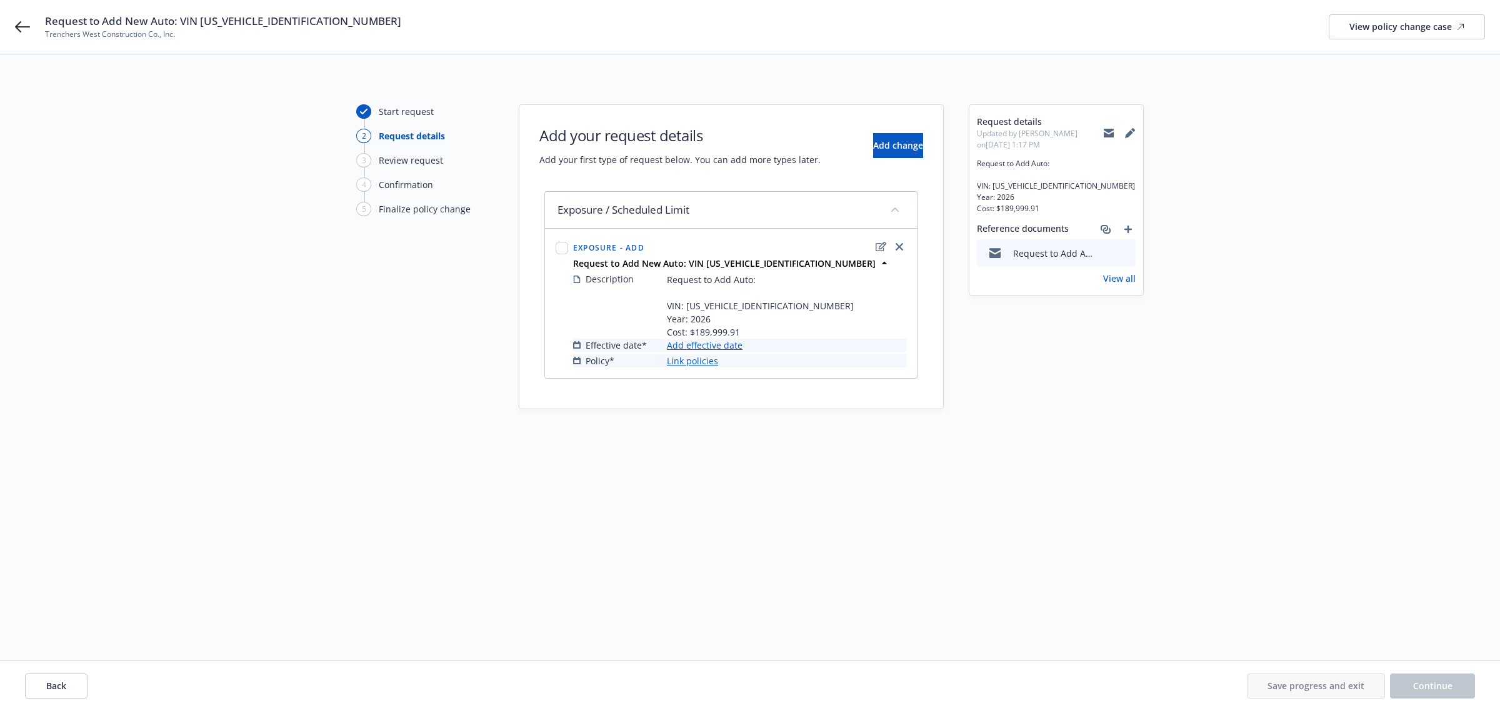
click at [679, 344] on link "Add effective date" at bounding box center [705, 345] width 76 height 13
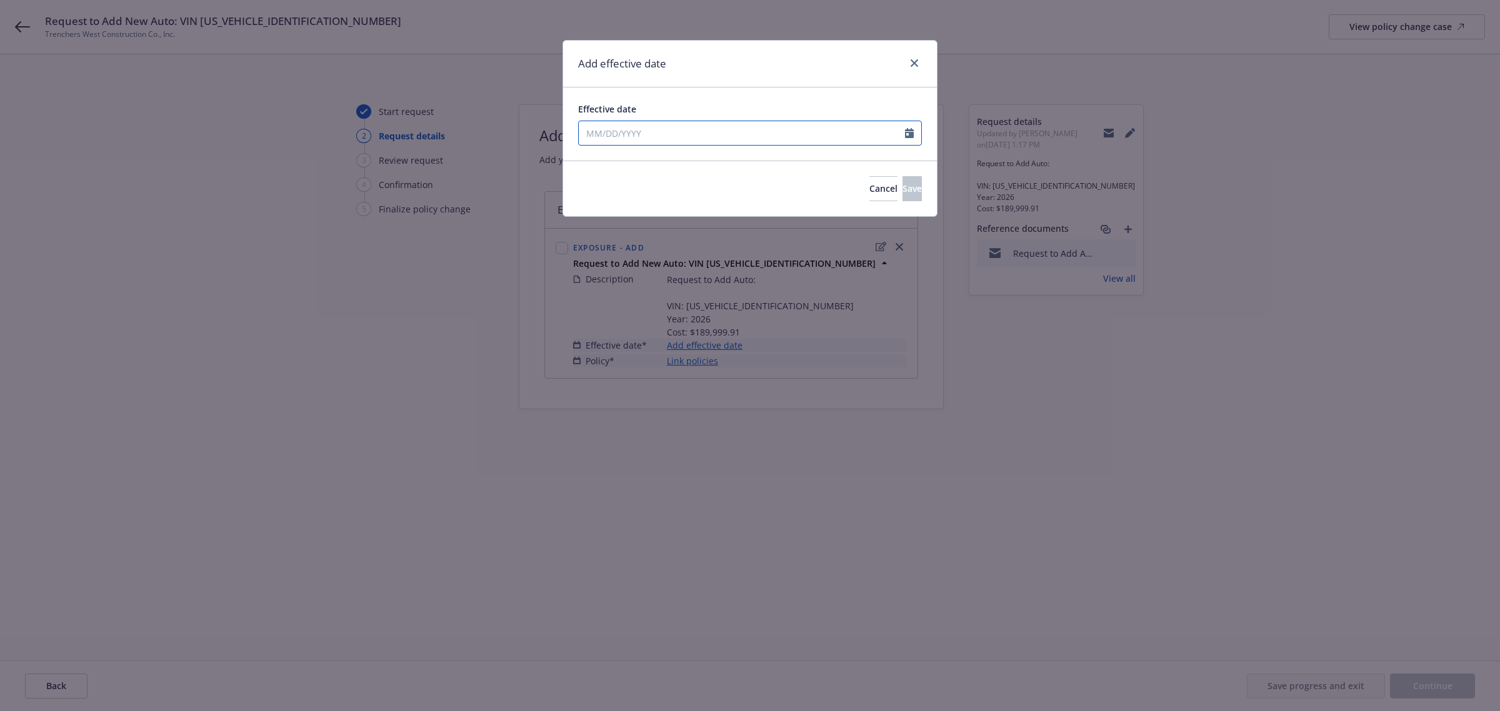
click at [685, 129] on input "Effective date" at bounding box center [742, 133] width 326 height 24
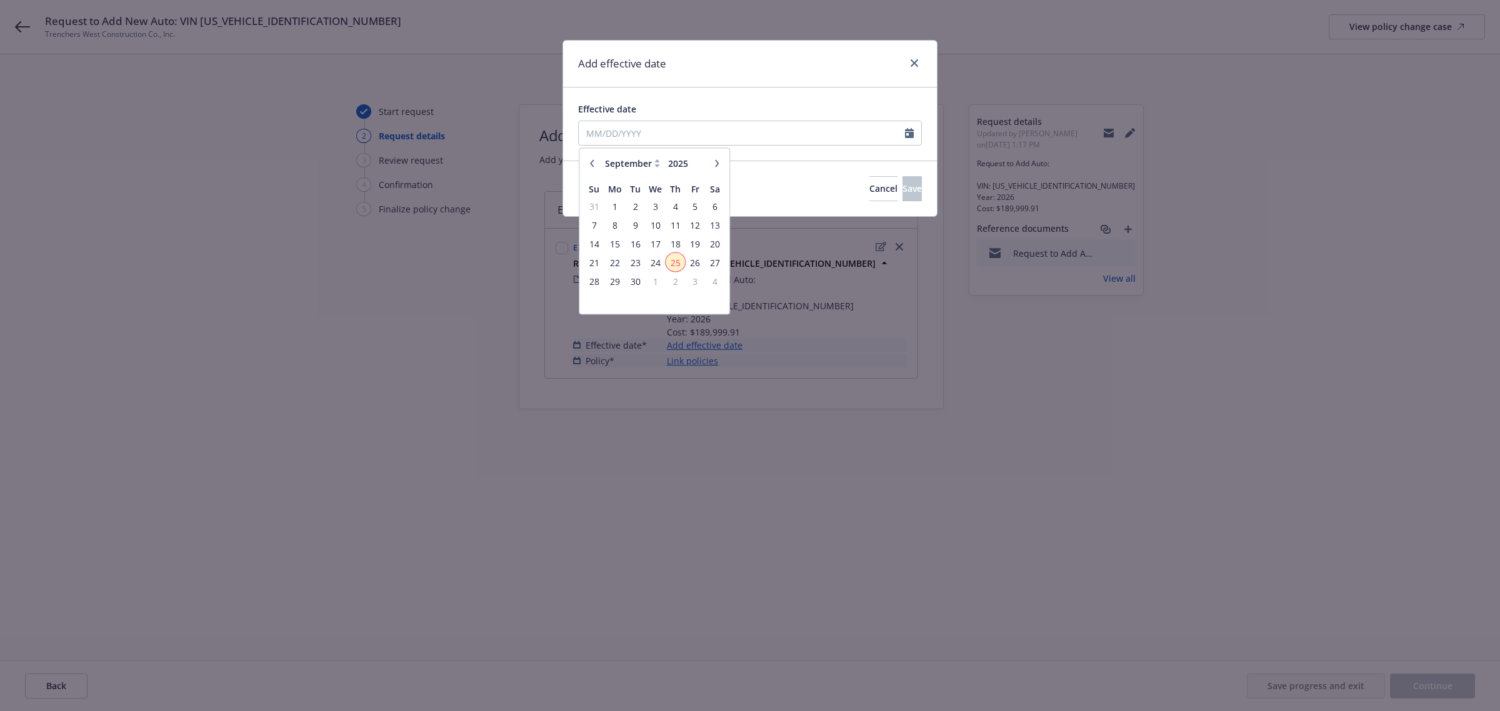
click at [667, 260] on span "25" at bounding box center [675, 262] width 17 height 16
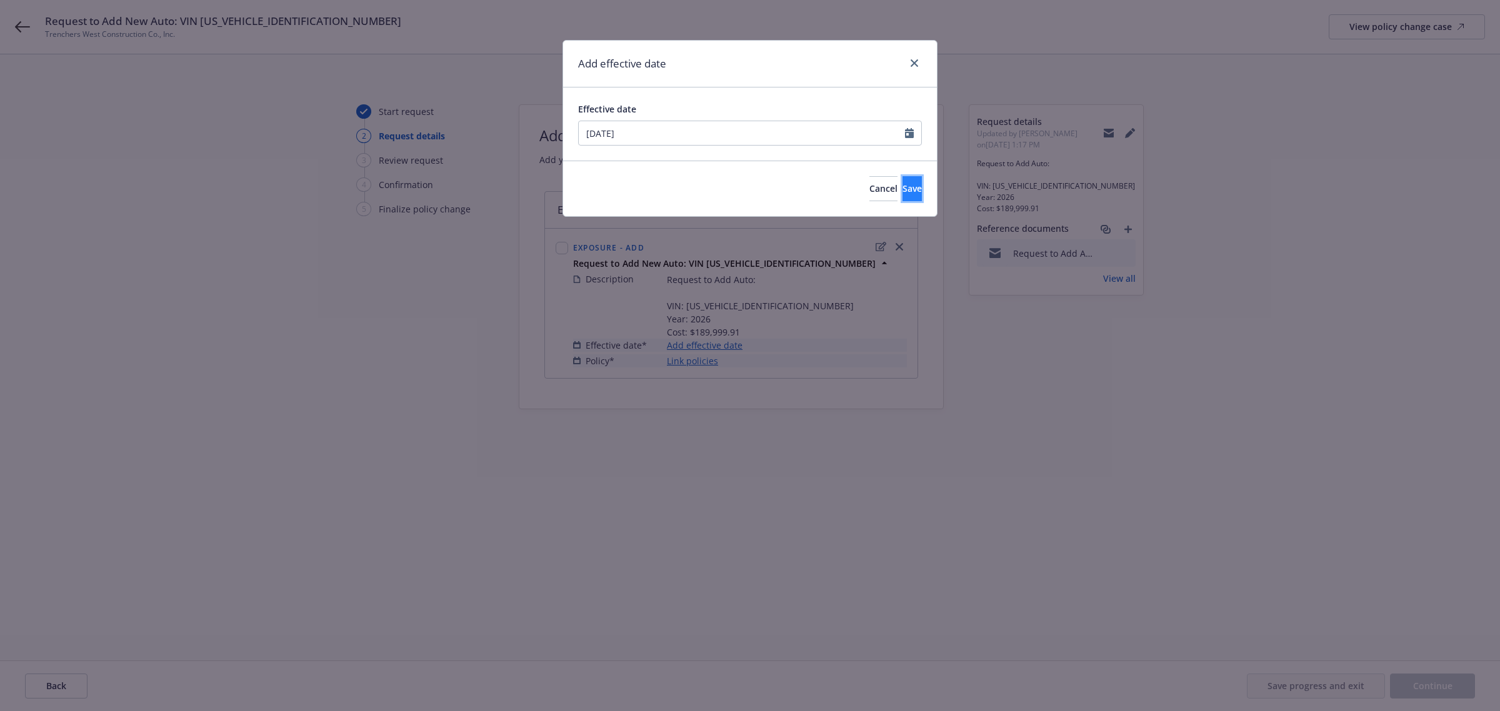
click at [903, 192] on button "Save" at bounding box center [912, 188] width 19 height 25
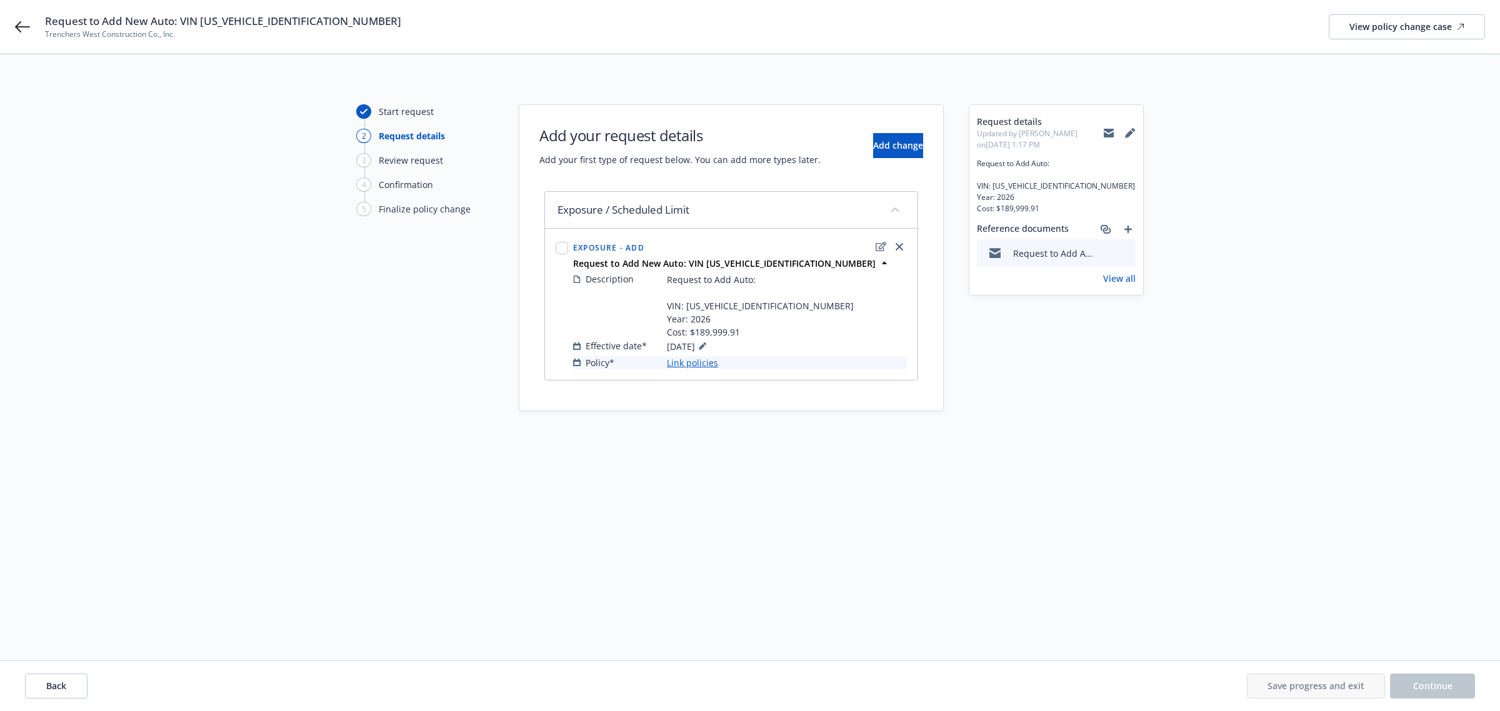
click at [703, 363] on link "Link policies" at bounding box center [692, 362] width 51 height 13
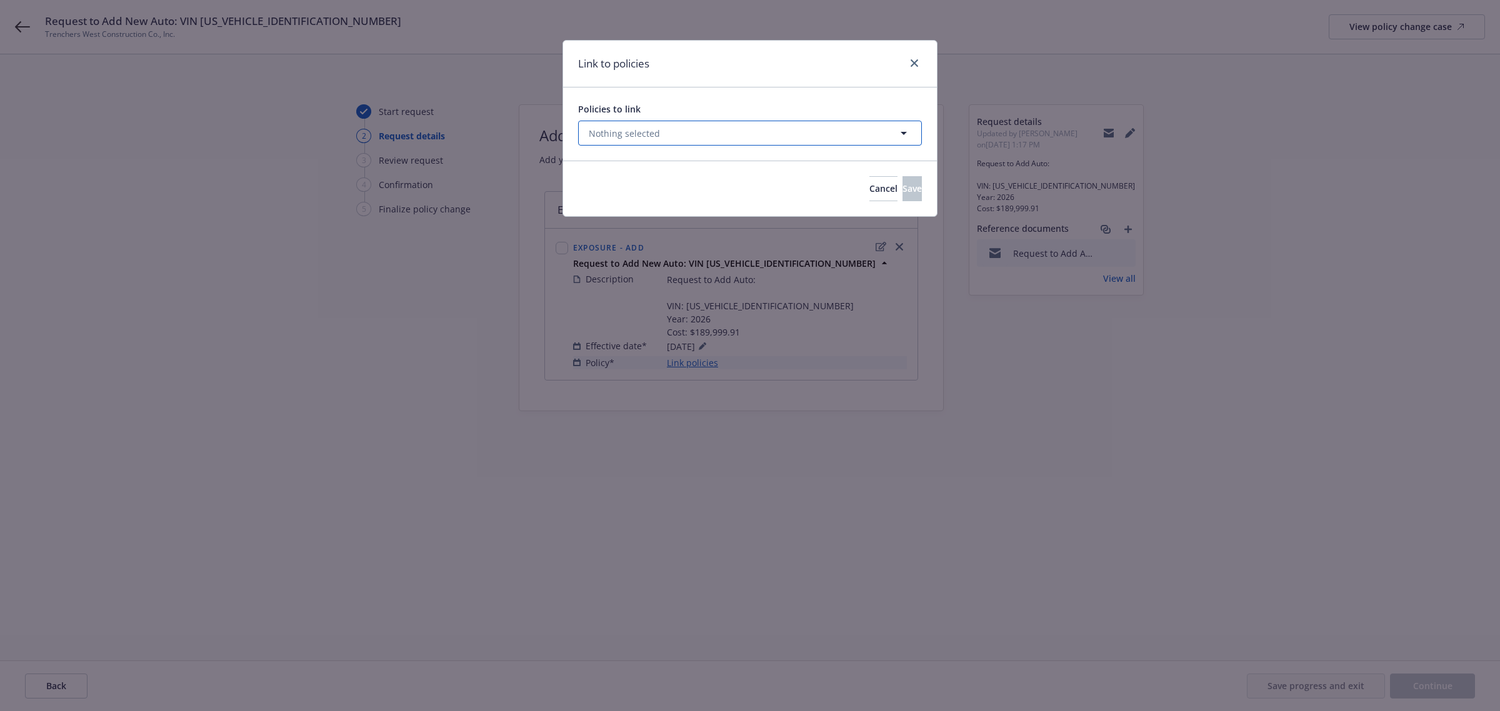
click at [650, 127] on span "Nothing selected" at bounding box center [624, 133] width 71 height 13
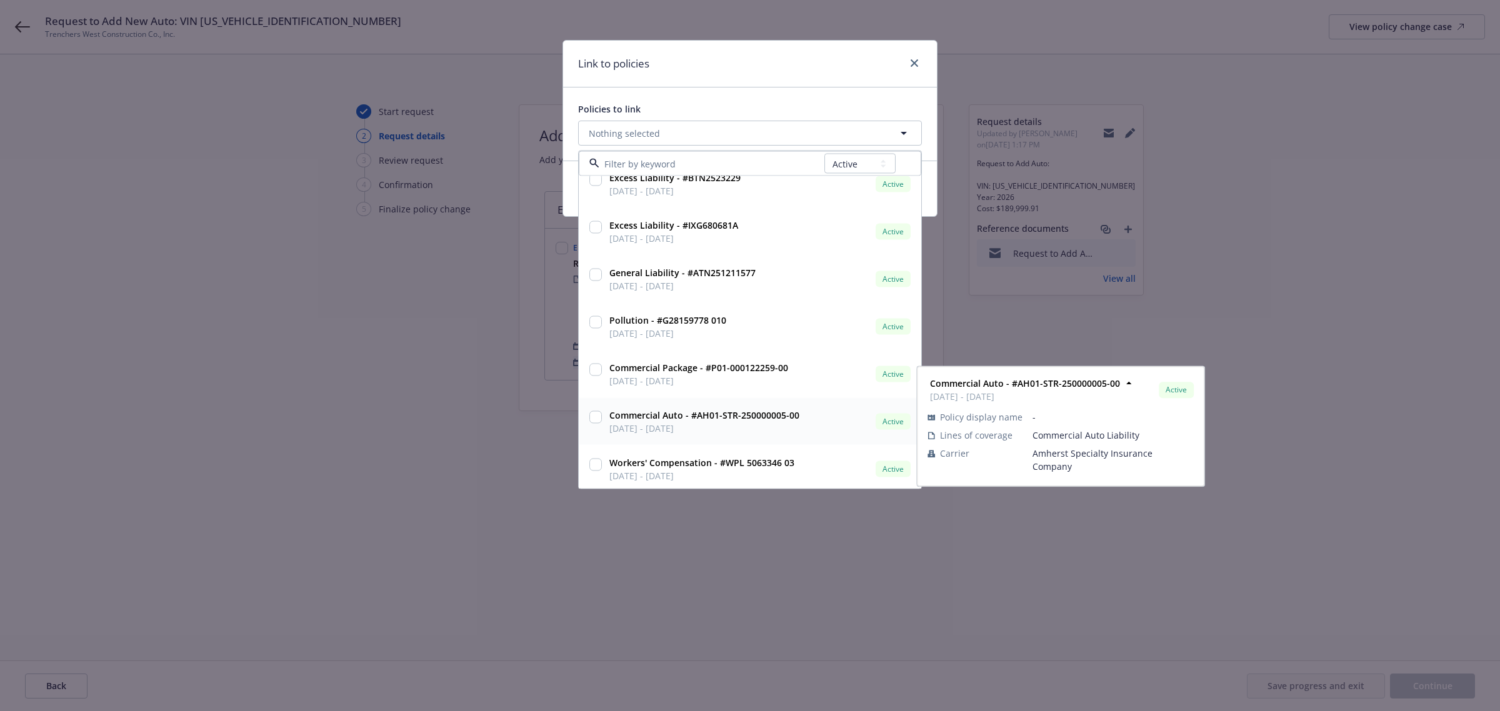
scroll to position [20, 0]
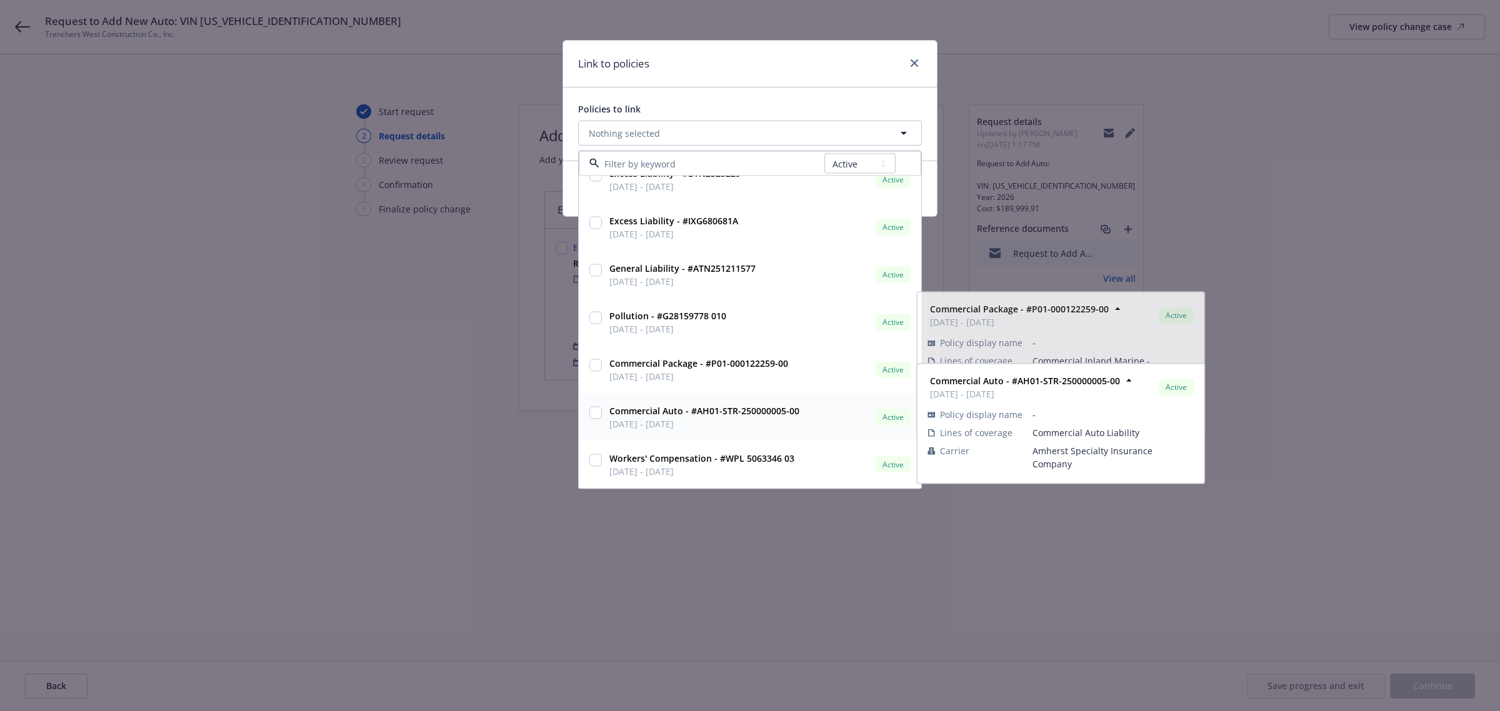
click at [607, 411] on div "Commercial Auto - #AH01-STR-250000005-00 09/05/2025 - 09/05/2026" at bounding box center [703, 417] width 193 height 26
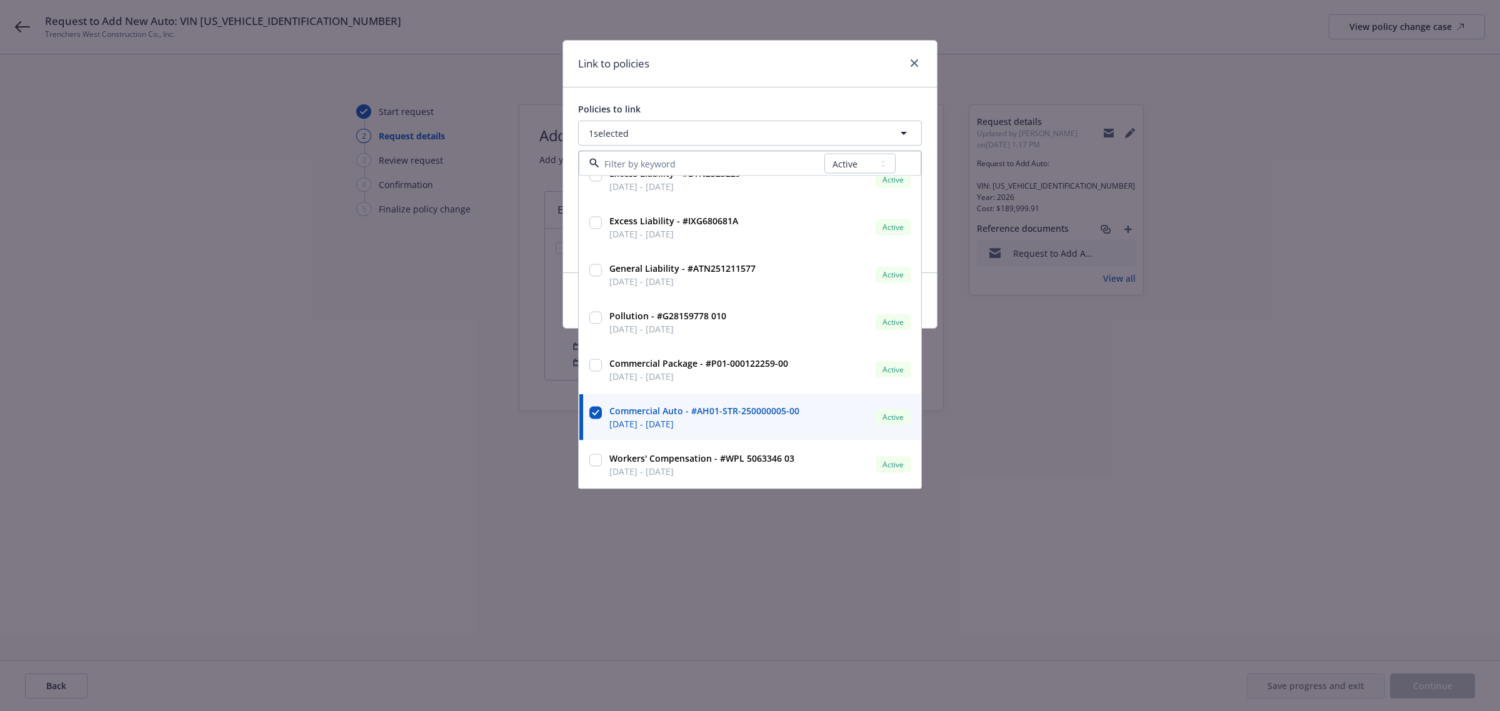
click at [426, 366] on div "Link to policies Policies to link 1 selected All Active Upcoming Expired Cancel…" at bounding box center [750, 355] width 1500 height 711
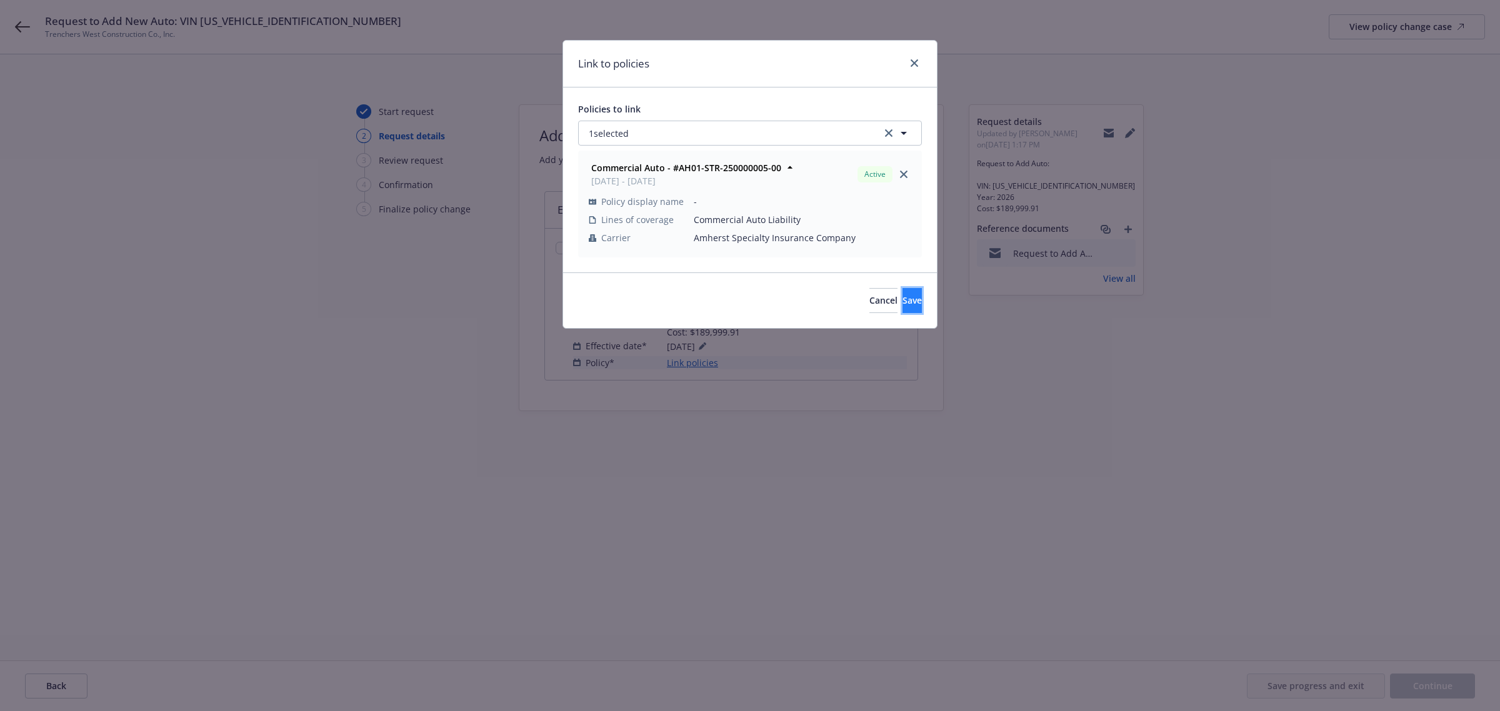
click at [903, 295] on span "Save" at bounding box center [912, 300] width 19 height 12
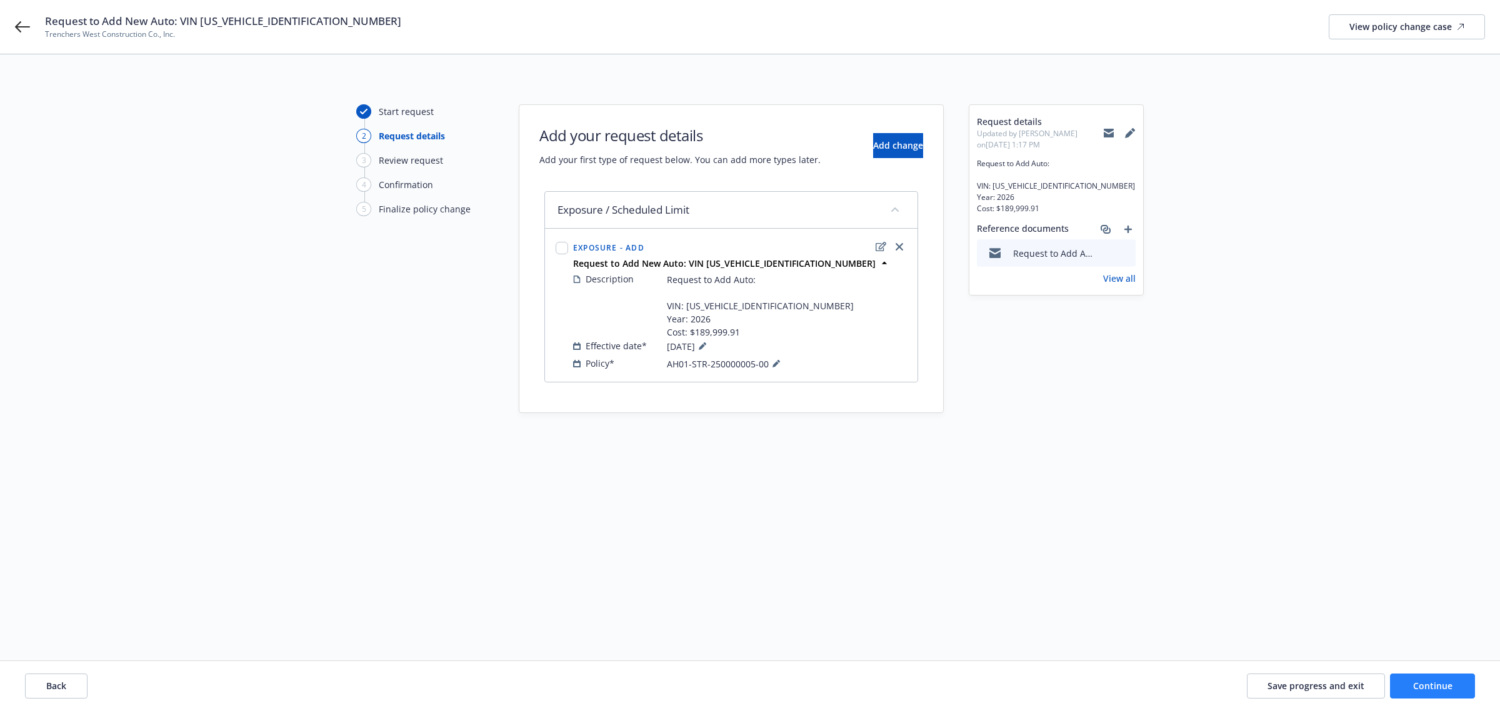
click at [1429, 674] on div "Back Save progress and exit Continue" at bounding box center [750, 686] width 1500 height 50
click at [1434, 680] on span "Continue" at bounding box center [1433, 686] width 39 height 12
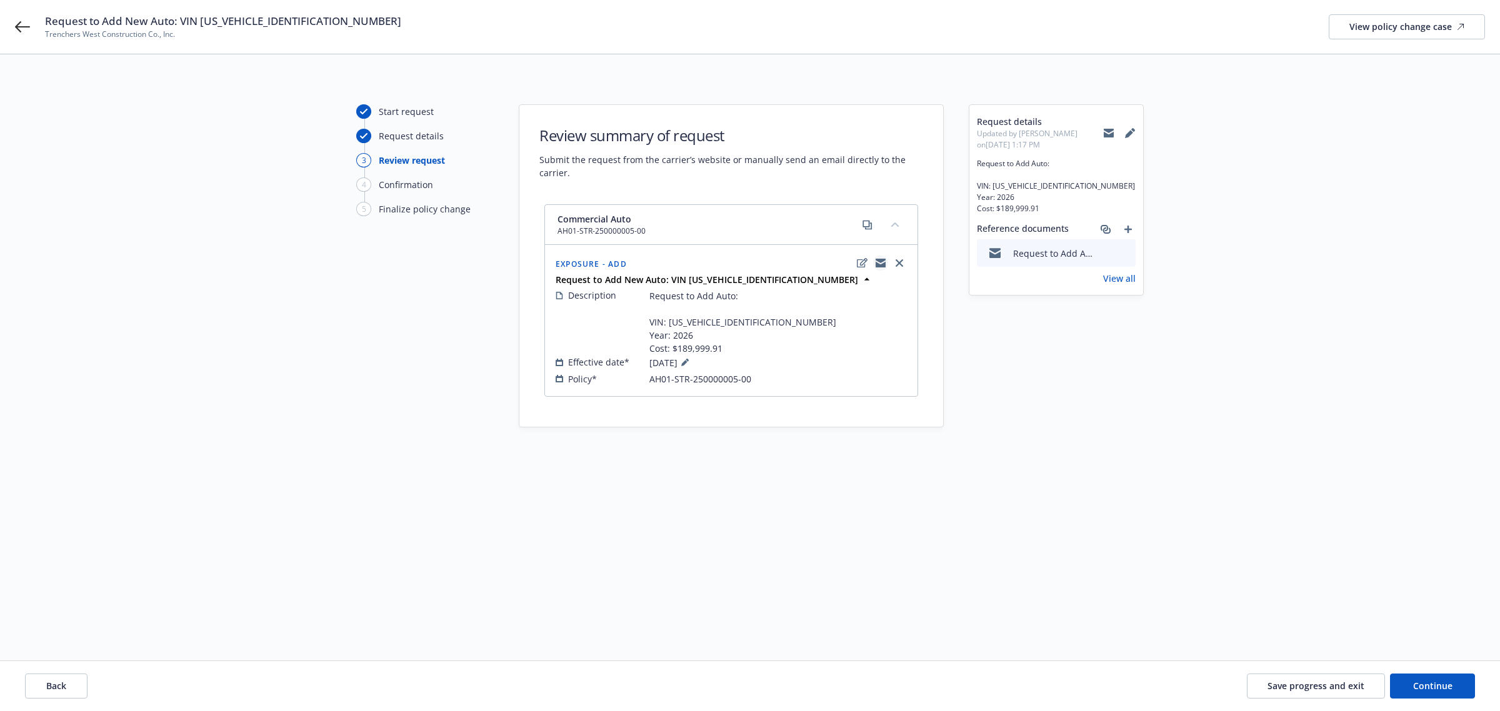
click at [883, 260] on icon "copyLogging" at bounding box center [881, 261] width 10 height 4
drag, startPoint x: 651, startPoint y: 383, endPoint x: 751, endPoint y: 381, distance: 100.0
click at [751, 381] on div "Policy* AH01-STR-250000005-00" at bounding box center [731, 379] width 351 height 13
copy div "AH01-STR-250000005-00"
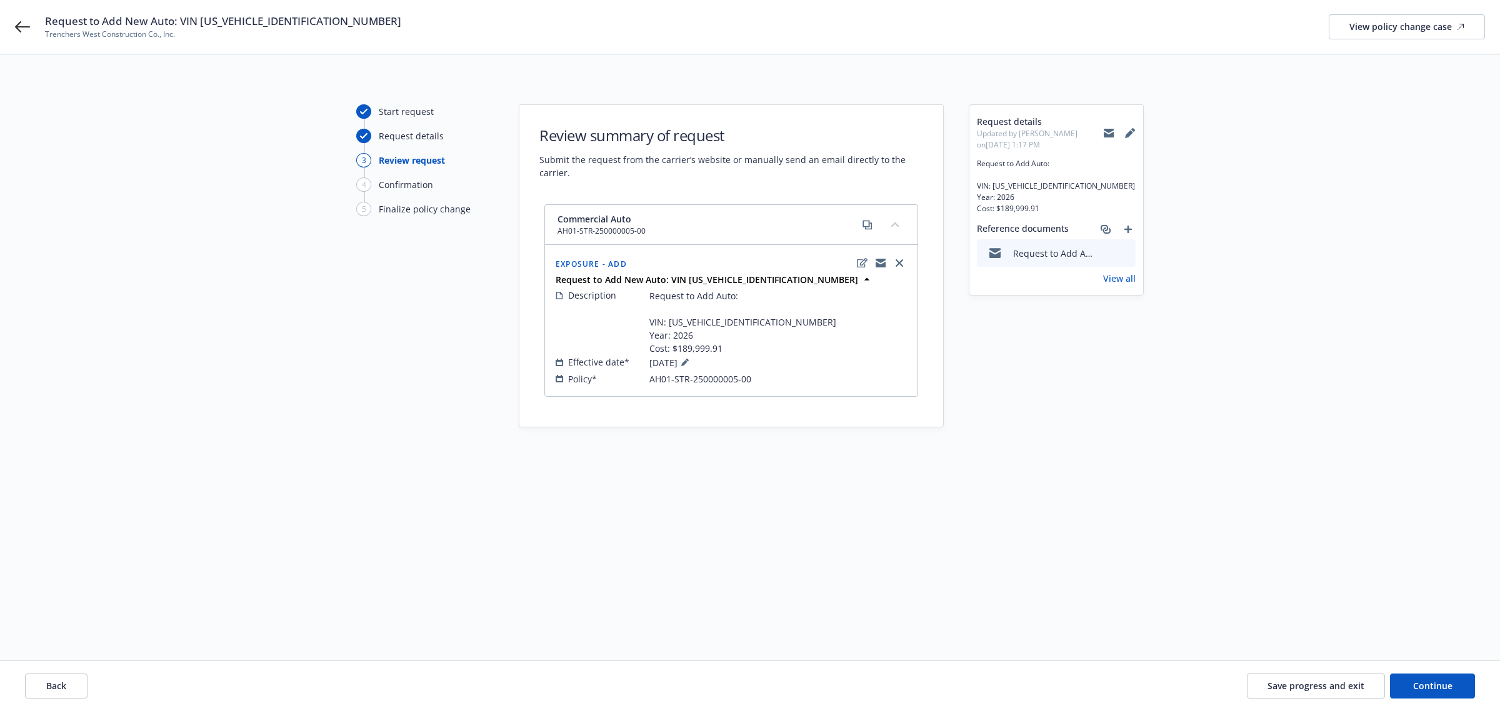
click at [544, 449] on div "Start request Request details 3 Review request 4 Confirmation 5 Finalize policy…" at bounding box center [750, 342] width 1470 height 476
drag, startPoint x: 652, startPoint y: 380, endPoint x: 793, endPoint y: 381, distance: 140.7
click at [793, 381] on div "Policy* AH01-STR-250000005-00" at bounding box center [731, 379] width 351 height 13
drag, startPoint x: 698, startPoint y: 370, endPoint x: 677, endPoint y: 379, distance: 23.0
click at [677, 379] on span "AH01-STR-250000005-00" at bounding box center [701, 379] width 102 height 13
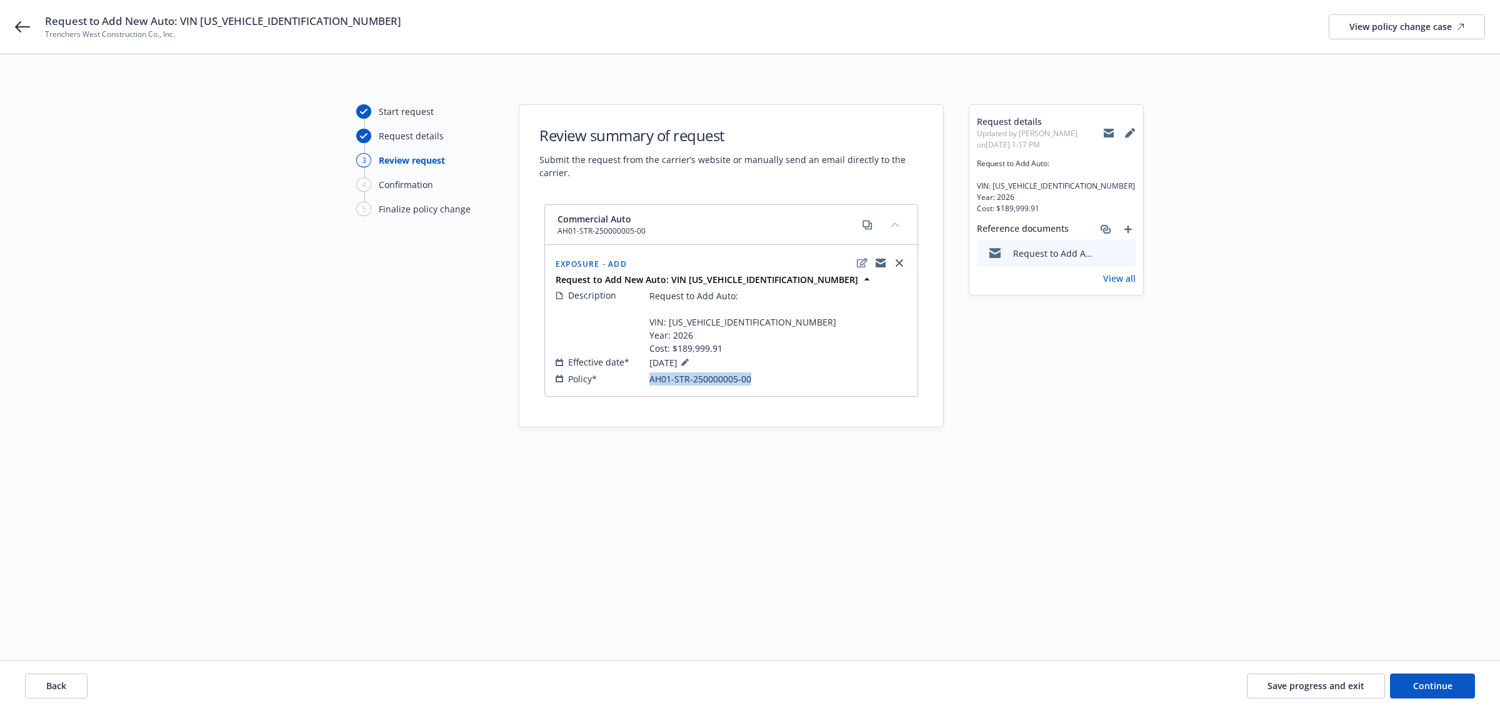
drag, startPoint x: 647, startPoint y: 379, endPoint x: 741, endPoint y: 383, distance: 94.5
click at [769, 386] on div "Description Request to Add Auto: VIN: 4JGFD8KB9TB524022 Year: 2026 Cost: $189,9…" at bounding box center [731, 337] width 356 height 102
copy div "AH01-STR-250000005-00"
click at [16, 35] on div "Request to Add New Auto: VIN 4JGFD8KB9TB524022 Trenchers West Construction Co.,…" at bounding box center [750, 27] width 1500 height 54
click at [19, 27] on icon at bounding box center [22, 26] width 15 height 11
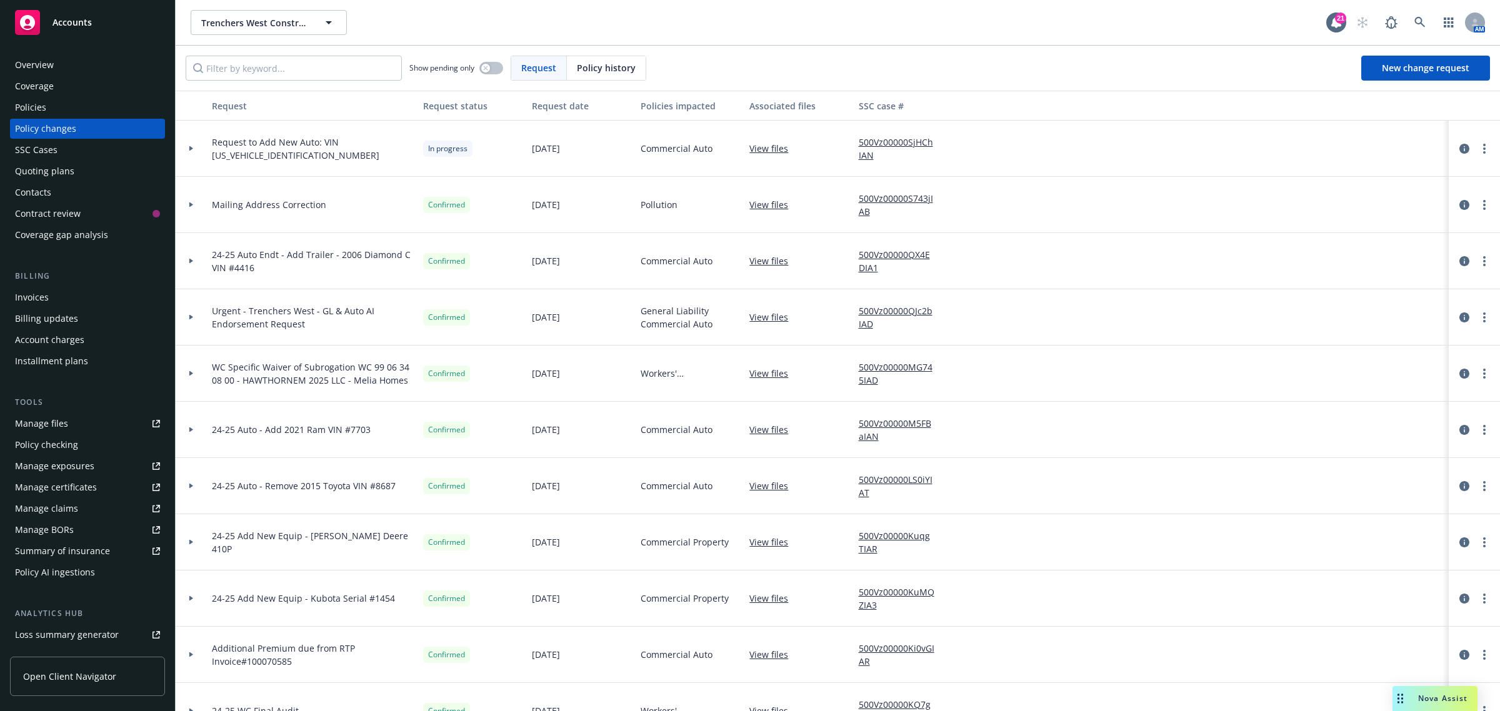
click at [232, 151] on span "Request to Add New Auto: VIN 4JGFD8KB9TB524022" at bounding box center [312, 149] width 201 height 26
click at [1477, 153] on link "more" at bounding box center [1484, 148] width 15 height 15
click at [1360, 198] on link "Edit request summary" at bounding box center [1373, 199] width 214 height 25
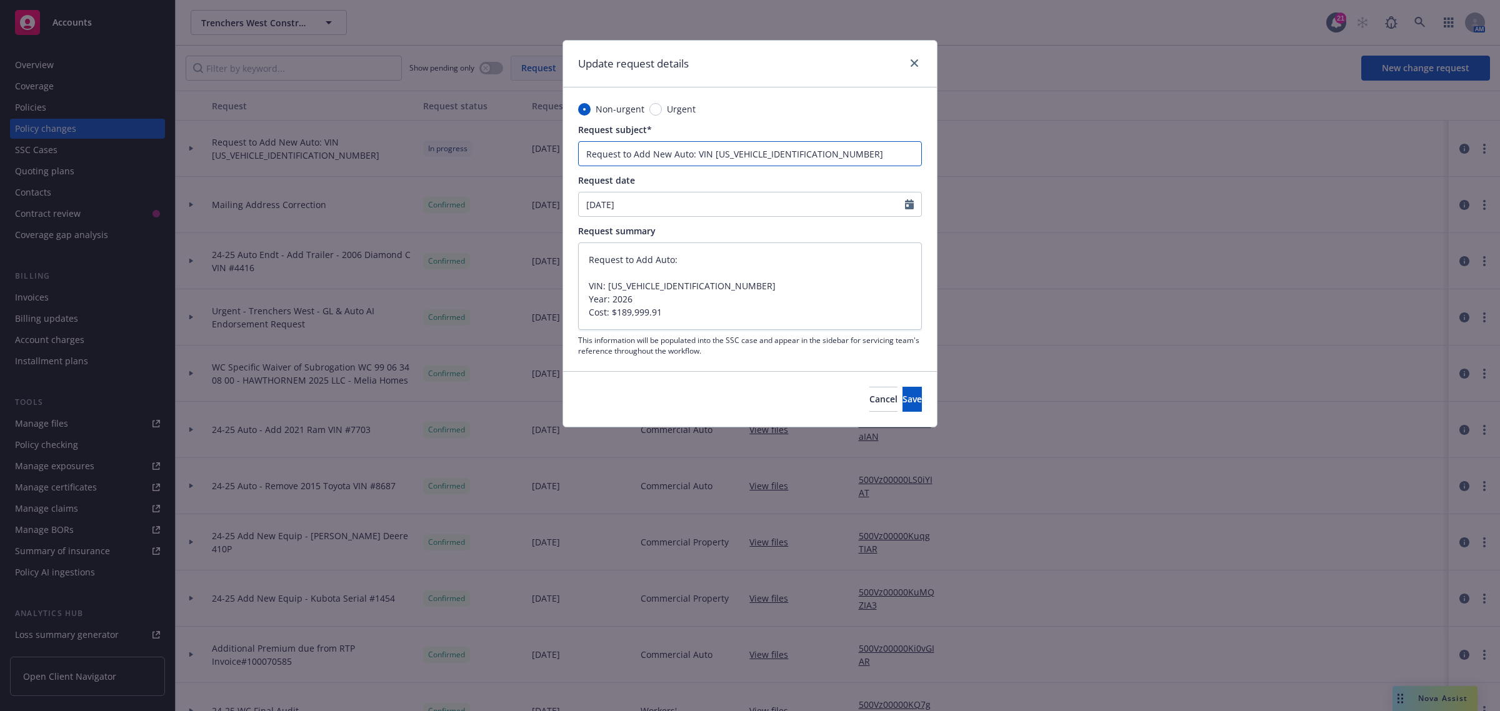
click at [779, 153] on input "Request to Add New Auto: VIN 4JGFD8KB9TB524022" at bounding box center [750, 153] width 344 height 25
drag, startPoint x: 778, startPoint y: 156, endPoint x: 714, endPoint y: 155, distance: 64.4
click at [714, 155] on input "Request to Add New Auto: VIN 4JGFD8KB9TB524022" at bounding box center [750, 153] width 344 height 25
drag, startPoint x: 589, startPoint y: 154, endPoint x: 691, endPoint y: 160, distance: 102.7
click at [691, 160] on input "Request to Add New Auto: VIN #4022" at bounding box center [750, 153] width 344 height 25
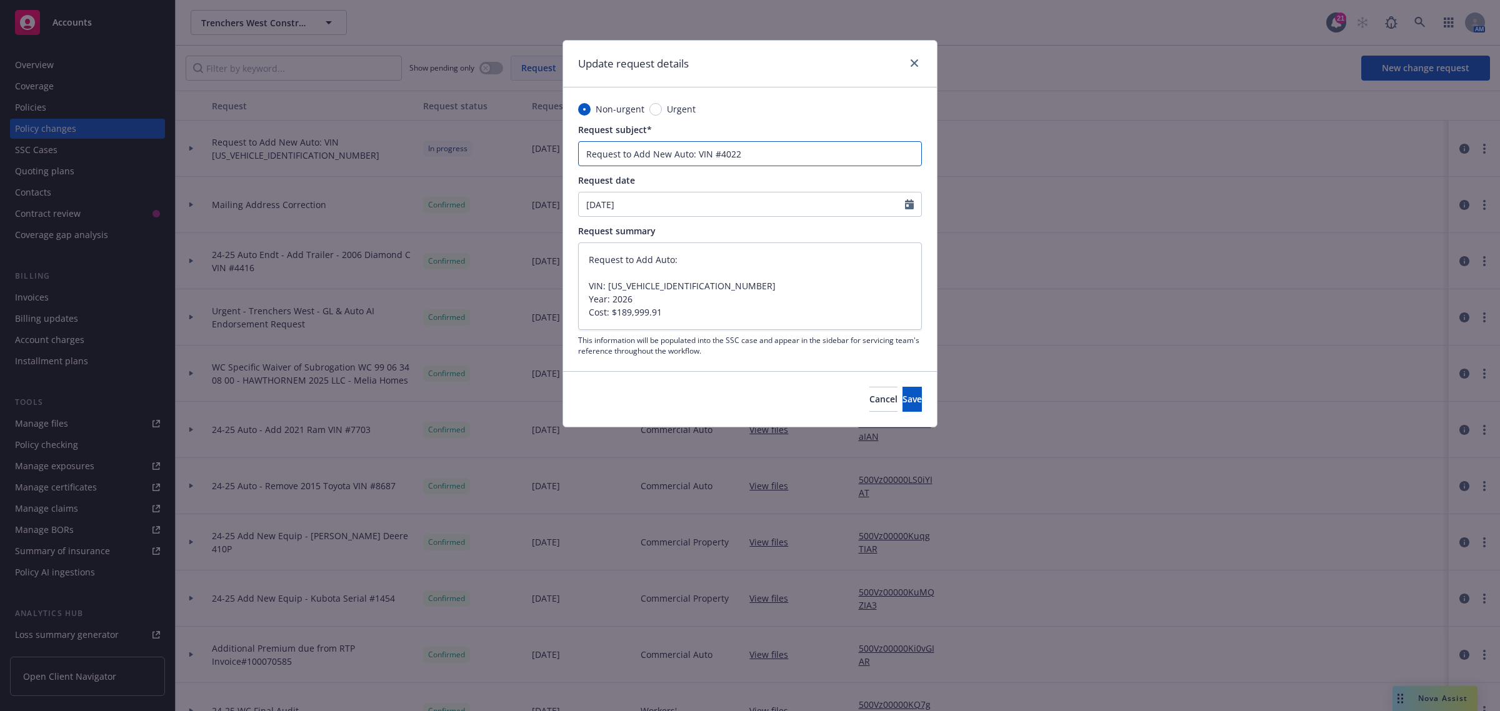
click at [692, 154] on input "Request to Add New Auto: VIN #4022" at bounding box center [750, 153] width 344 height 25
drag, startPoint x: 691, startPoint y: 154, endPoint x: 586, endPoint y: 152, distance: 104.4
click at [586, 152] on input "Request to Add New Auto: VIN #4022" at bounding box center [750, 153] width 344 height 25
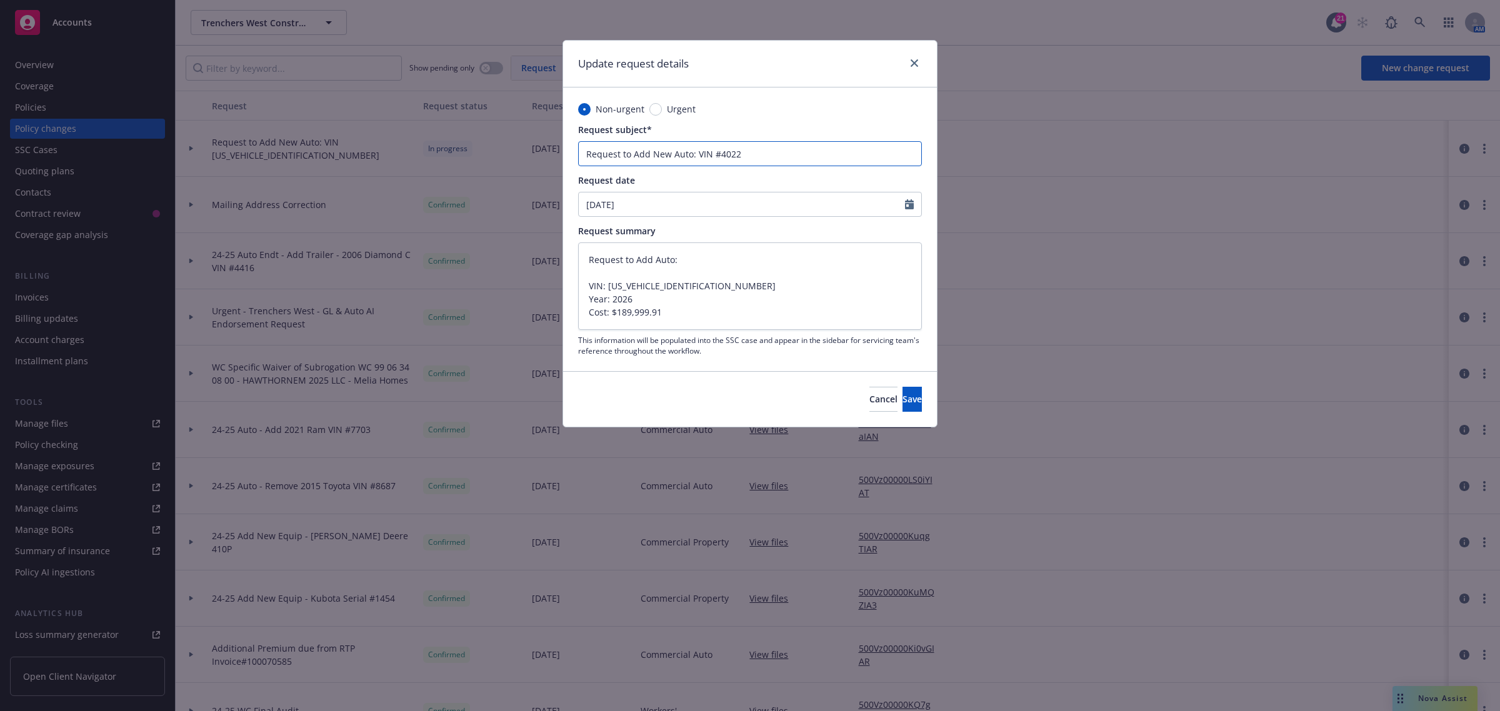
click at [688, 154] on input "Request to Add New Auto: VIN #4022" at bounding box center [750, 153] width 344 height 25
drag, startPoint x: 690, startPoint y: 154, endPoint x: 616, endPoint y: 154, distance: 73.1
click at [616, 154] on input "Request to Add New Auto: VIN #4022" at bounding box center [750, 153] width 344 height 25
click at [705, 158] on input "25-26 Auto Endt - Add Auto : VIN #4022" at bounding box center [750, 153] width 344 height 25
drag, startPoint x: 635, startPoint y: 300, endPoint x: 660, endPoint y: 317, distance: 30.2
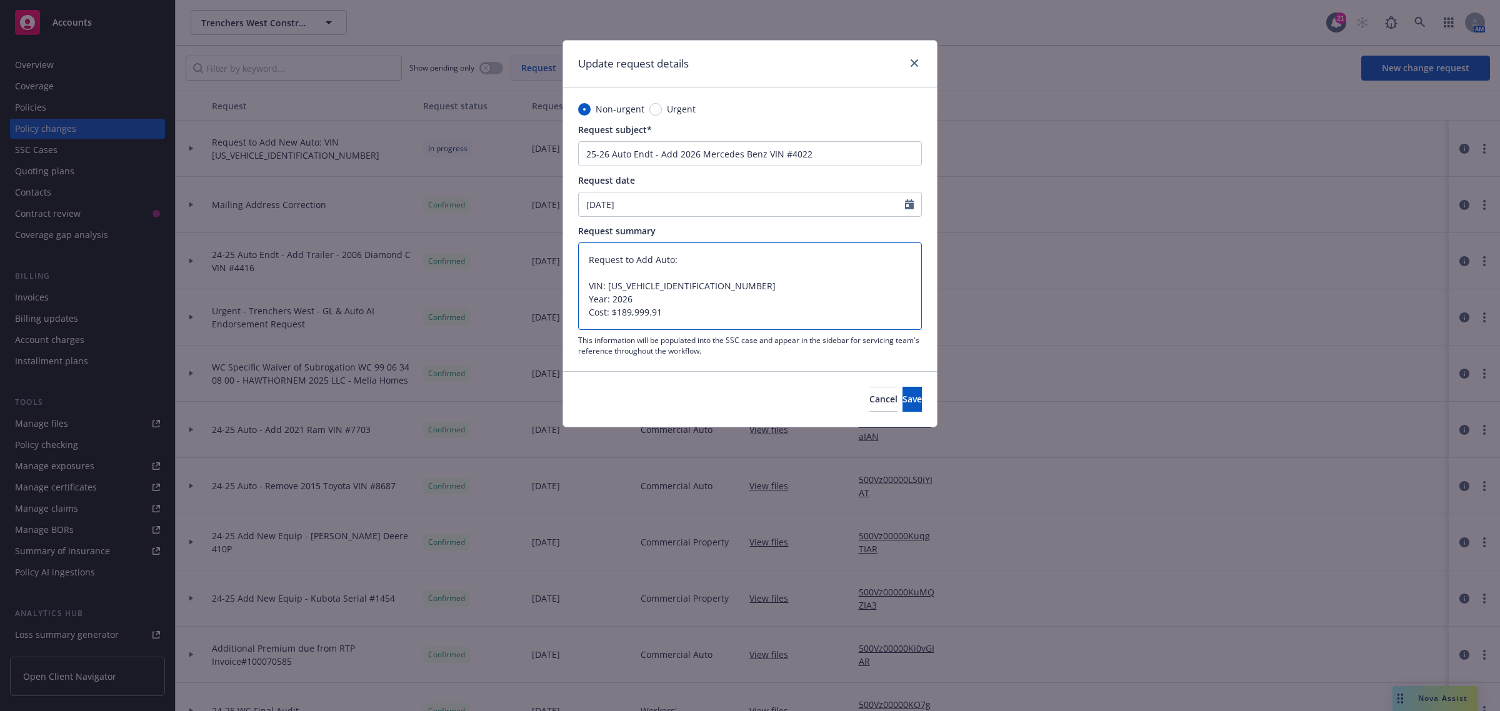
click at [635, 300] on textarea "Request to Add Auto: VIN: 4JGFD8KB9TB524022 Year: 2026 Cost: $189,999.91" at bounding box center [750, 287] width 344 height 88
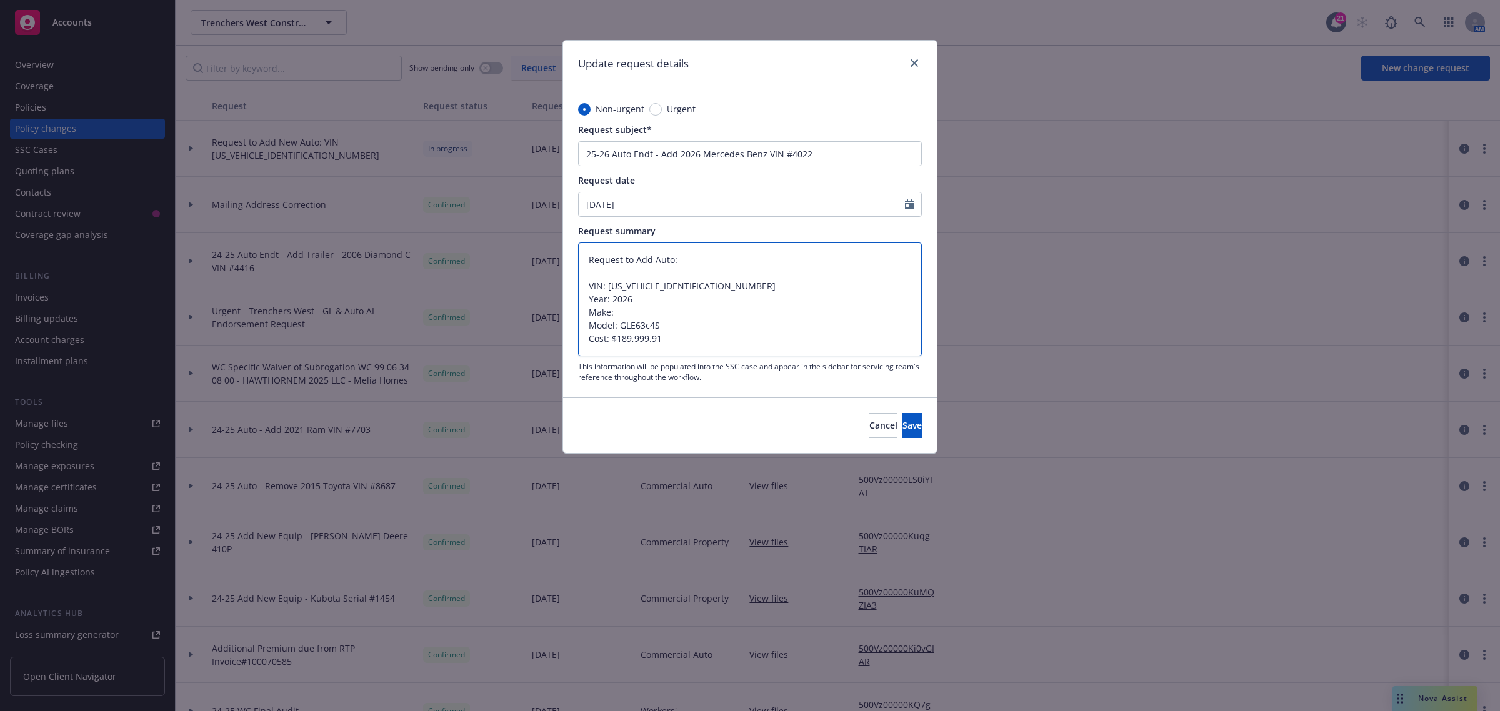
click at [651, 326] on textarea "Request to Add Auto: VIN: 4JGFD8KB9TB524022 Year: 2026 Make: Model: GLE63c4S Co…" at bounding box center [750, 300] width 344 height 114
click at [639, 314] on textarea "Request to Add Auto: VIN: 4JGFD8KB9TB524022 Year: 2026 Make: Model: GLE63C4S Co…" at bounding box center [750, 300] width 344 height 114
click at [903, 433] on button "Save" at bounding box center [912, 425] width 19 height 25
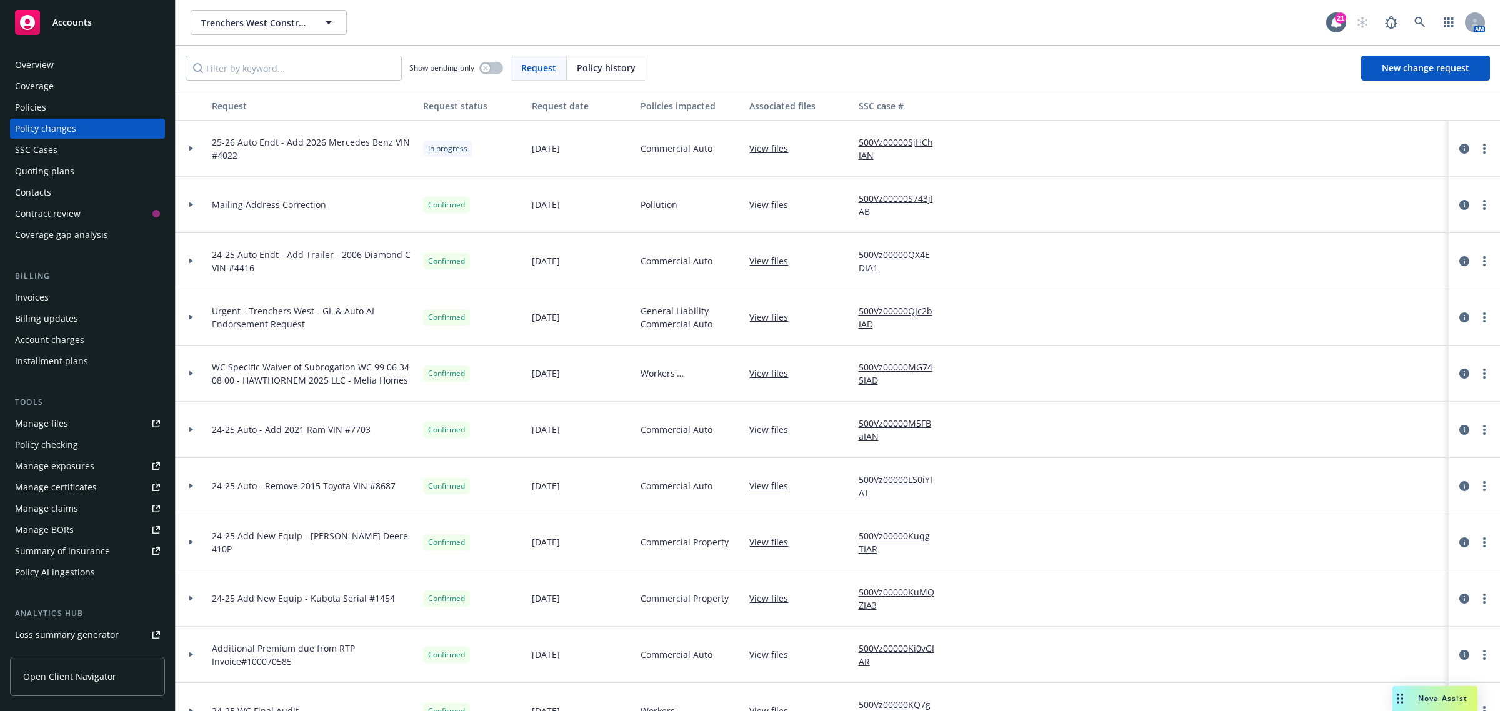
click at [194, 142] on div at bounding box center [191, 149] width 31 height 56
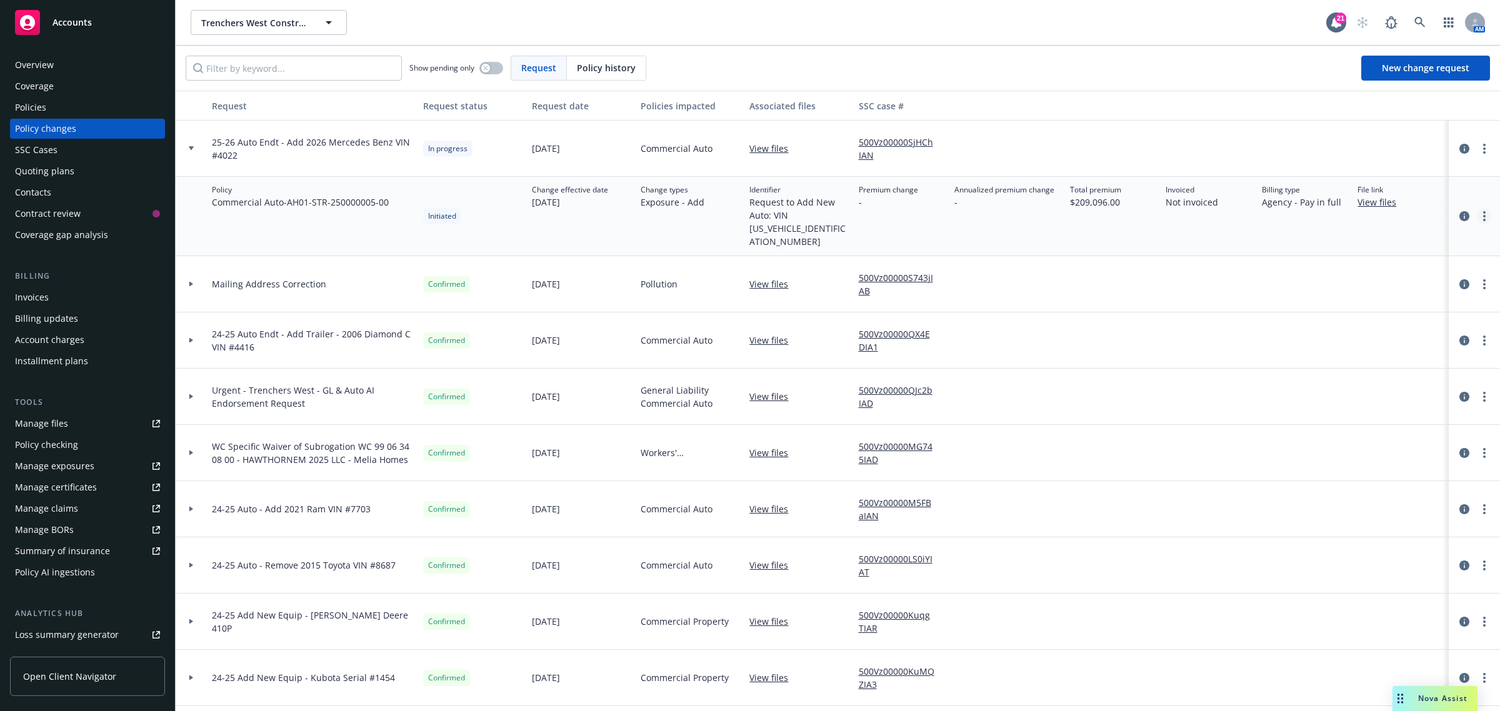
click at [1484, 215] on circle "more" at bounding box center [1485, 216] width 3 height 3
click at [1358, 281] on link "Edit policy change" at bounding box center [1373, 285] width 214 height 25
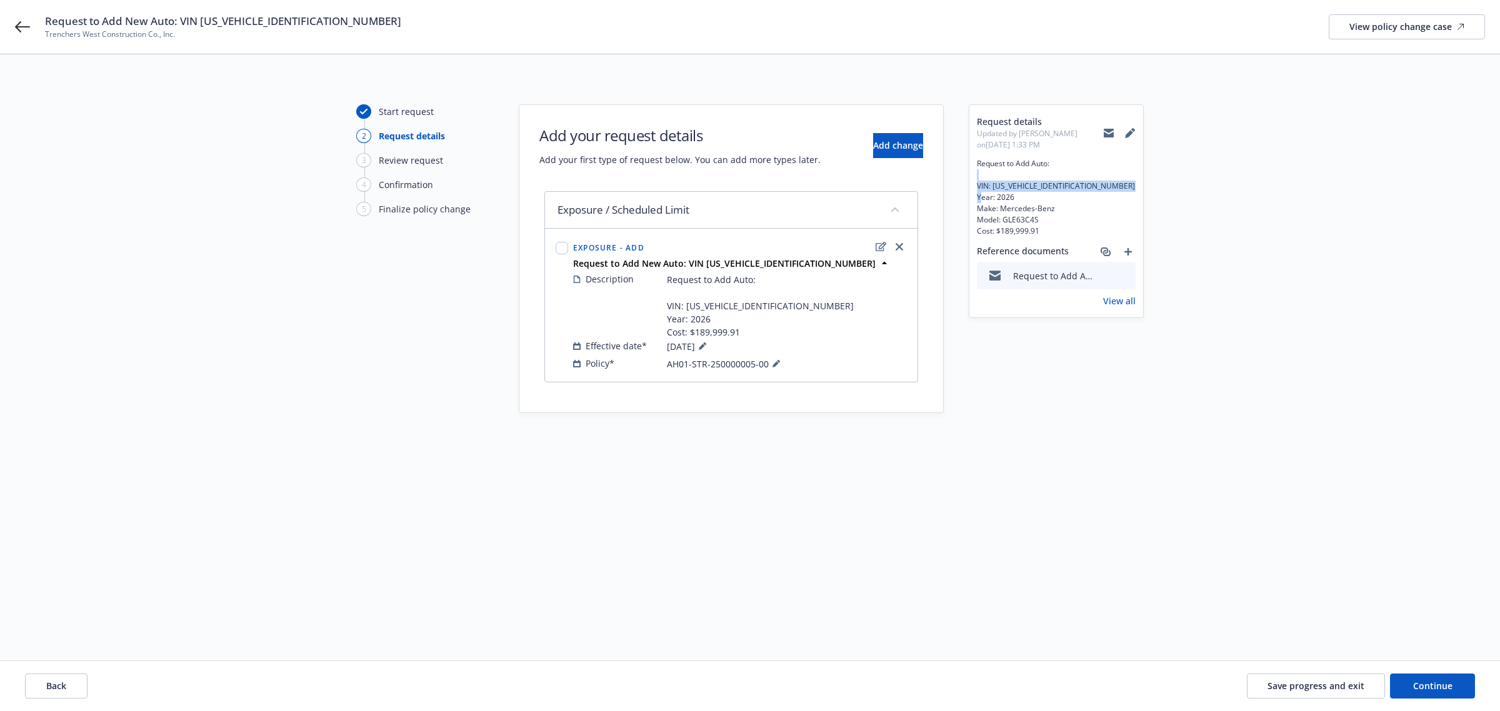
drag, startPoint x: 977, startPoint y: 179, endPoint x: 993, endPoint y: 194, distance: 22.1
click at [1007, 203] on span "Request to Add Auto: VIN: 4JGFD8KB9TB524022 Year: 2026 Make: Mercedes-Benz Mode…" at bounding box center [1056, 197] width 159 height 79
click at [983, 166] on span "Request to Add Auto: VIN: 4JGFD8KB9TB524022 Year: 2026 Make: Mercedes-Benz Mode…" at bounding box center [1056, 197] width 159 height 79
drag, startPoint x: 983, startPoint y: 183, endPoint x: 1007, endPoint y: 219, distance: 43.2
click at [1055, 230] on span "Request to Add Auto: VIN: 4JGFD8KB9TB524022 Year: 2026 Make: Mercedes-Benz Mode…" at bounding box center [1056, 197] width 159 height 79
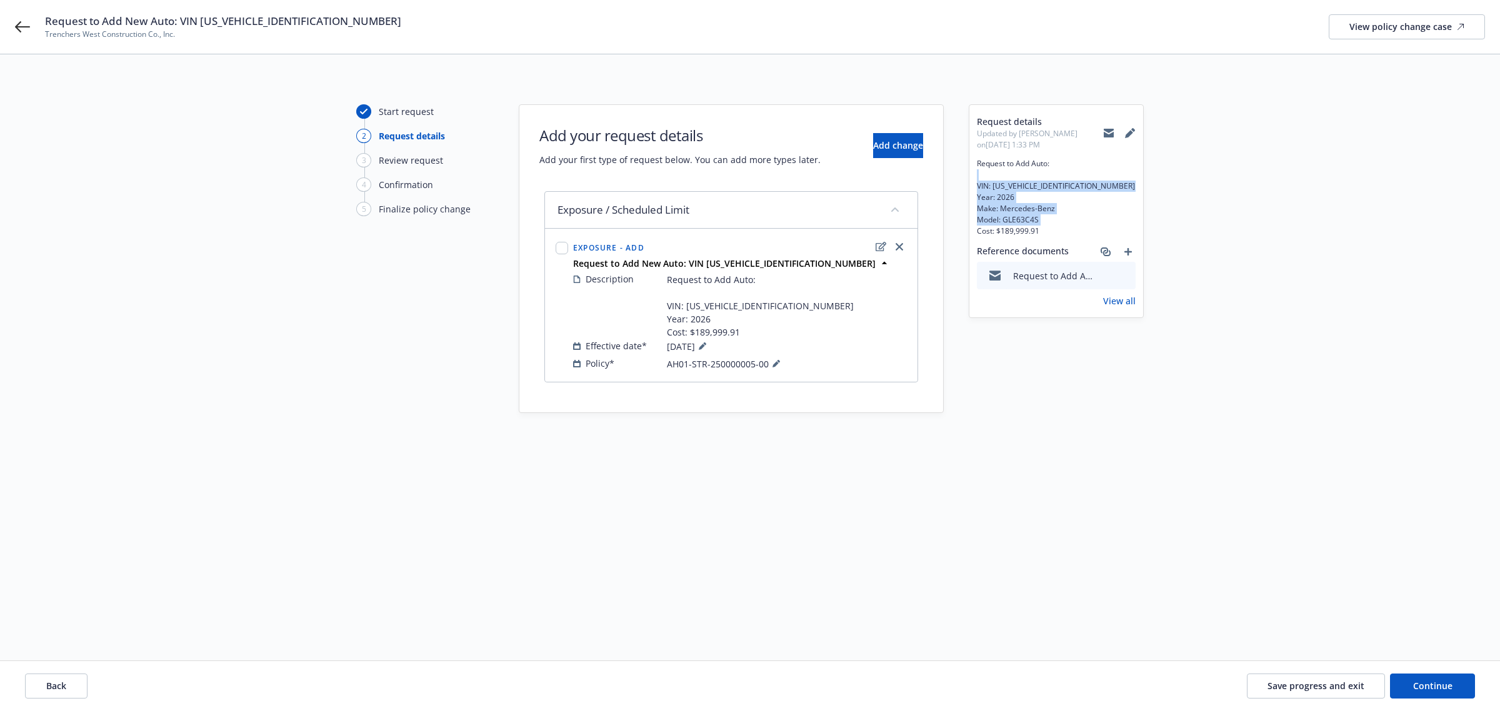
copy span "VIN: 4JGFD8KB9TB524022 Year: 2026 Make: Mercedes-Benz Model: GLE63C4S Cost: $18…"
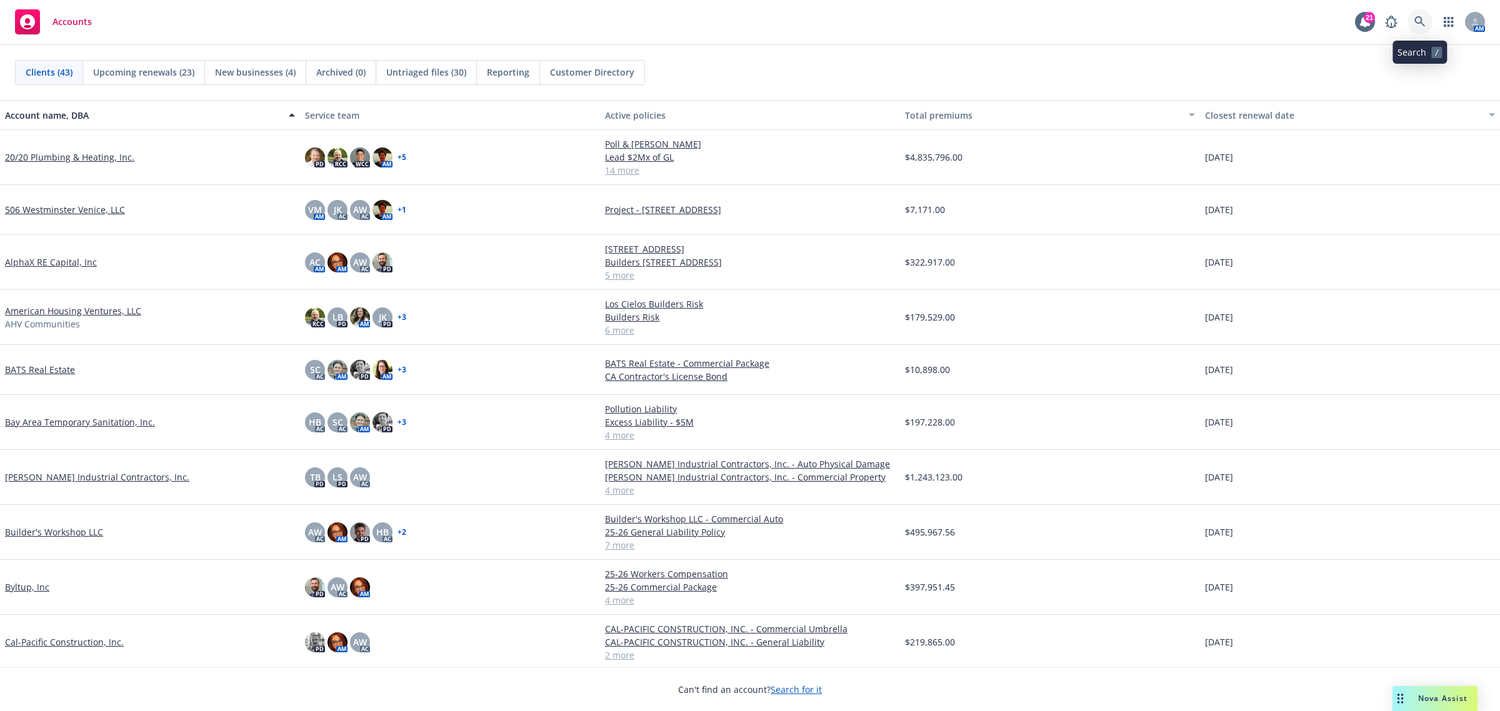
click at [1420, 22] on icon at bounding box center [1420, 21] width 11 height 11
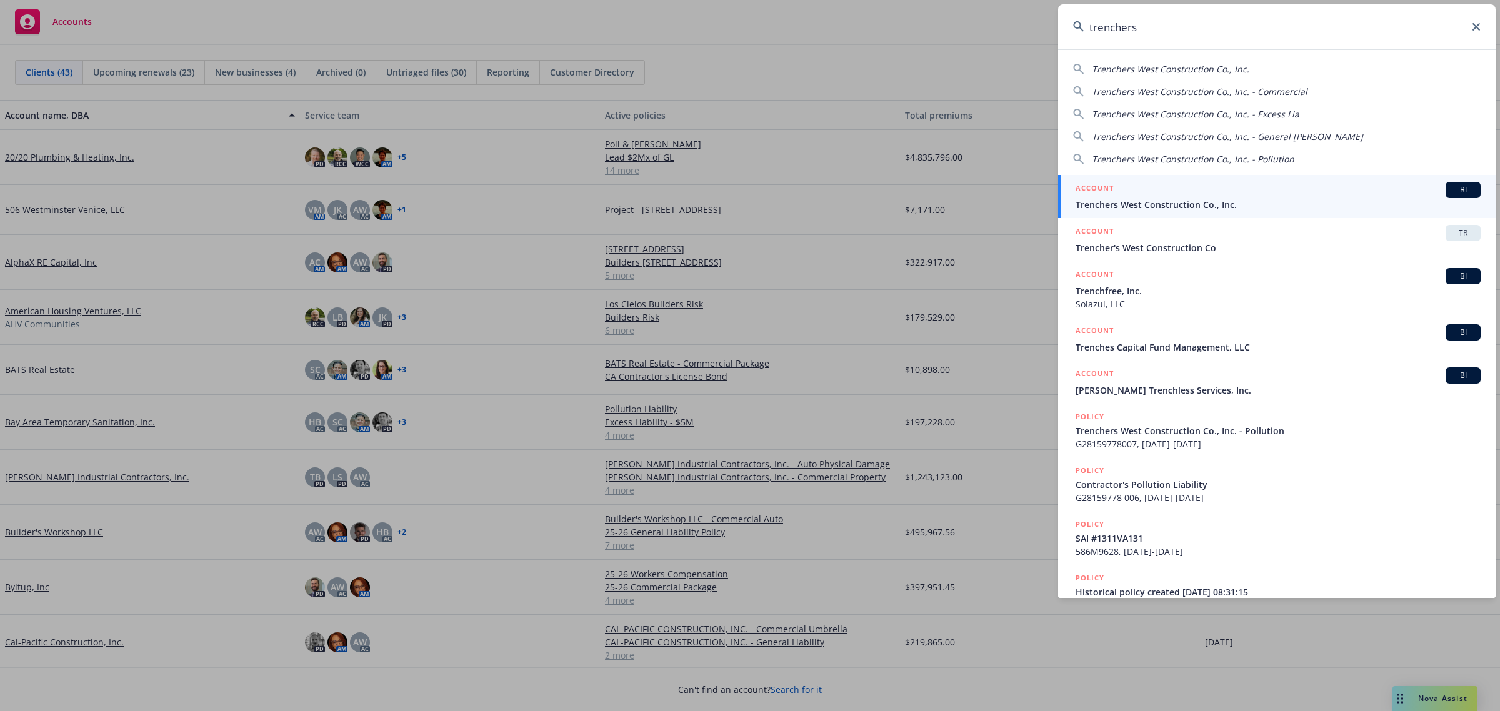
click at [1146, 73] on span "Trenchers West Construction Co., Inc." at bounding box center [1171, 69] width 158 height 12
type input "Trenchers West Construction Co., Inc."
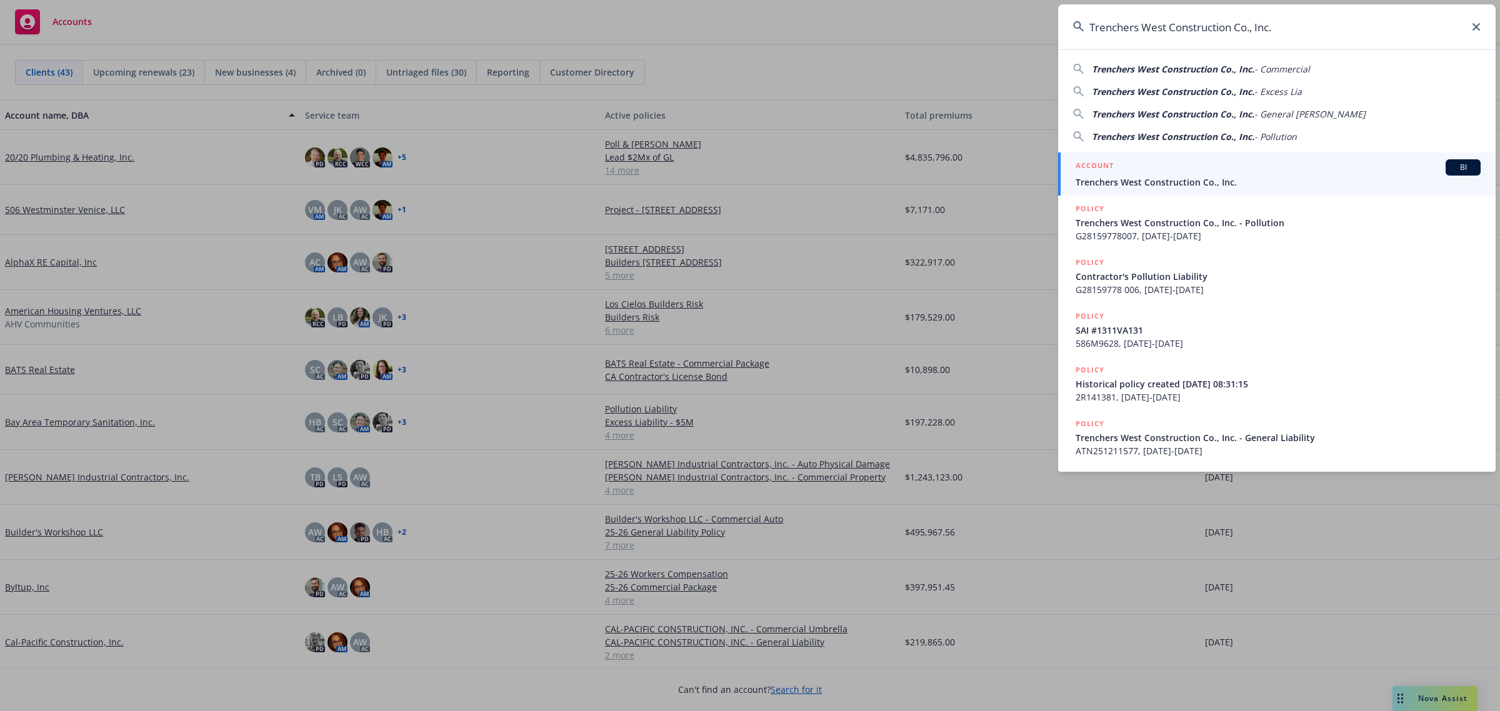
click at [1157, 163] on div "ACCOUNT BI" at bounding box center [1278, 167] width 405 height 16
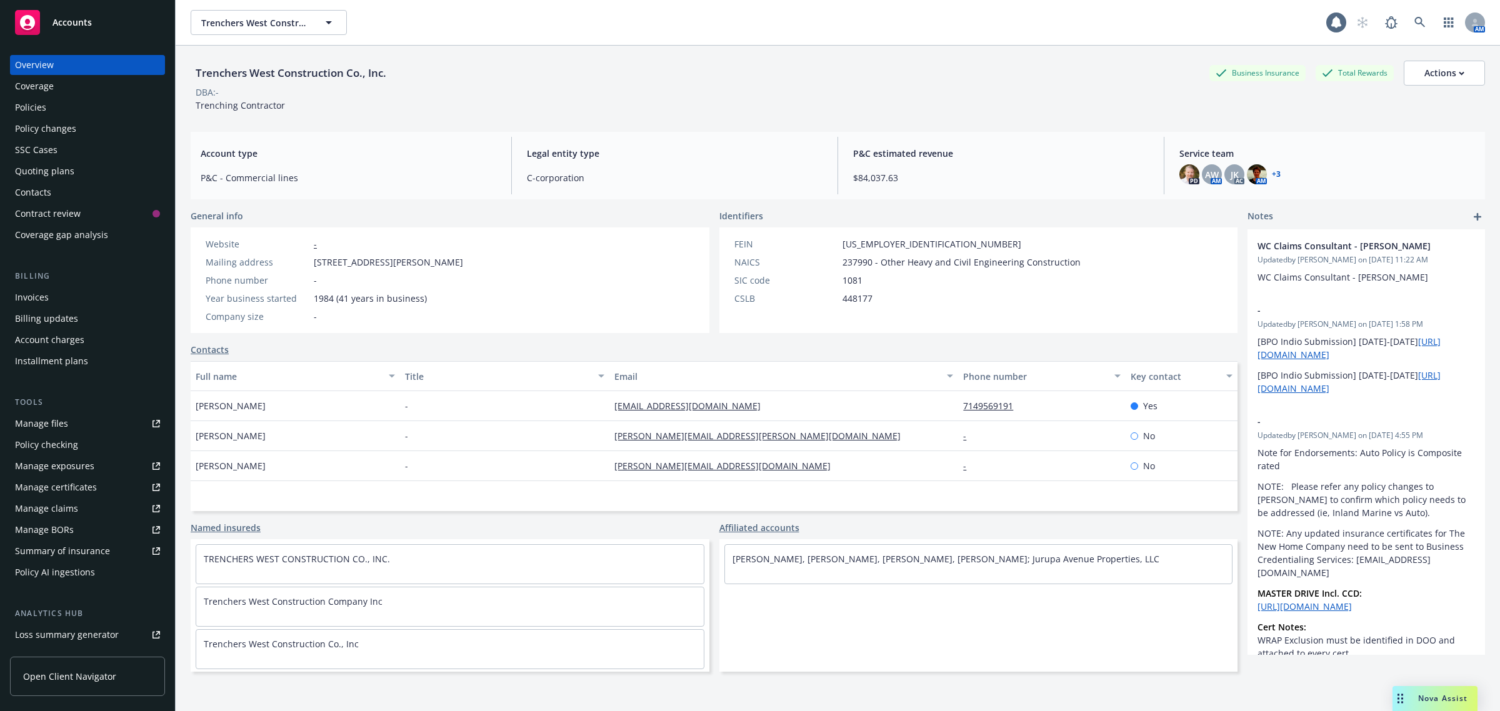
click at [38, 111] on div "Policies" at bounding box center [30, 108] width 31 height 20
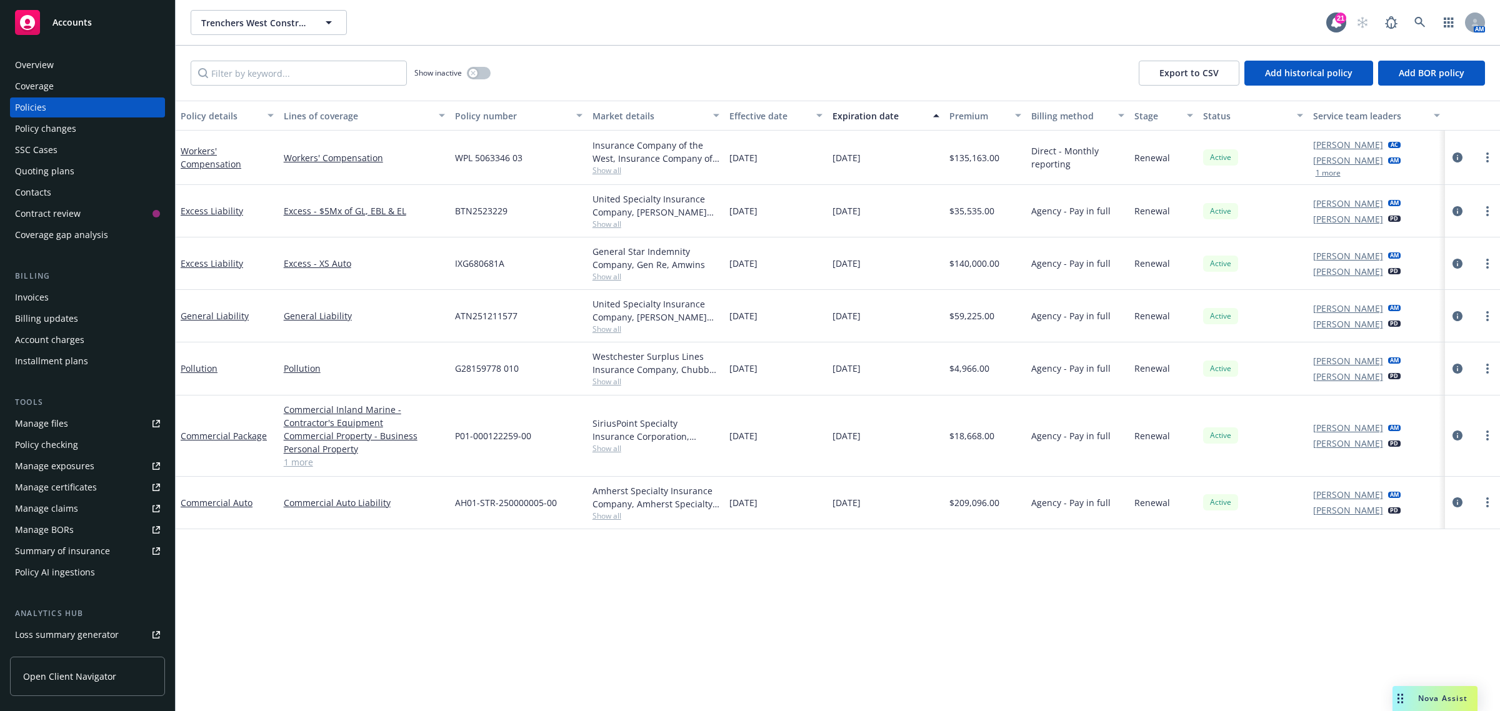
click at [247, 510] on div "Commercial Auto" at bounding box center [227, 502] width 93 height 13
click at [232, 505] on link "Commercial Auto" at bounding box center [217, 503] width 72 height 12
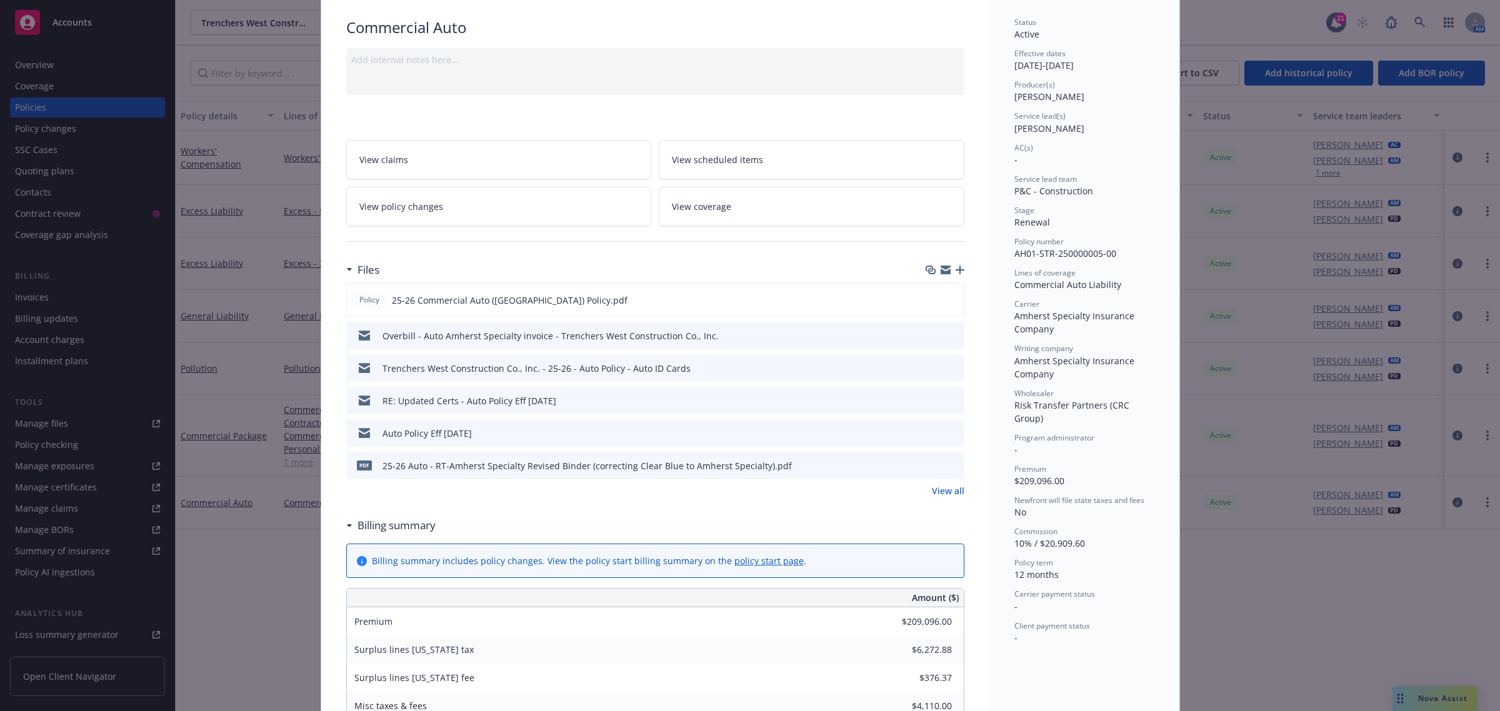
scroll to position [78, 0]
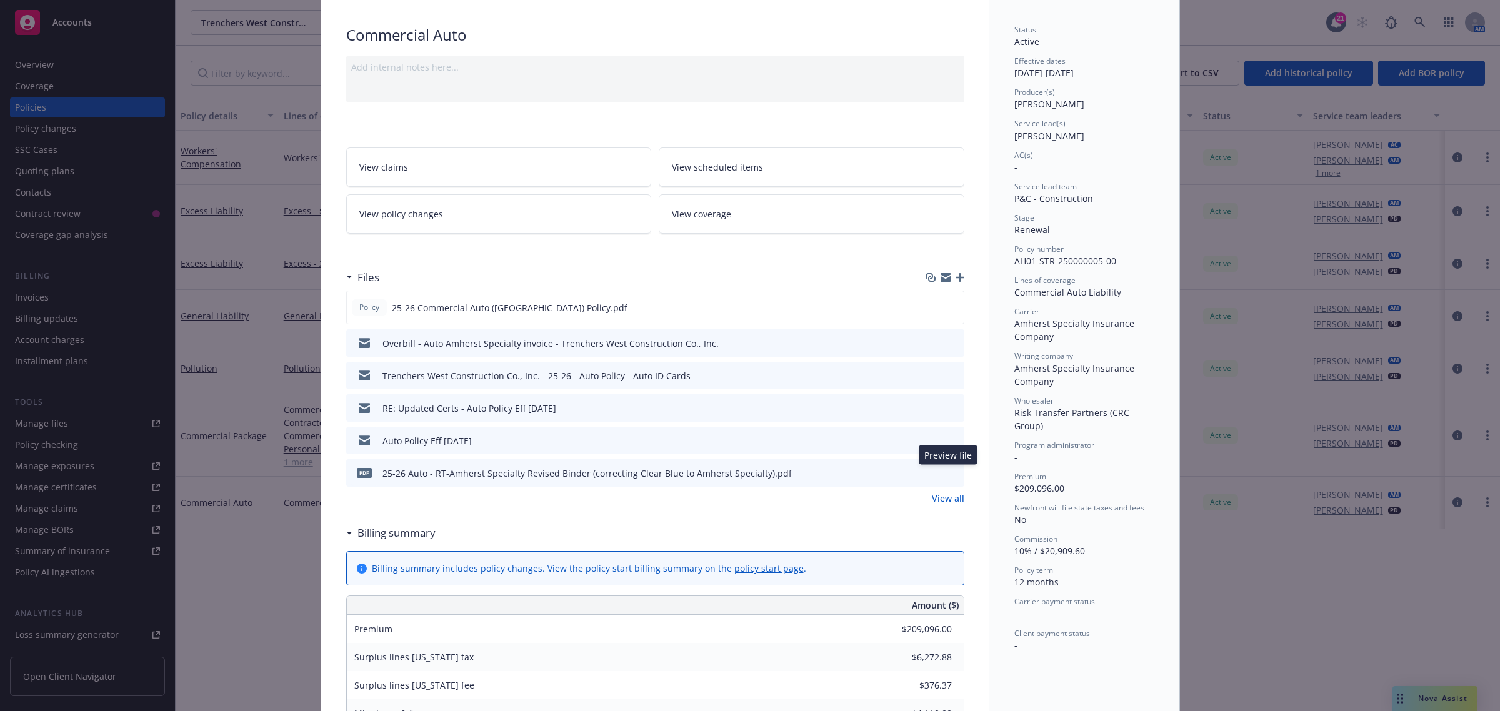
click at [947, 471] on icon "preview file" at bounding box center [952, 472] width 11 height 9
click at [947, 444] on icon "preview file" at bounding box center [952, 440] width 11 height 9
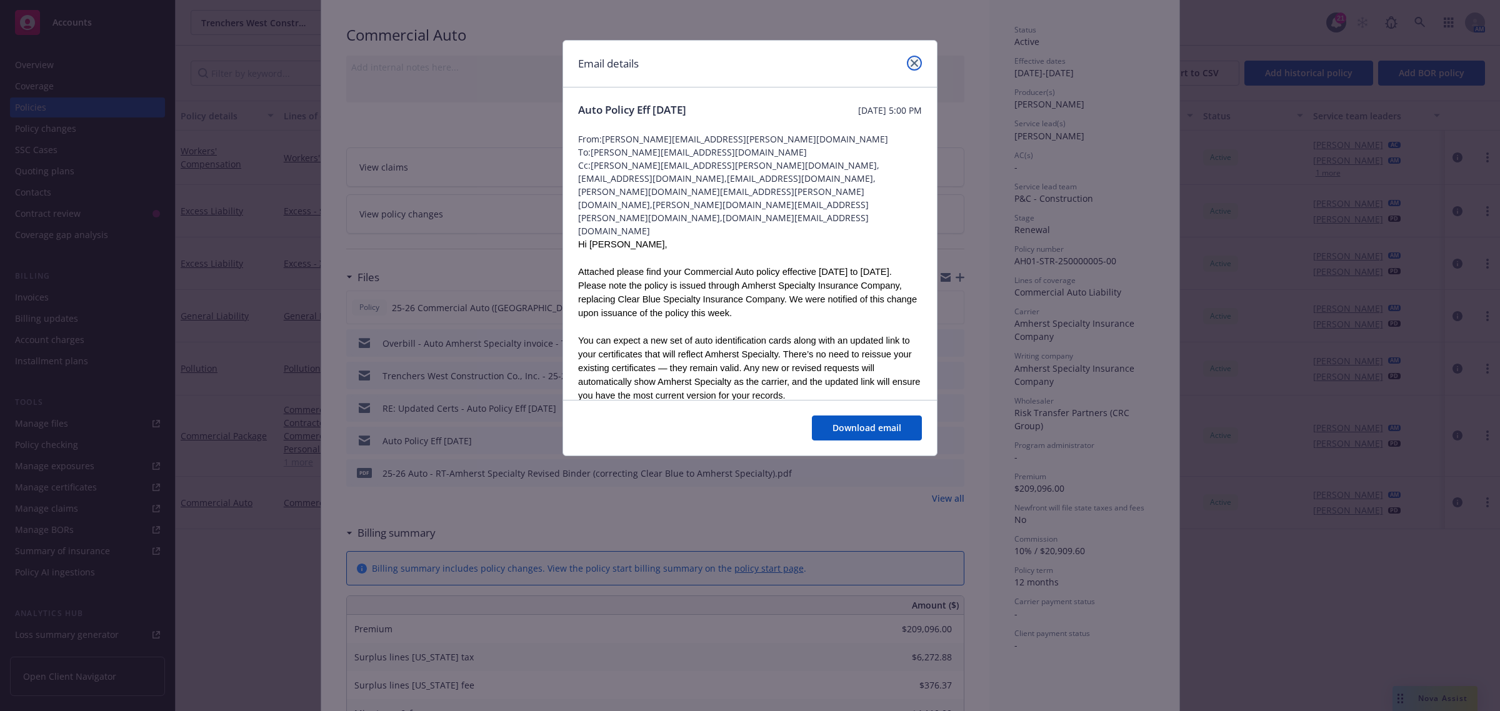
click at [914, 68] on link "close" at bounding box center [914, 63] width 15 height 15
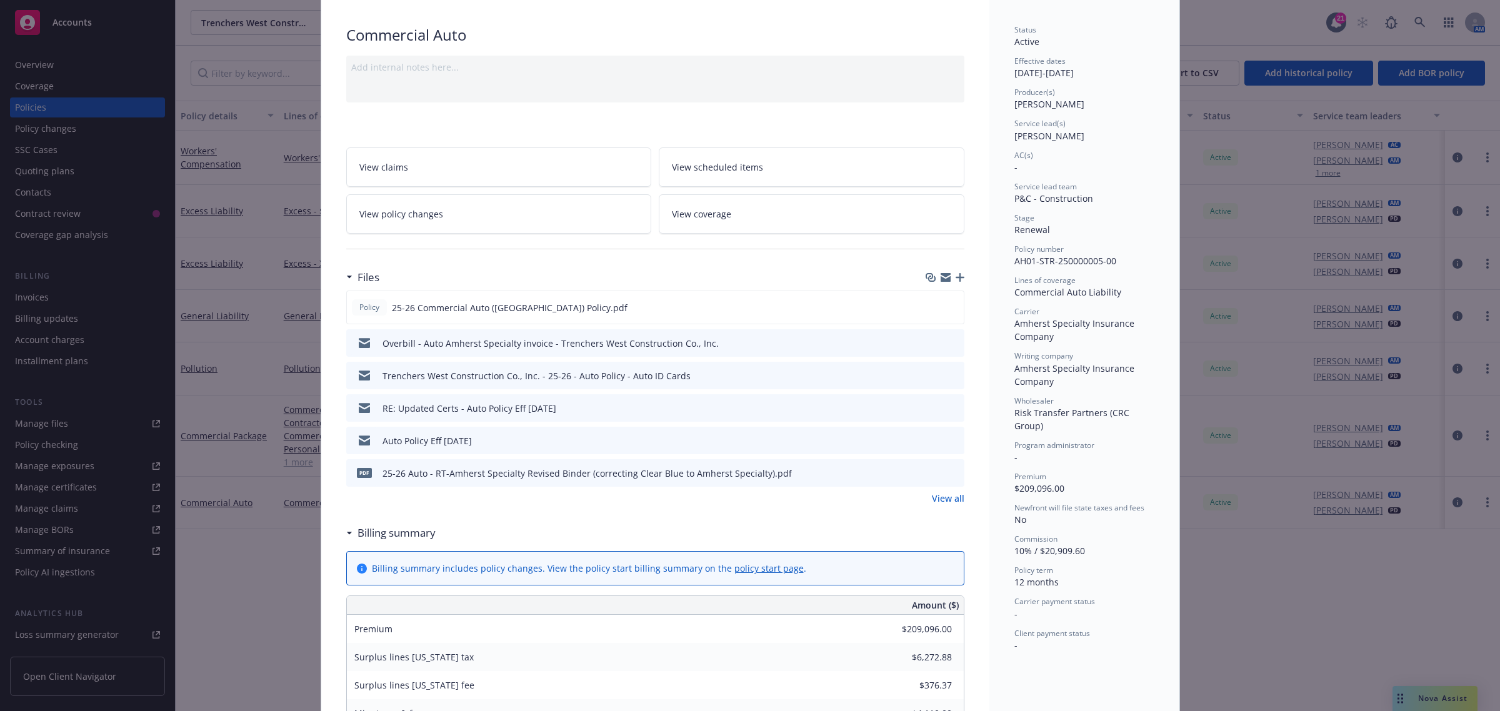
click at [947, 407] on icon "preview file" at bounding box center [952, 407] width 11 height 9
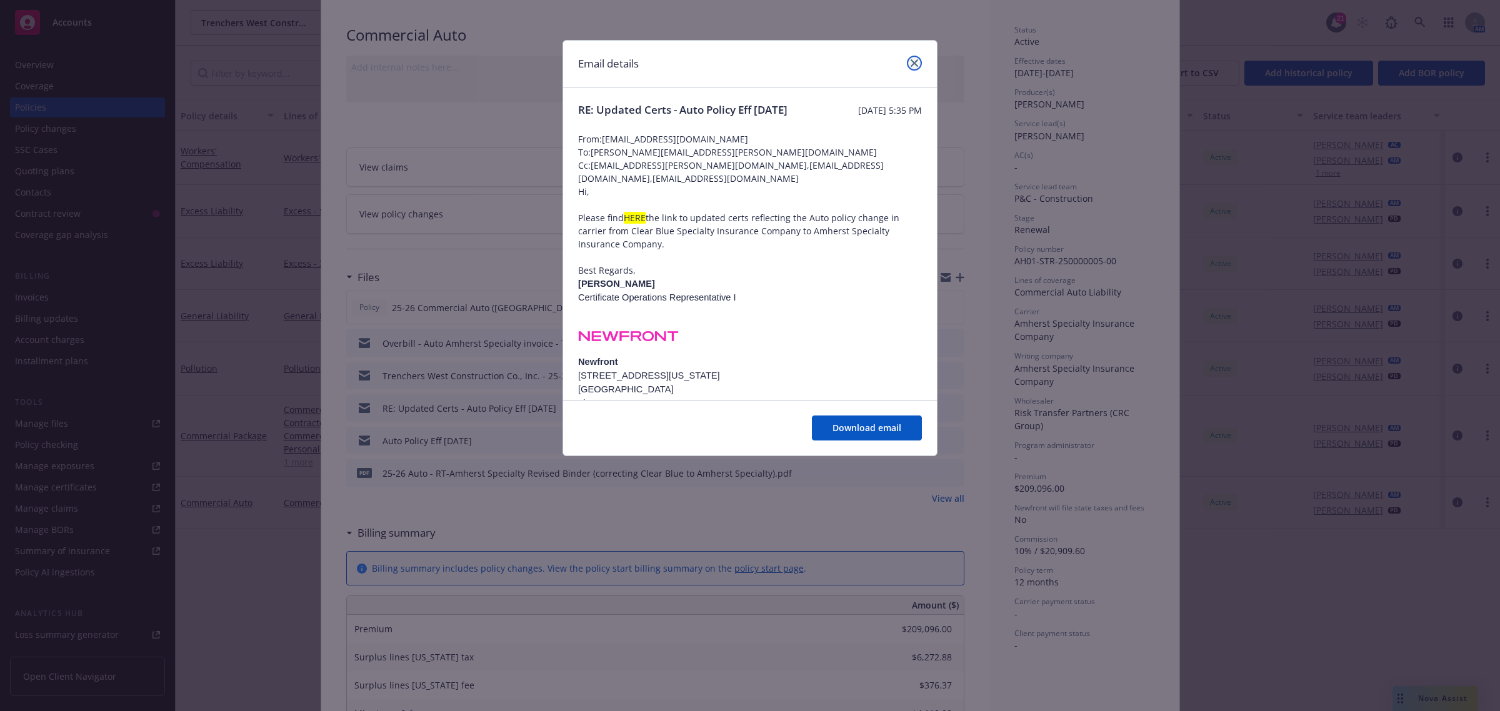
click at [914, 58] on link "close" at bounding box center [914, 63] width 15 height 15
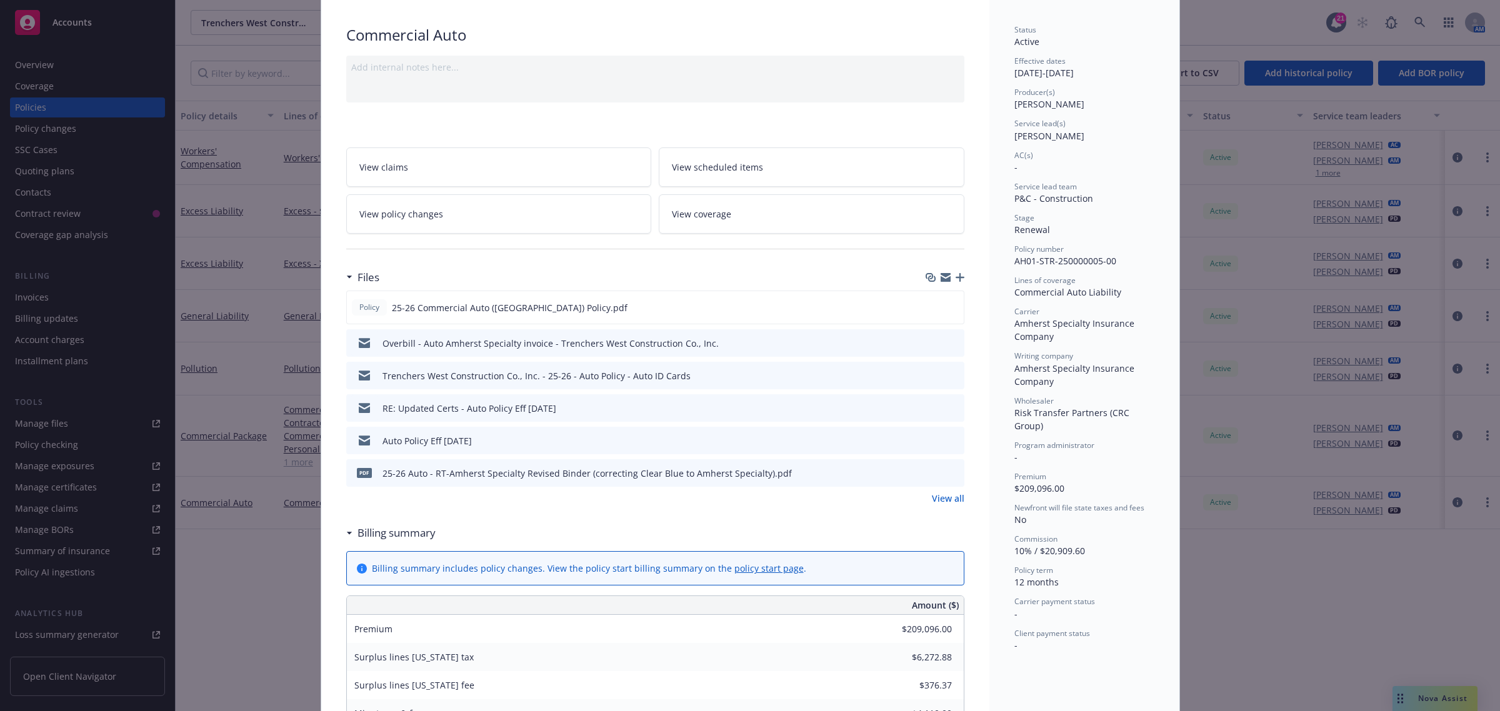
click at [947, 378] on icon "preview file" at bounding box center [952, 375] width 11 height 9
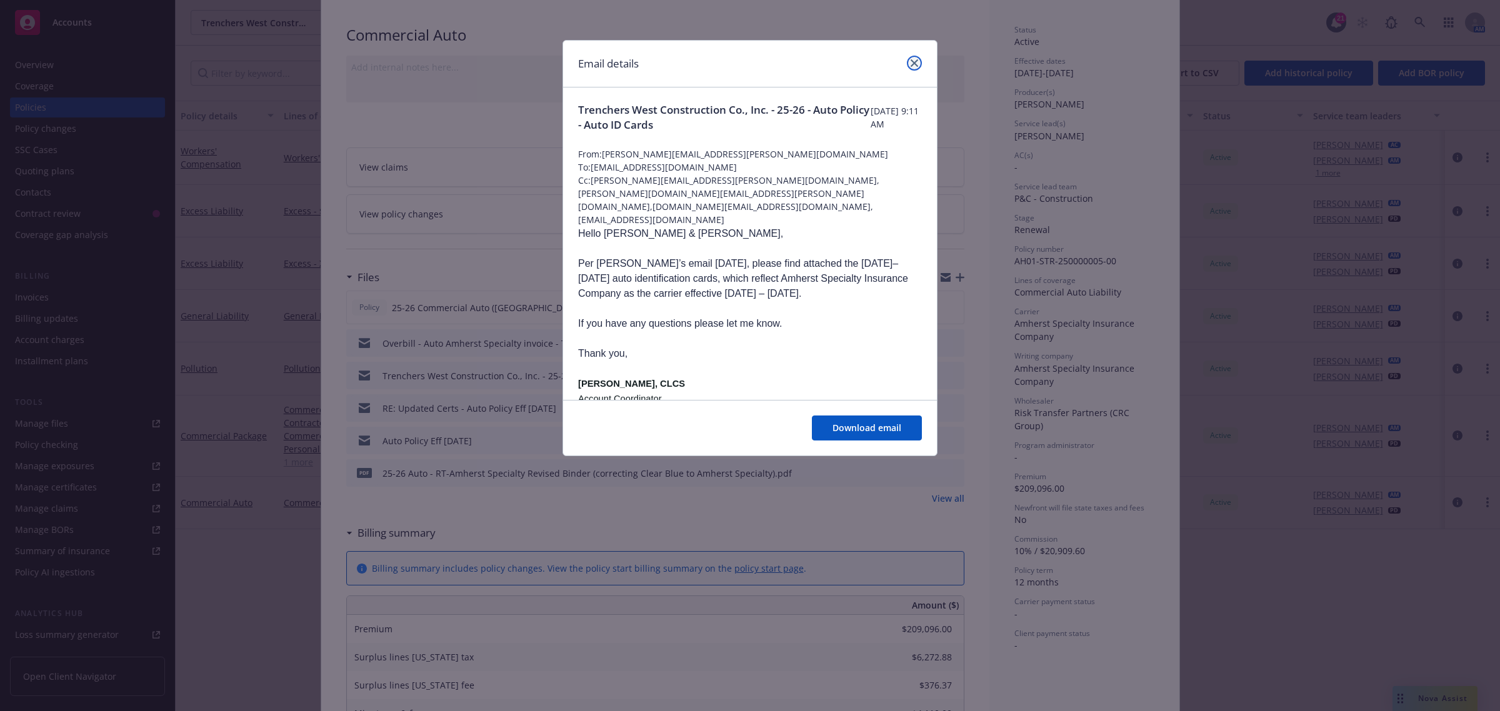
click at [917, 58] on link "close" at bounding box center [914, 63] width 15 height 15
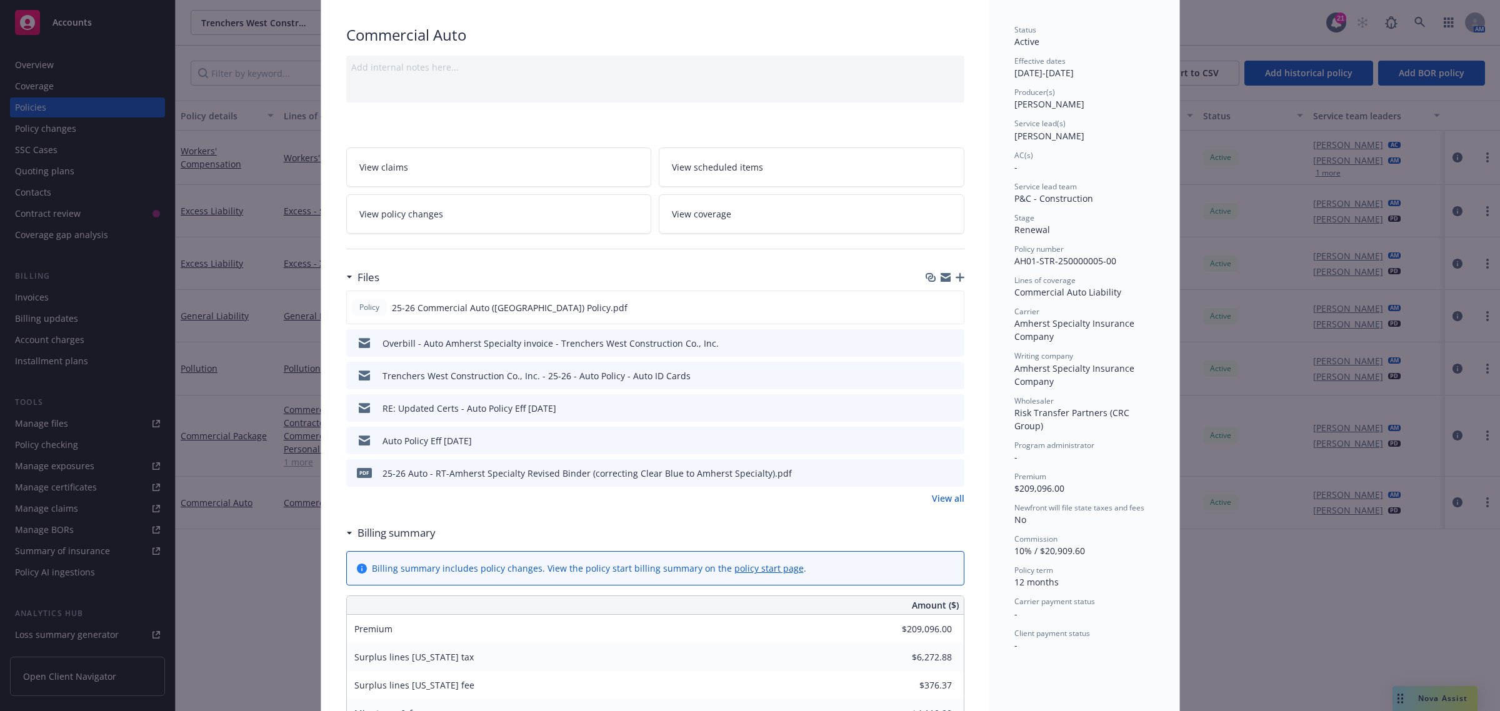
click at [935, 501] on link "View all" at bounding box center [948, 498] width 33 height 13
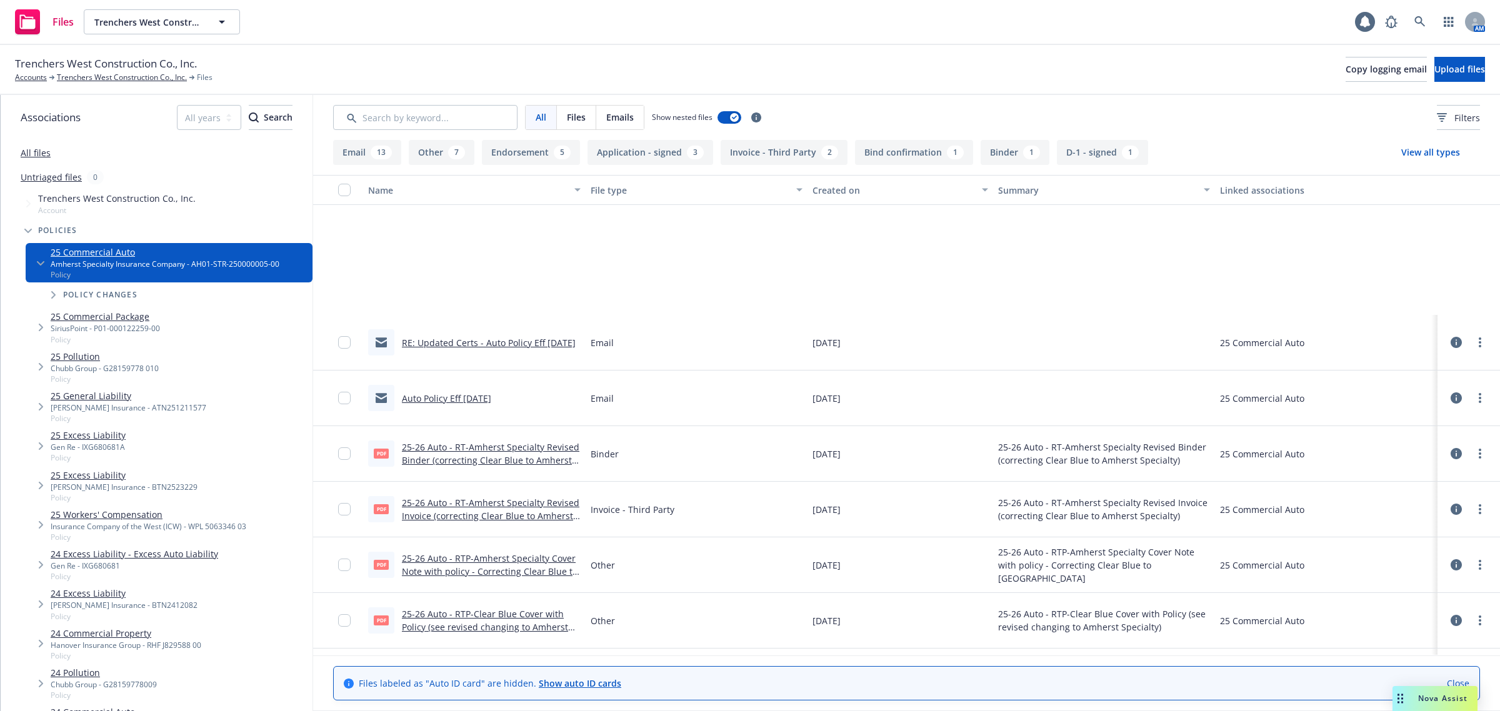
scroll to position [391, 0]
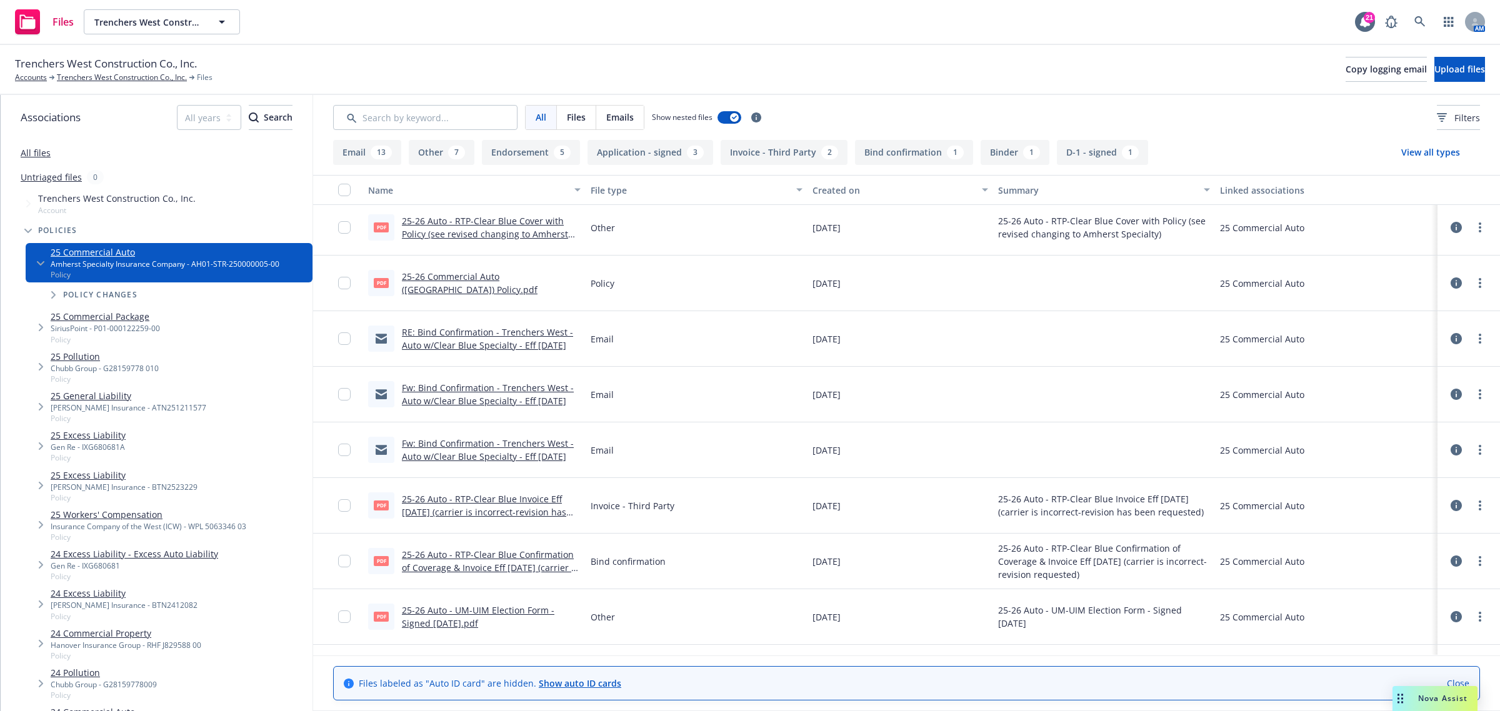
click at [447, 456] on link "Fw: Bind Confirmation - Trenchers West - Auto w/Clear Blue Specialty - Eff [DAT…" at bounding box center [488, 450] width 172 height 25
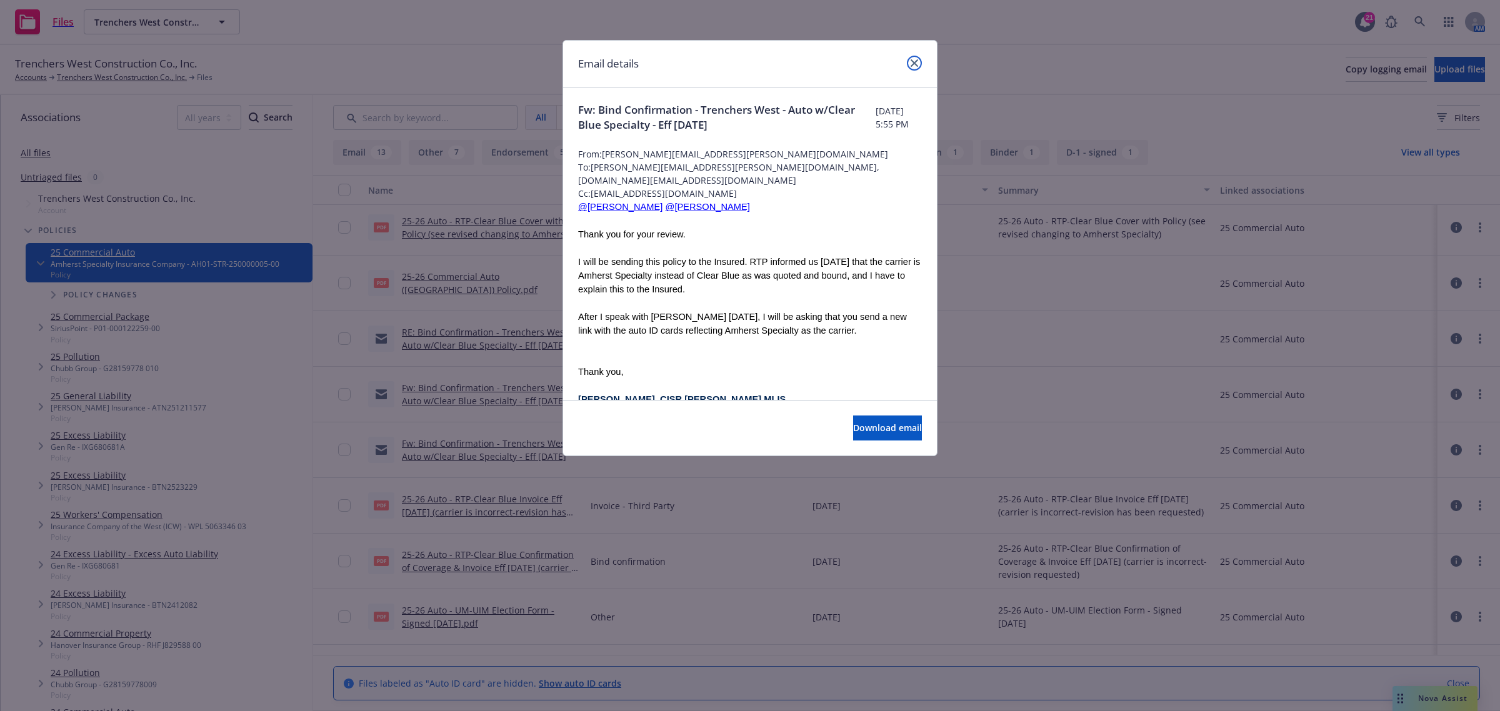
click at [913, 66] on icon "close" at bounding box center [915, 63] width 8 height 8
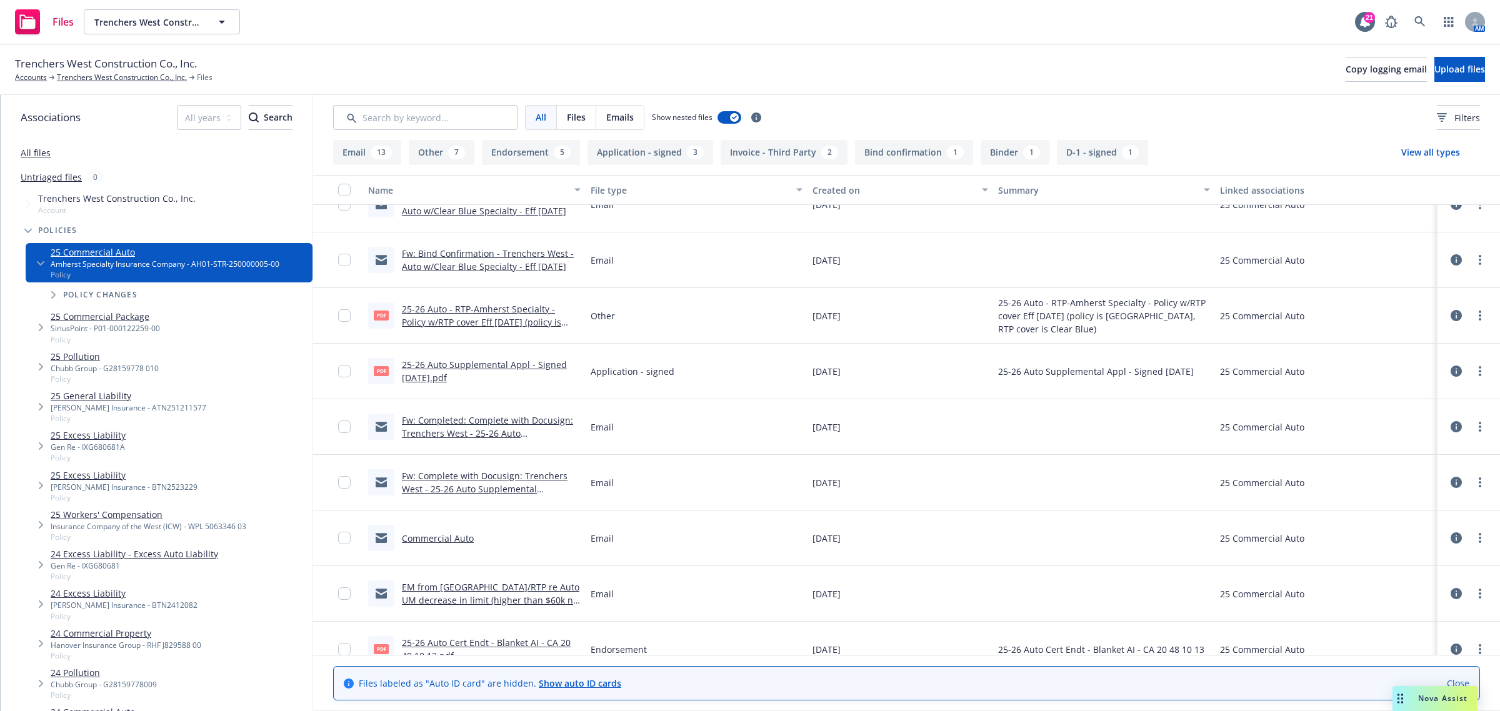
scroll to position [811, 0]
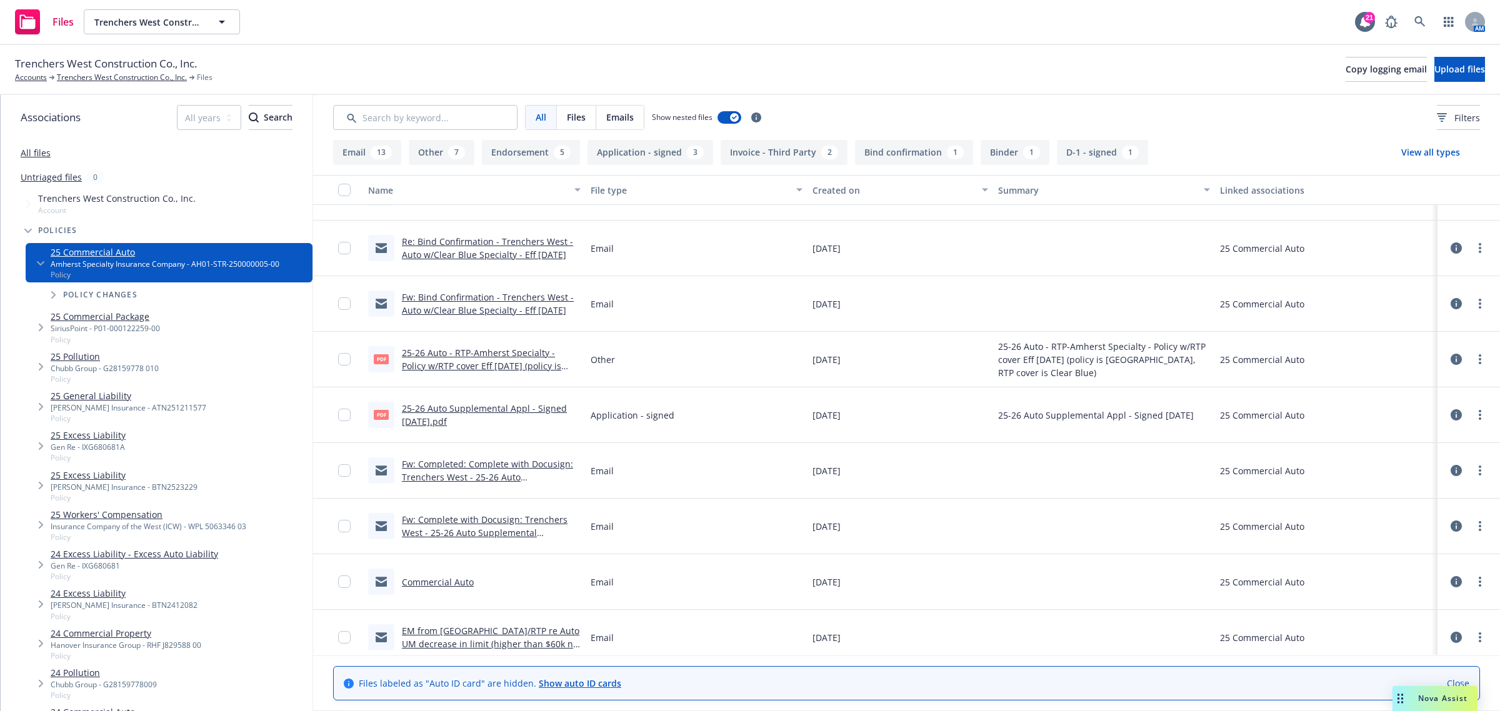
click at [454, 631] on link "EM from [GEOGRAPHIC_DATA]/RTP re Auto UM decrease in limit (higher than $60k no…" at bounding box center [491, 644] width 178 height 38
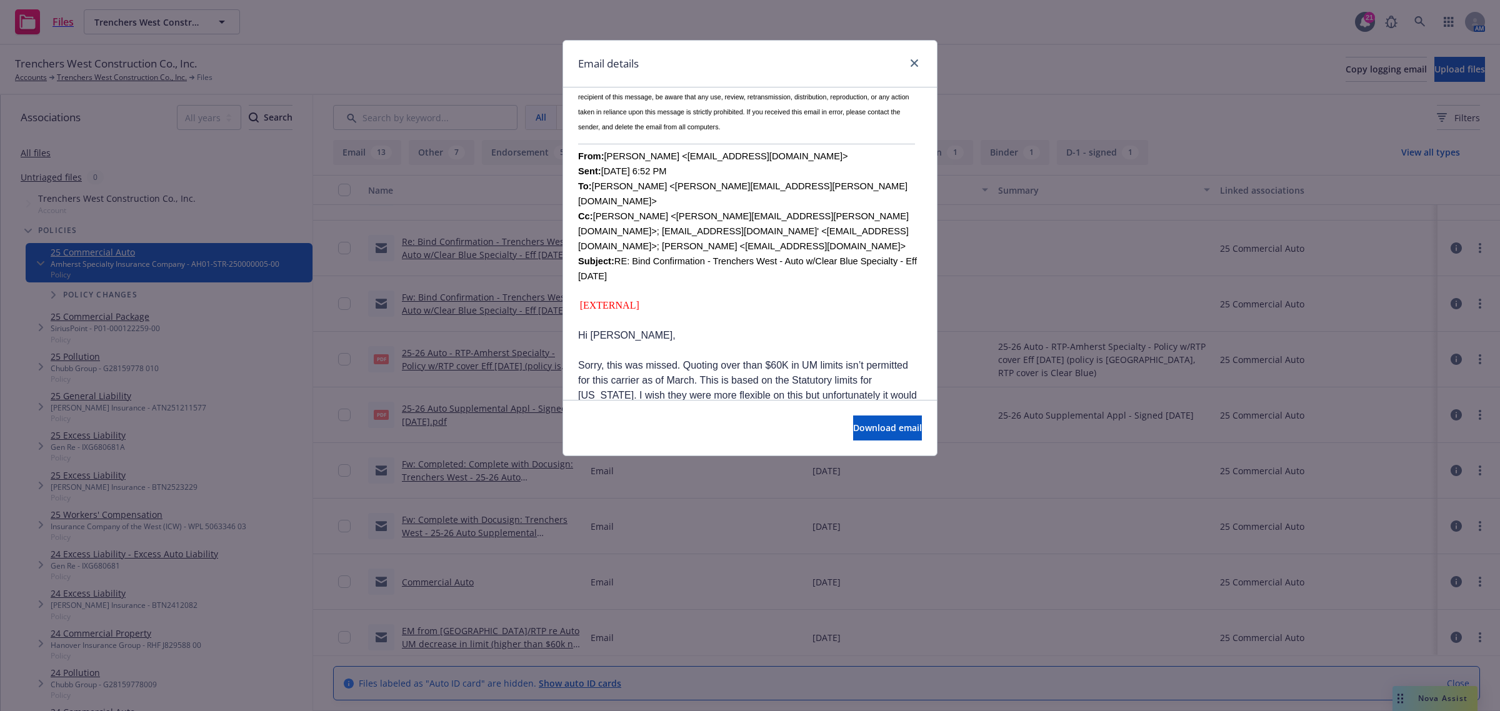
scroll to position [391, 0]
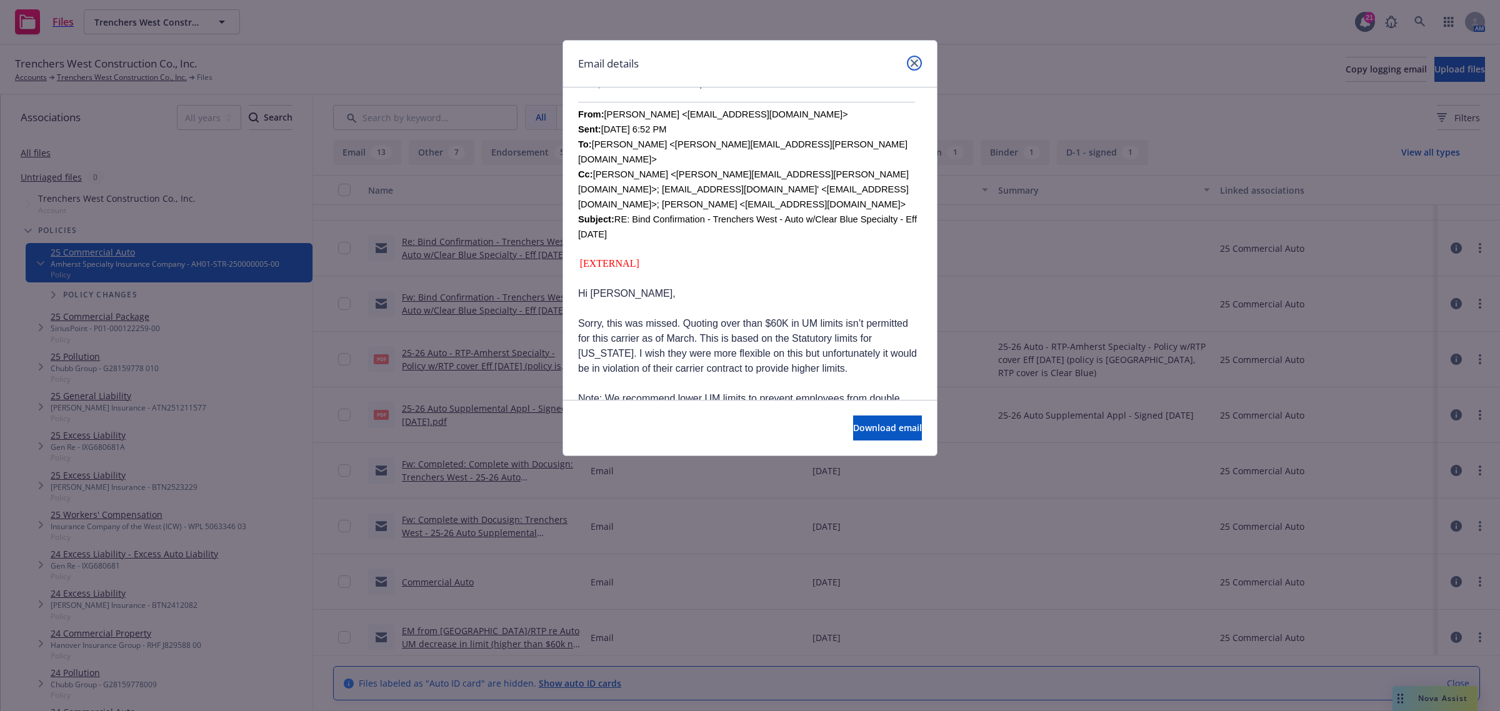
click at [920, 57] on link "close" at bounding box center [914, 63] width 15 height 15
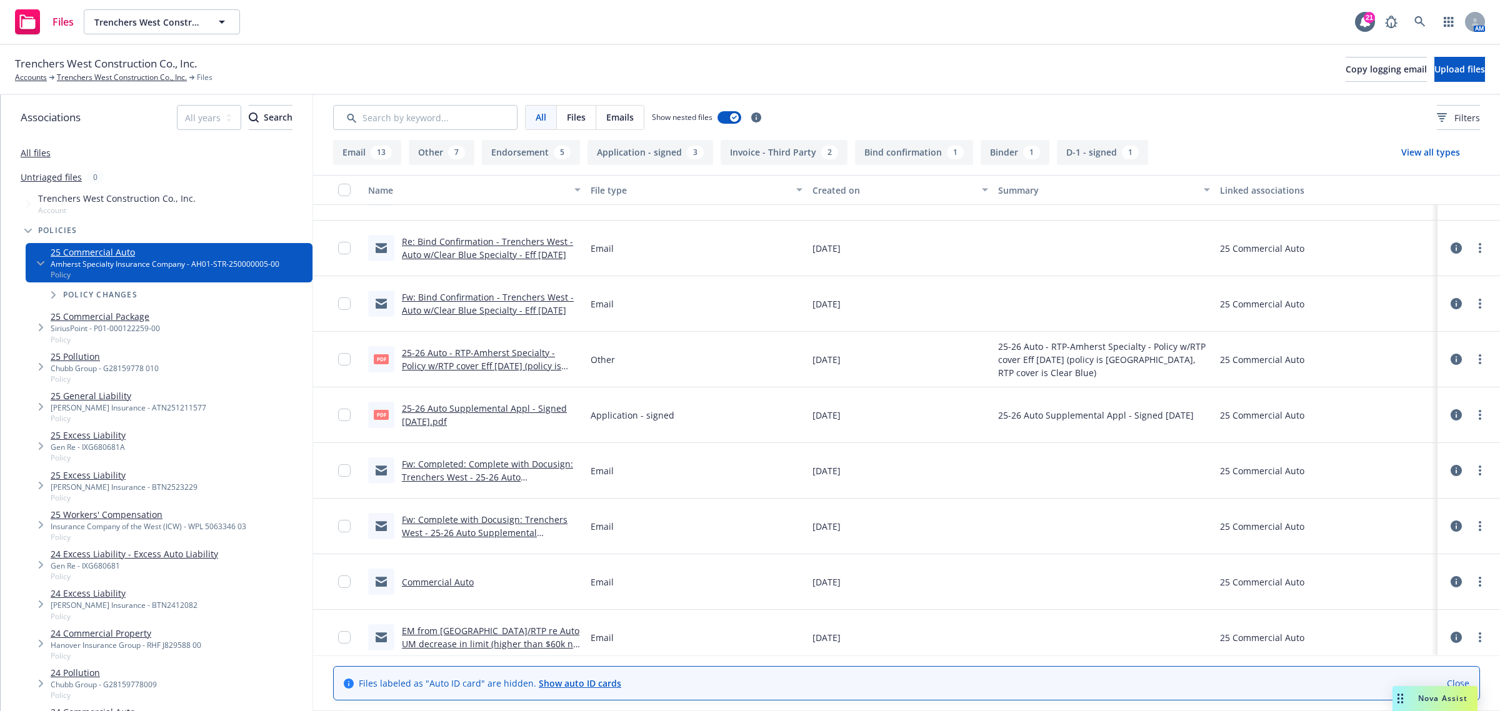
click at [483, 633] on link "EM from [GEOGRAPHIC_DATA]/RTP re Auto UM decrease in limit (higher than $60k no…" at bounding box center [491, 644] width 178 height 38
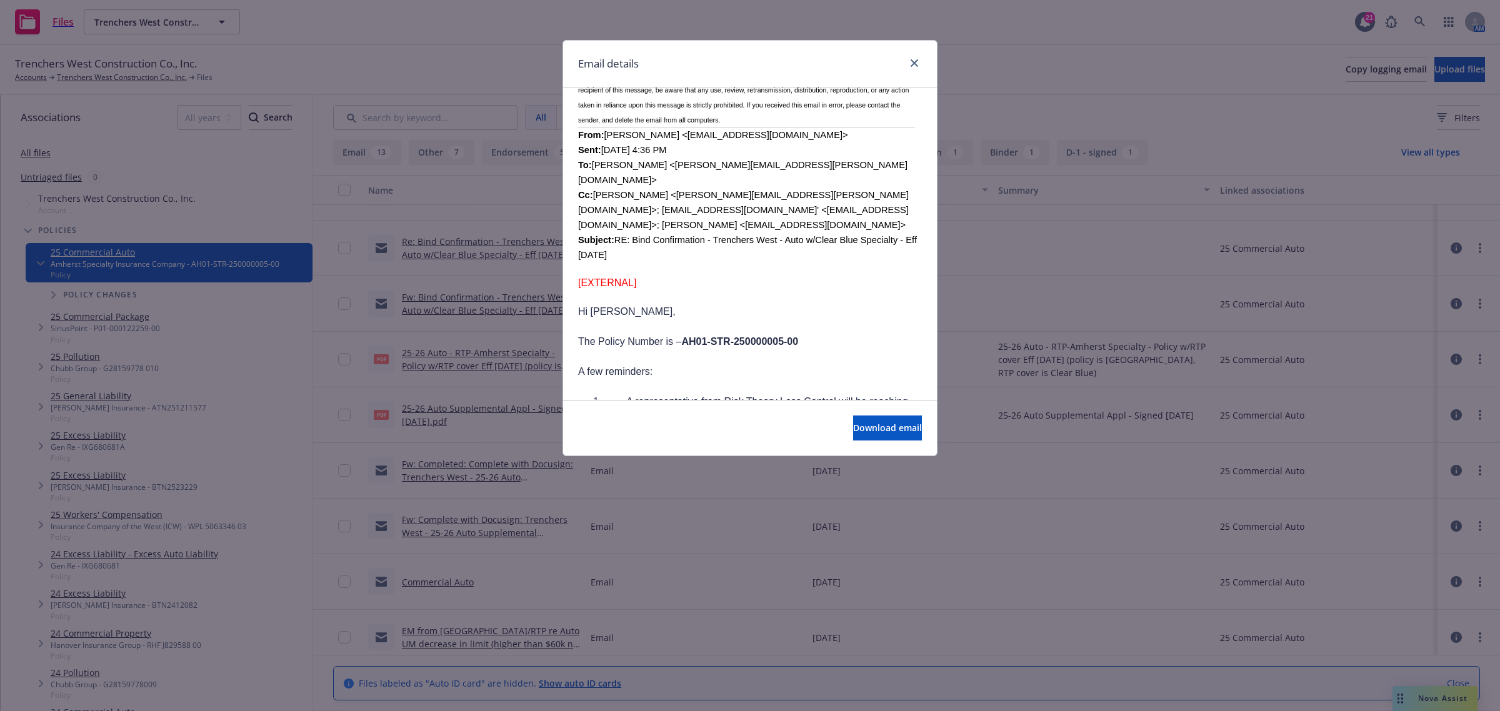
scroll to position [1407, 0]
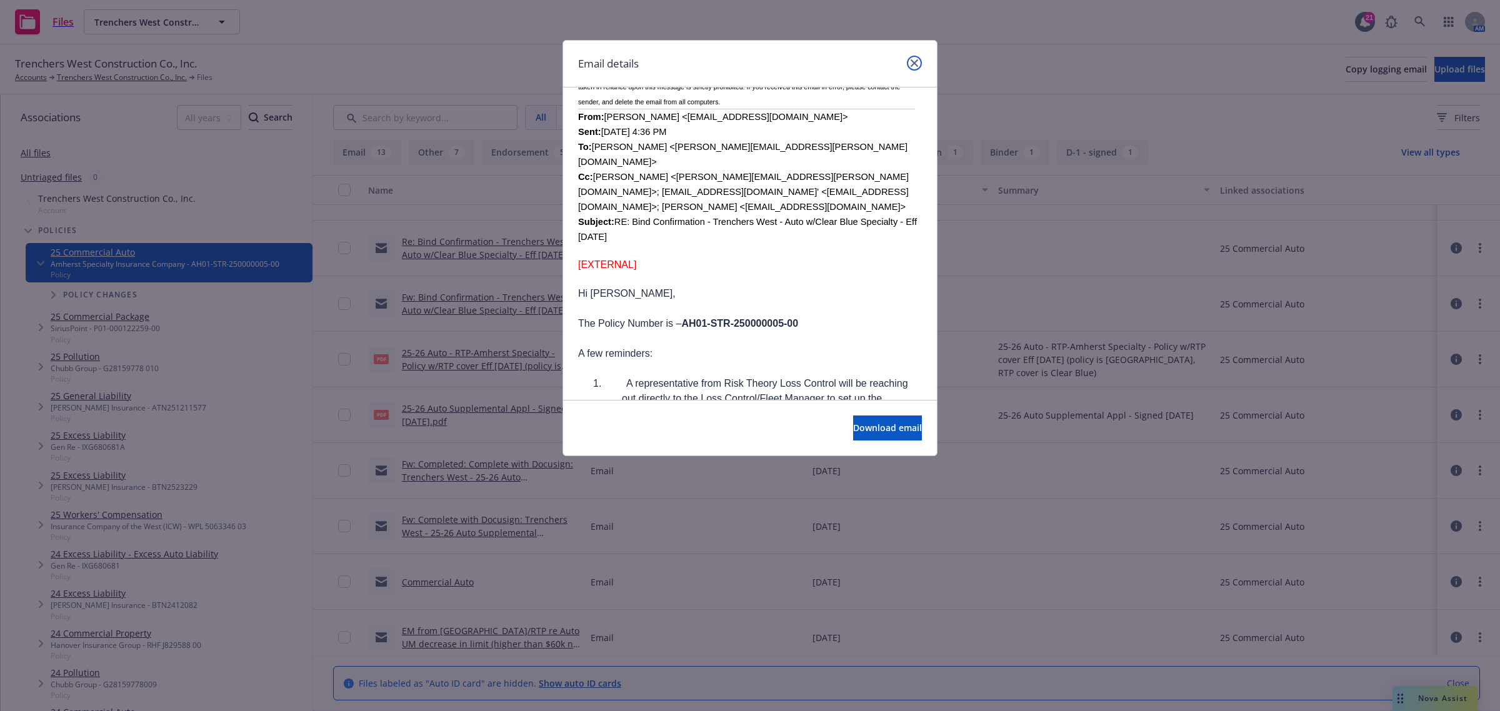
click at [913, 59] on icon "close" at bounding box center [915, 63] width 8 height 8
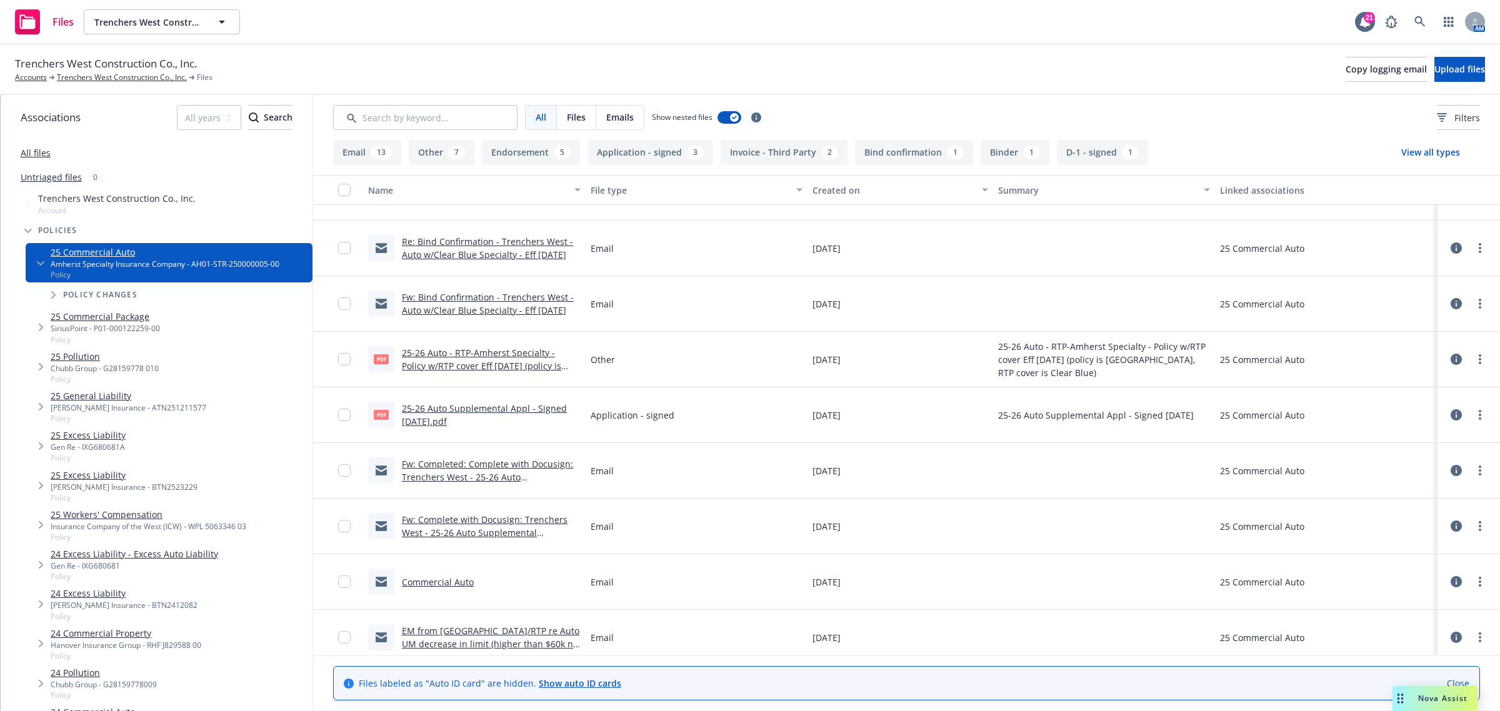
click at [471, 640] on link "EM from [GEOGRAPHIC_DATA]/RTP re Auto UM decrease in limit (higher than $60k no…" at bounding box center [491, 644] width 178 height 38
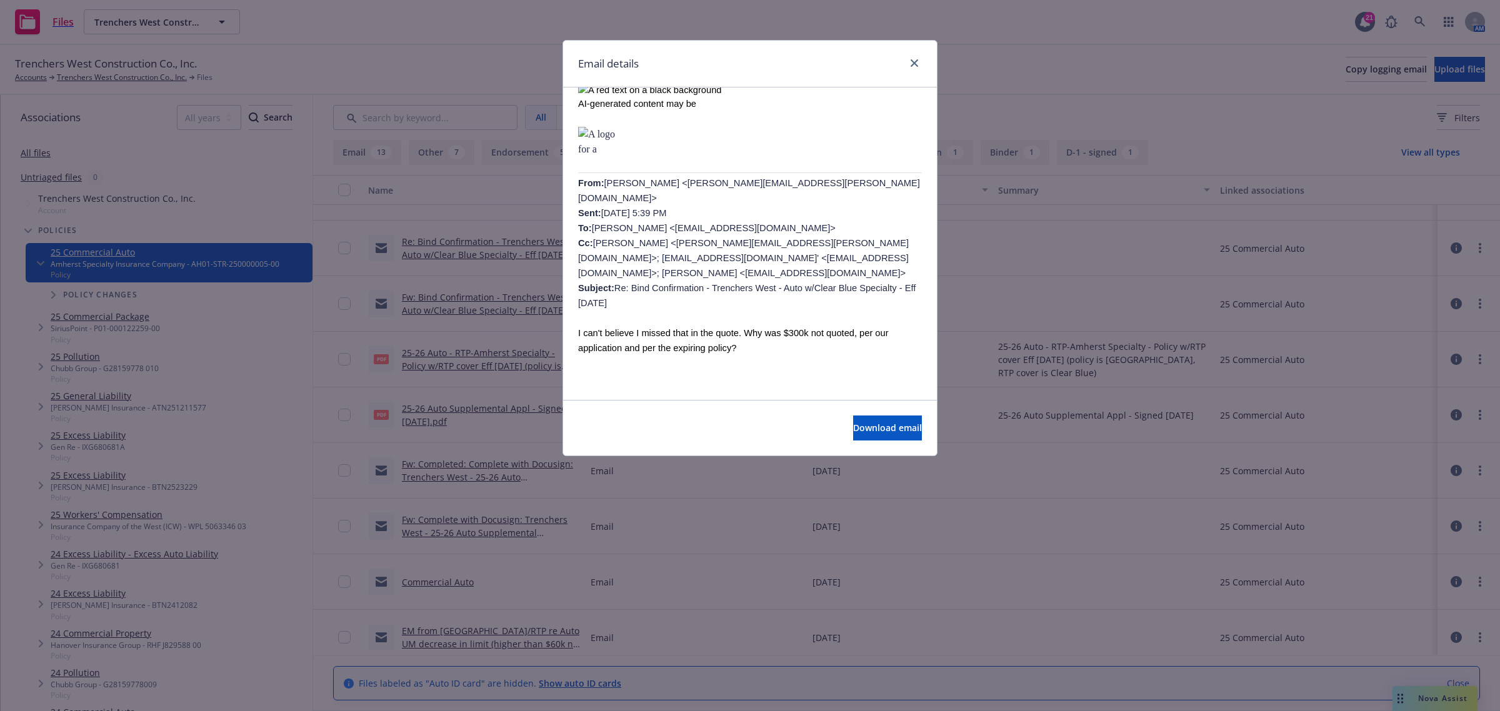
scroll to position [1329, 0]
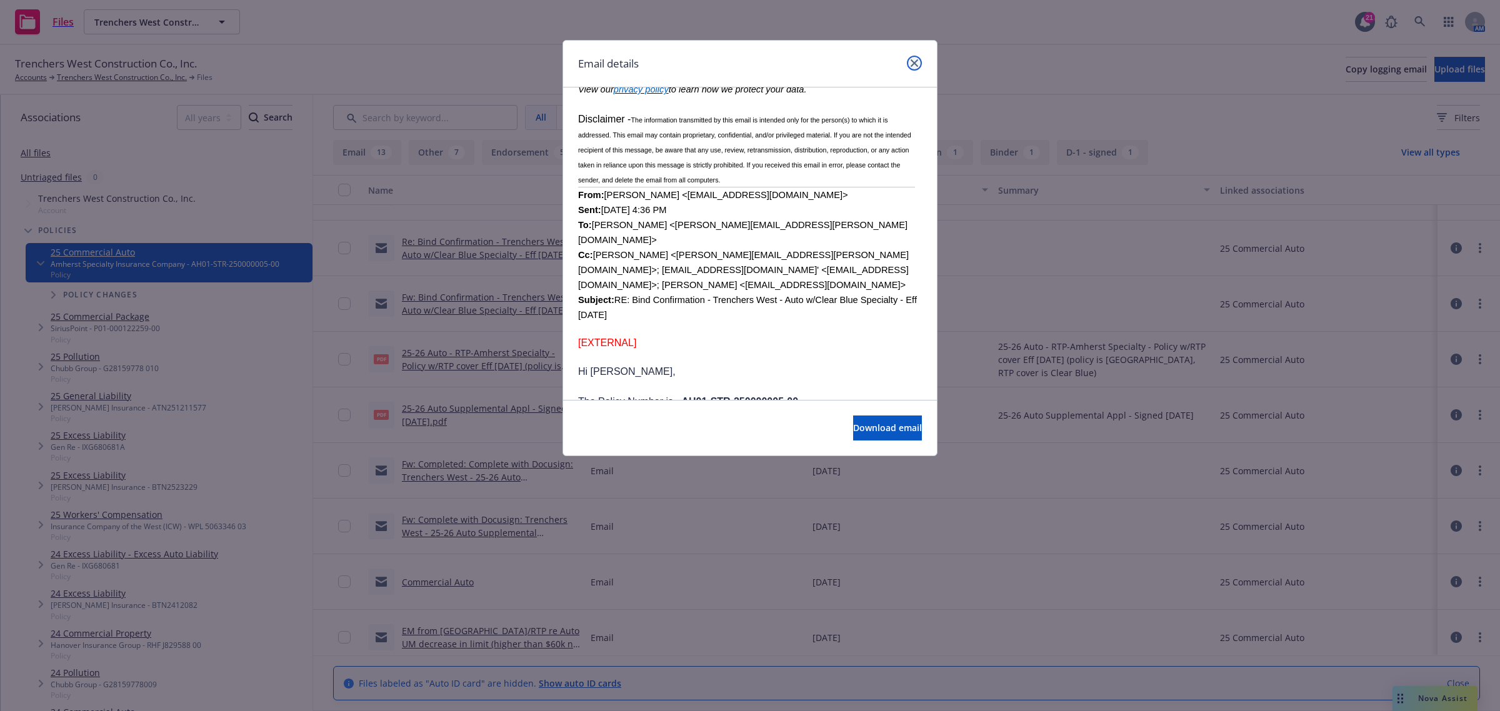
click at [915, 66] on icon "close" at bounding box center [915, 63] width 8 height 8
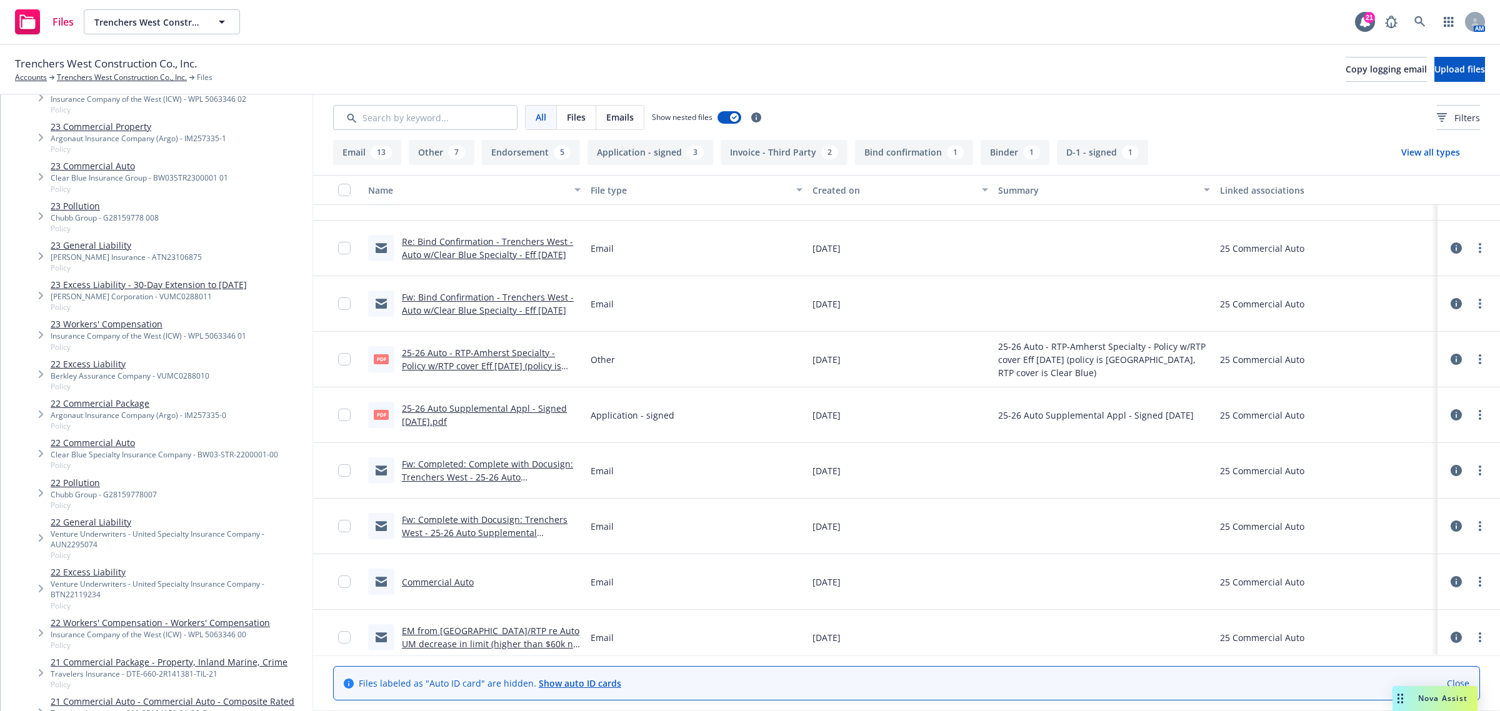
scroll to position [703, 0]
click at [94, 167] on link "23 Commercial Auto" at bounding box center [140, 167] width 178 height 13
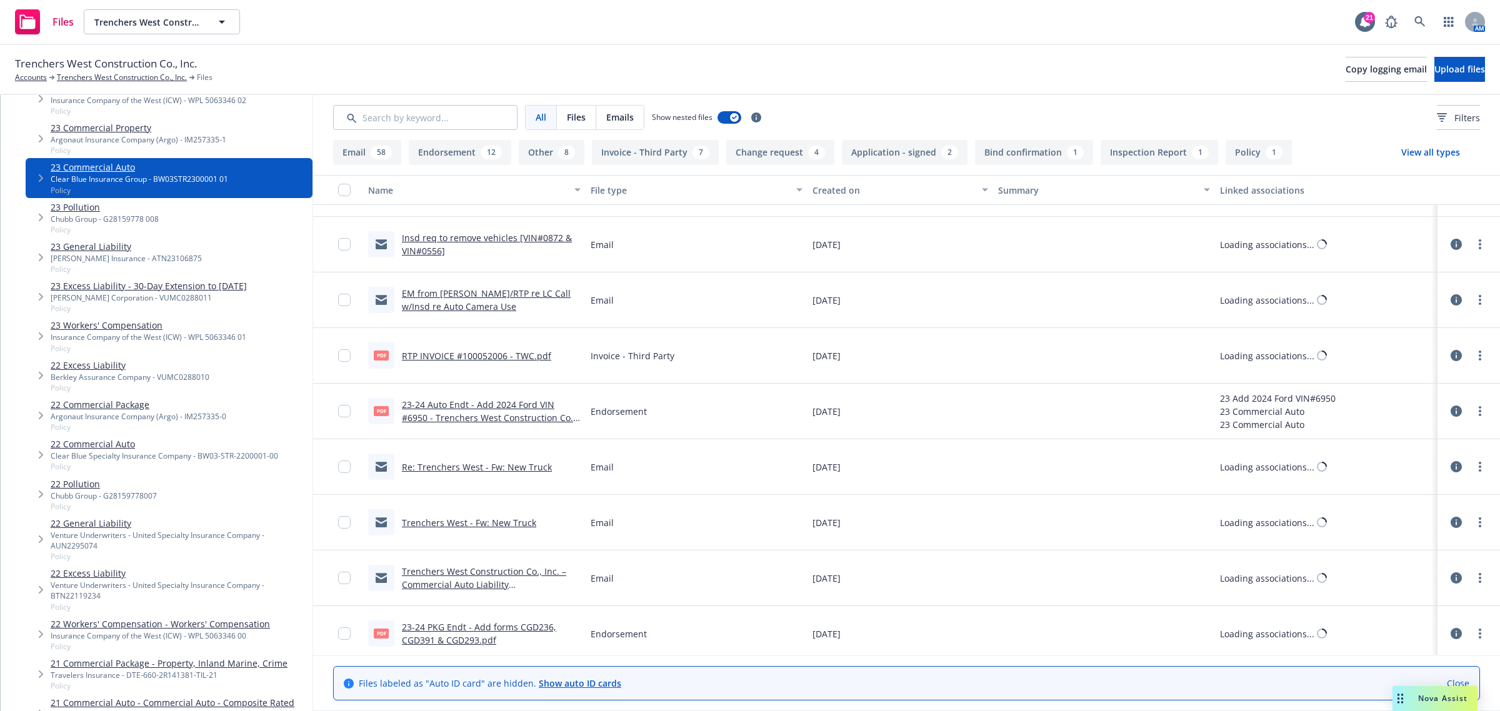
scroll to position [1585, 0]
click at [473, 529] on div "Trenchers West - Fw: New Truck" at bounding box center [469, 522] width 134 height 13
click at [473, 525] on link "Trenchers West - Fw: New Truck" at bounding box center [469, 522] width 134 height 12
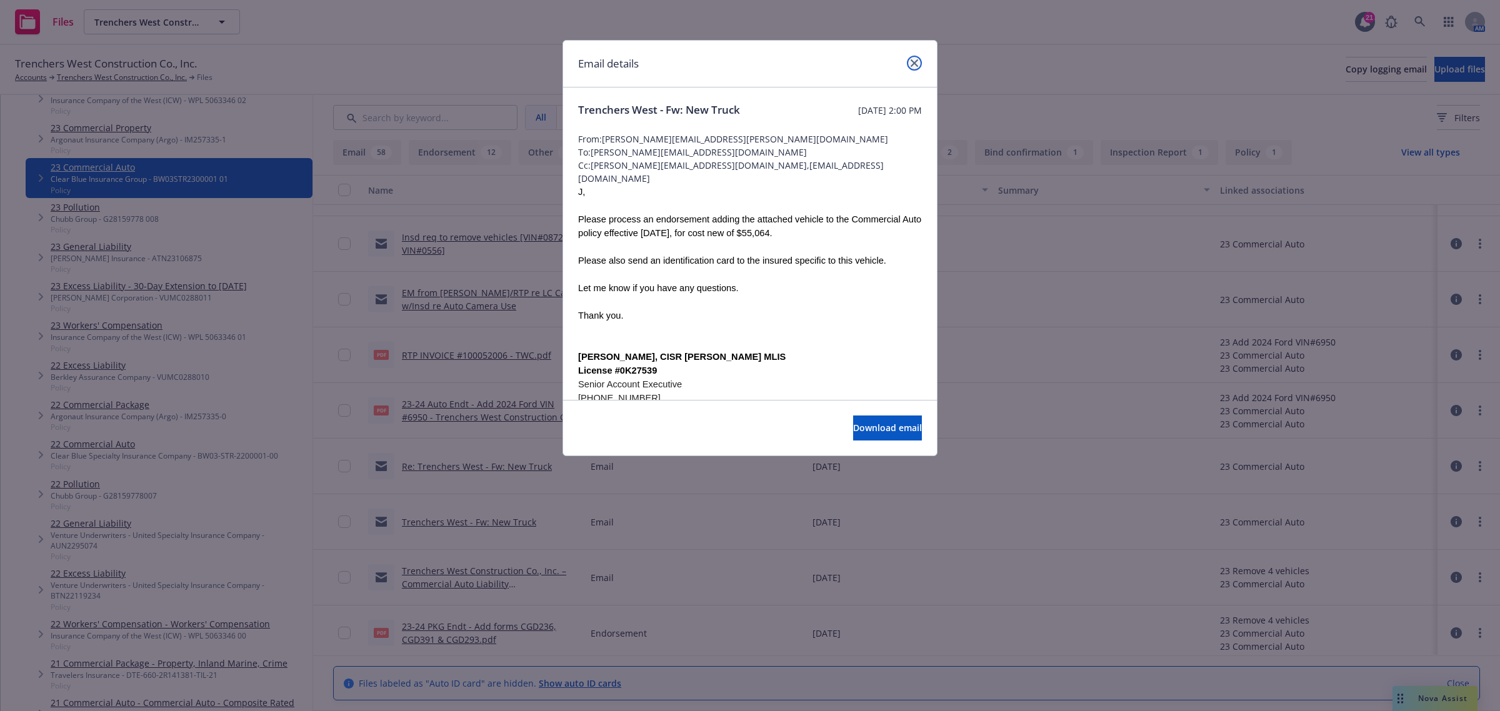
click at [916, 59] on icon "close" at bounding box center [915, 63] width 8 height 8
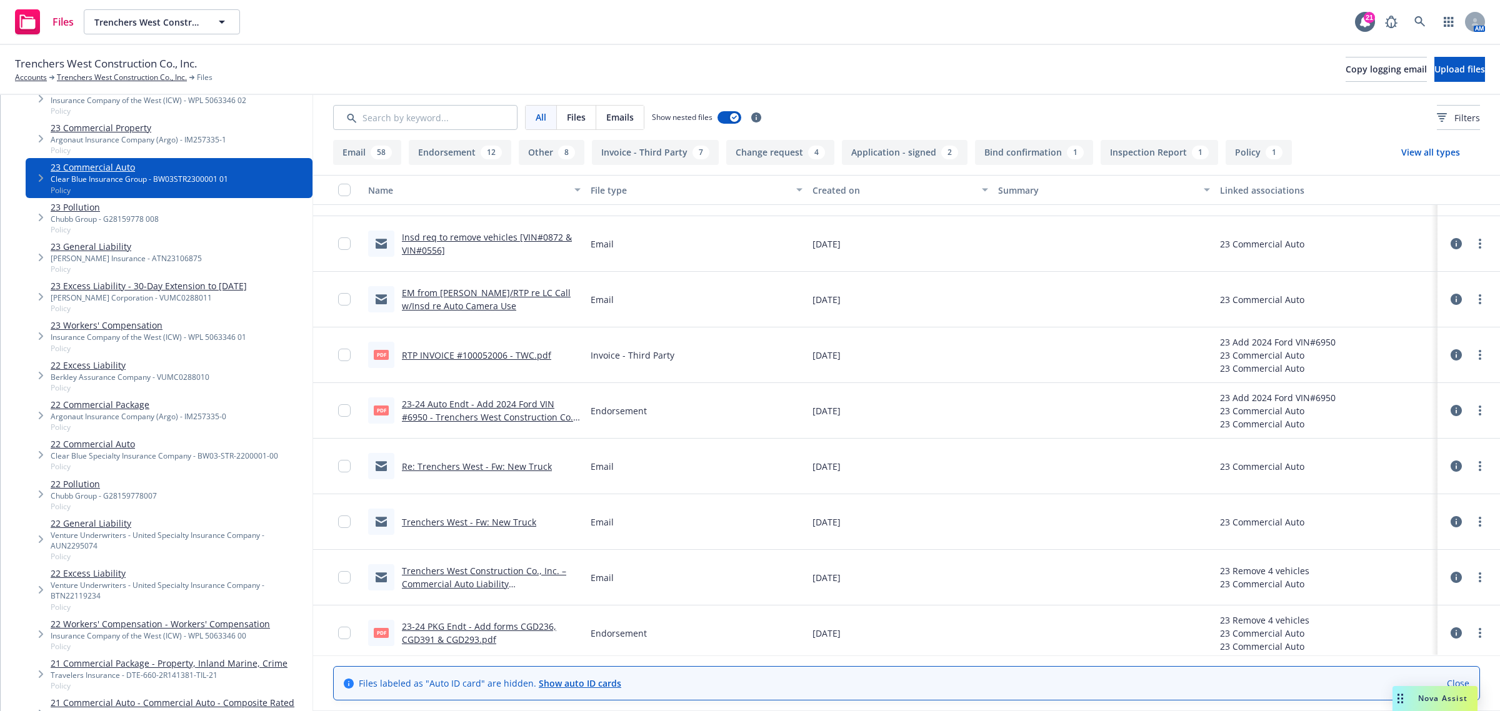
click at [475, 470] on link "Re: Trenchers West - Fw: New Truck" at bounding box center [477, 467] width 150 height 12
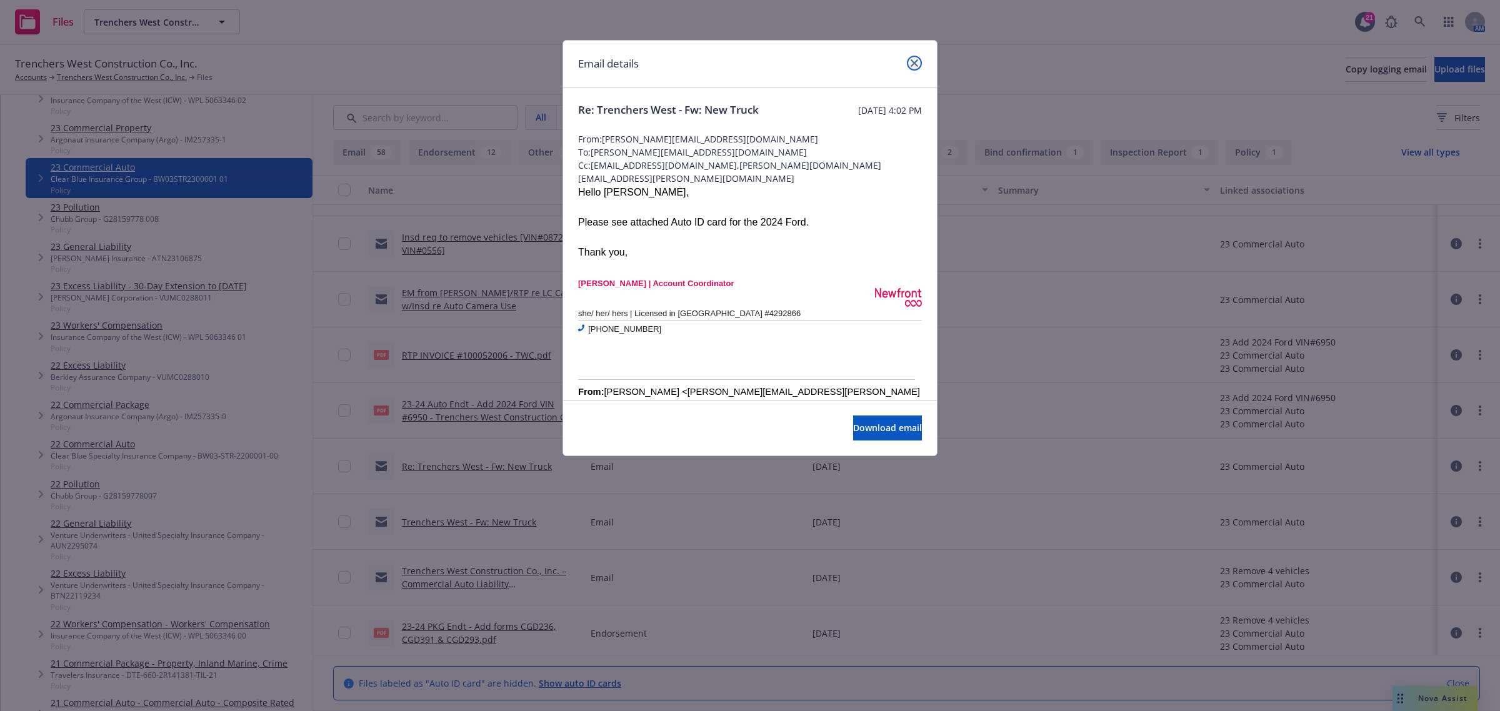
click at [915, 67] on link "close" at bounding box center [914, 63] width 15 height 15
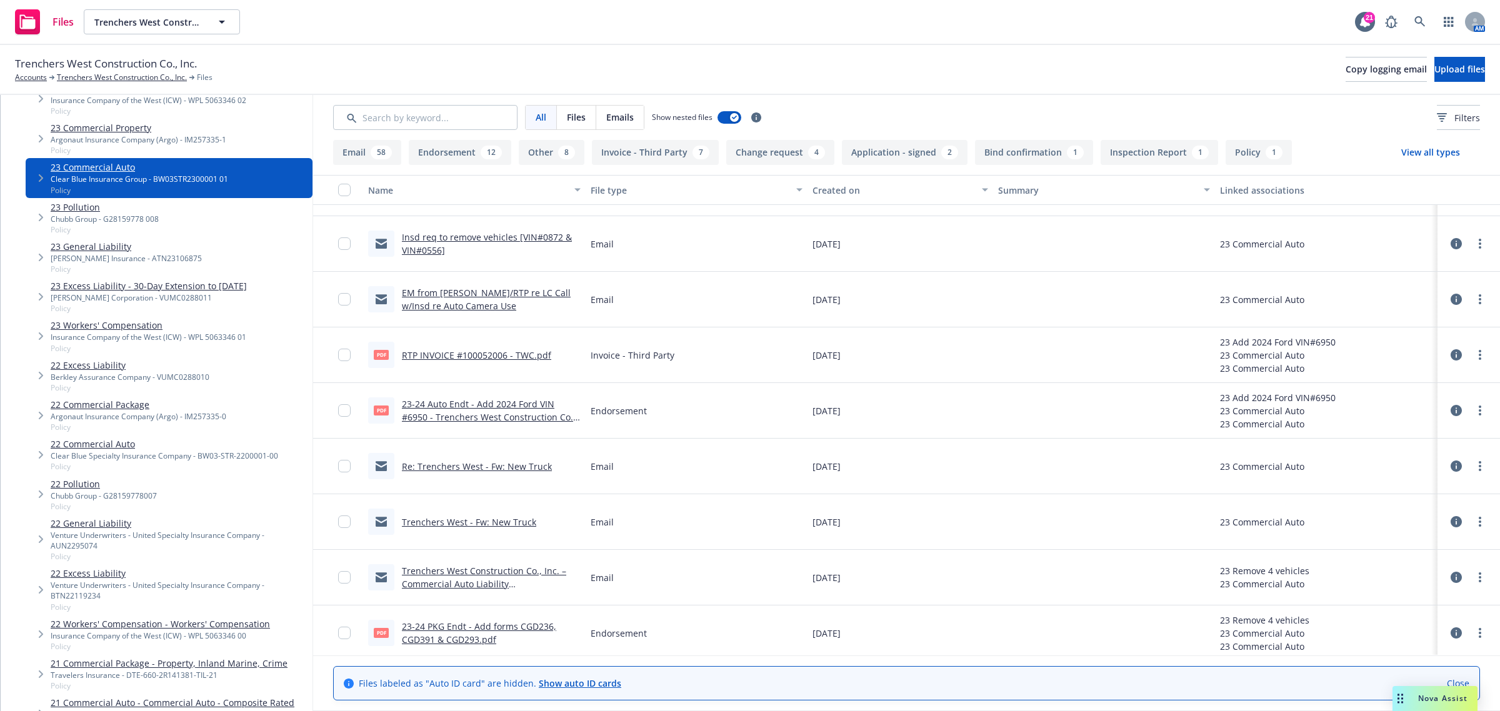
click at [426, 248] on link "Insd req to remove vehicles [VIN#0872 & VIN#0556]" at bounding box center [487, 243] width 170 height 25
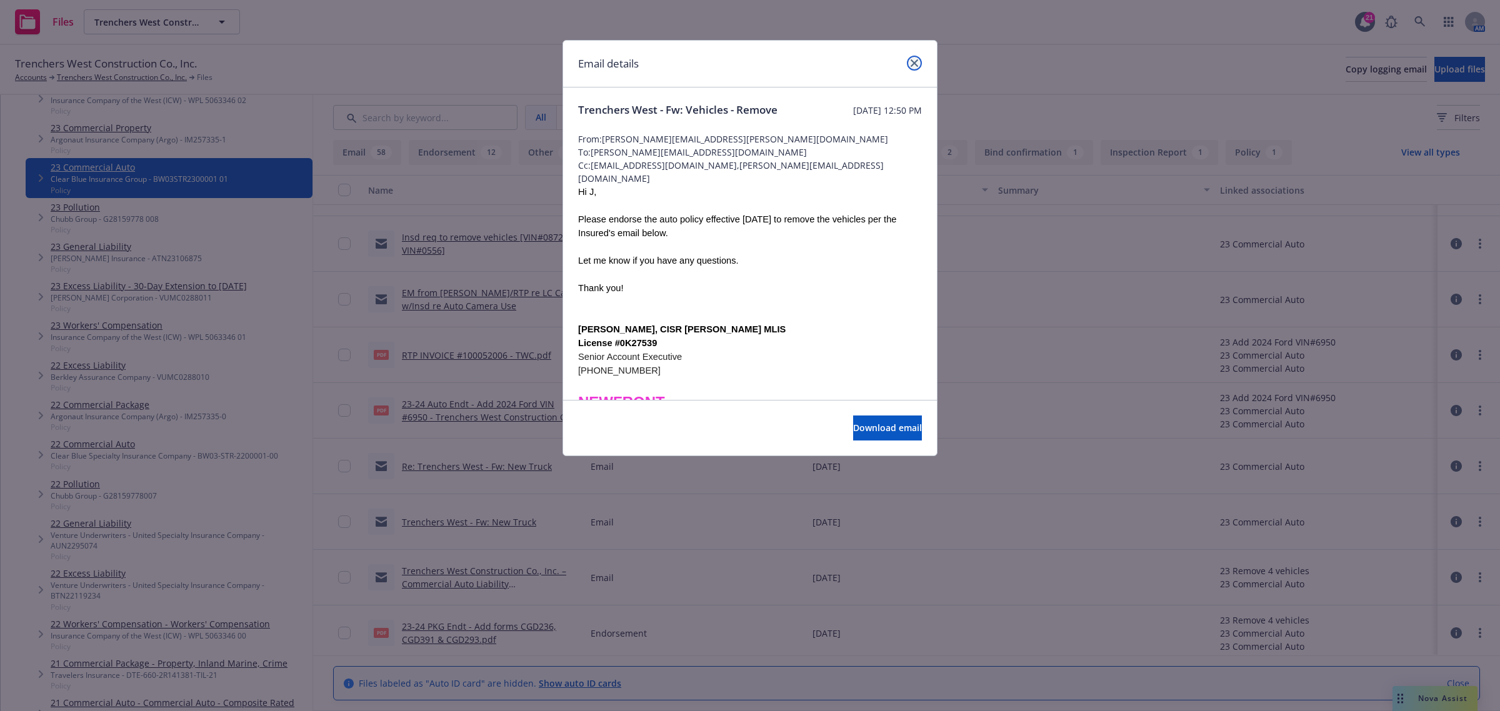
click at [915, 68] on link "close" at bounding box center [914, 63] width 15 height 15
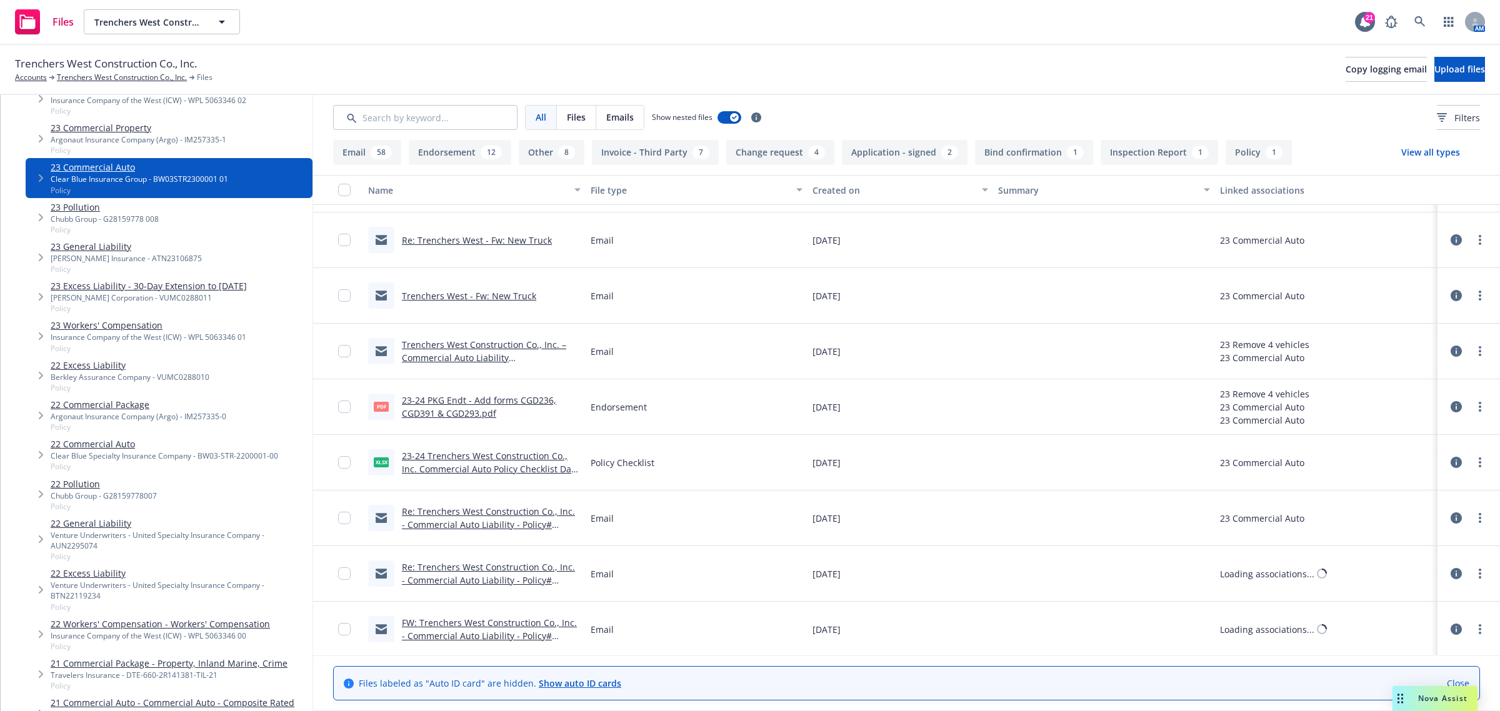
scroll to position [1898, 0]
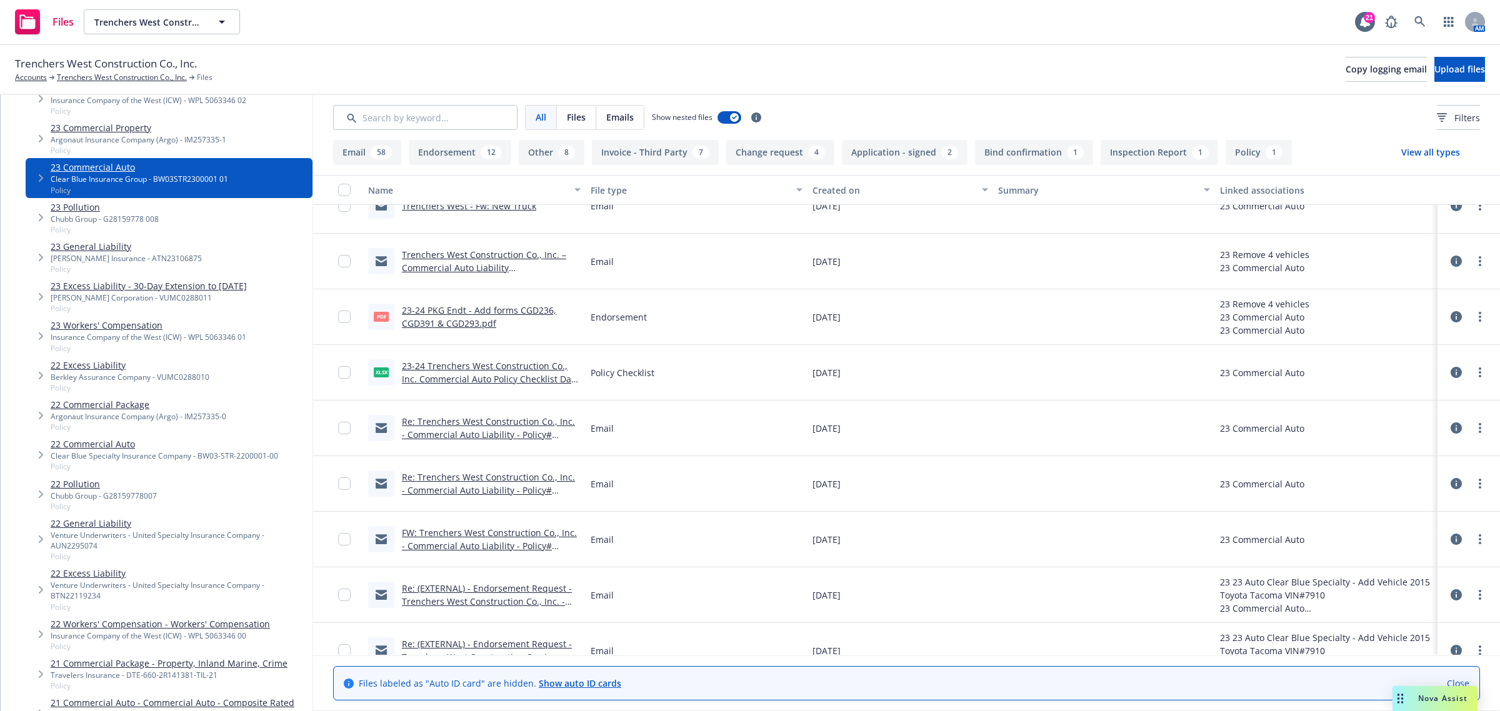
click at [442, 485] on link "Re: Trenchers West Construction Co., Inc. - Commercial Auto Liability - Policy#…" at bounding box center [488, 490] width 173 height 38
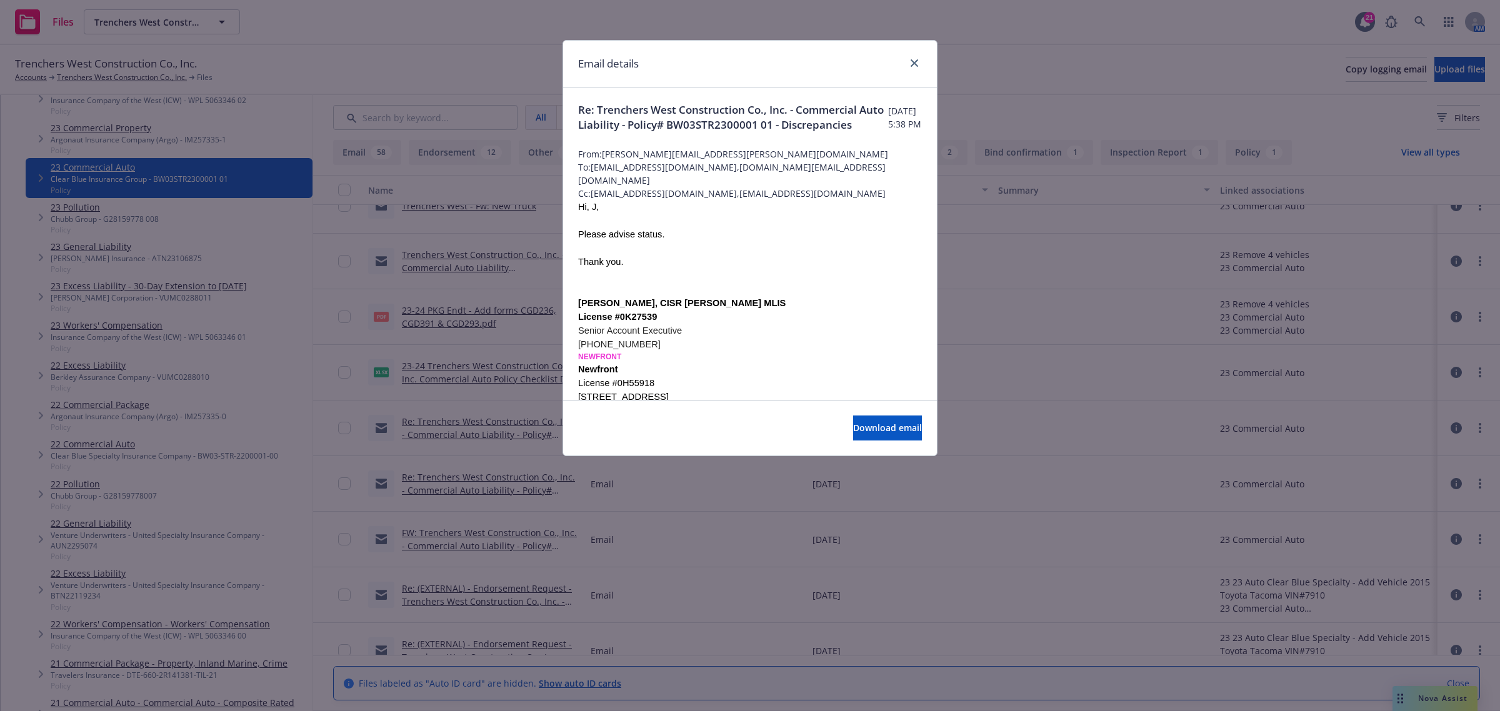
click at [920, 56] on div at bounding box center [912, 64] width 20 height 16
drag, startPoint x: 918, startPoint y: 58, endPoint x: 912, endPoint y: 67, distance: 11.3
click at [917, 58] on link "close" at bounding box center [914, 63] width 15 height 15
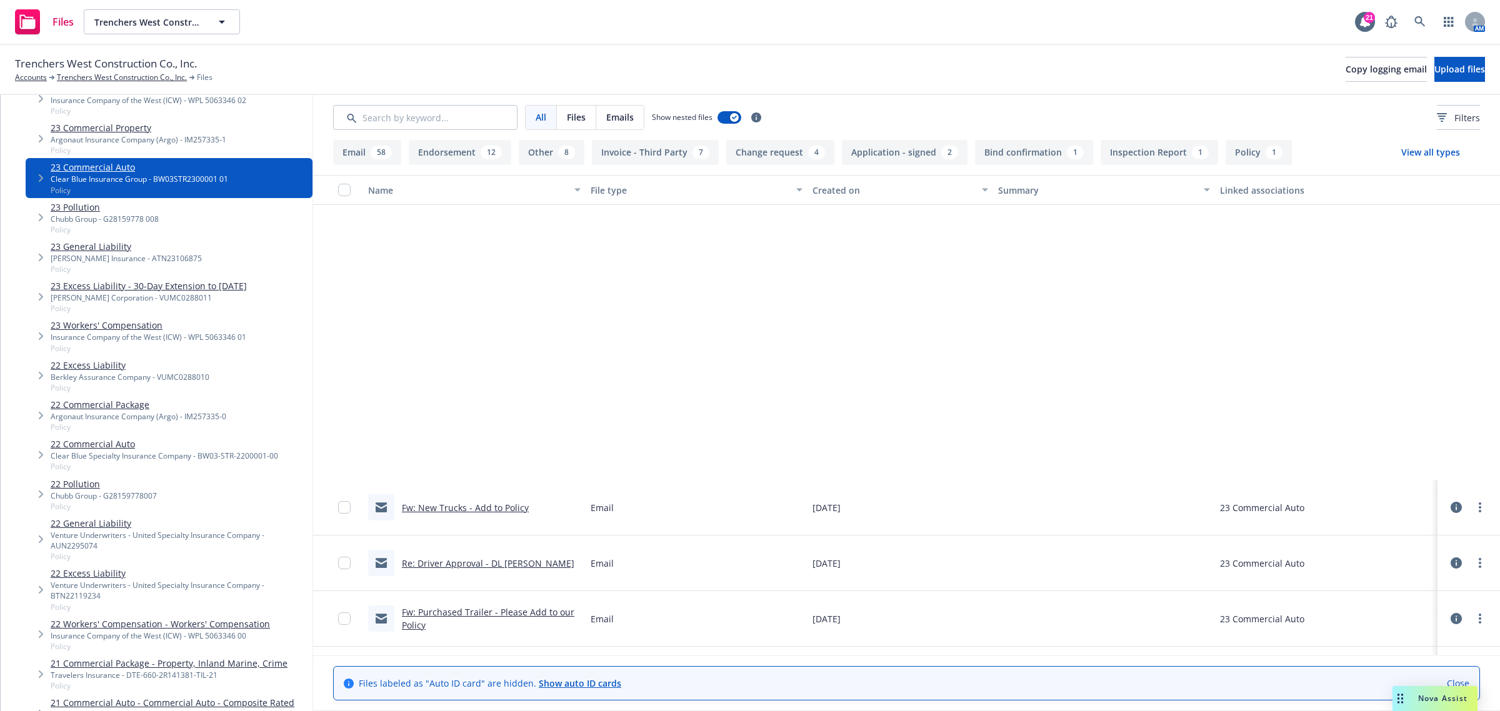
scroll to position [703, 0]
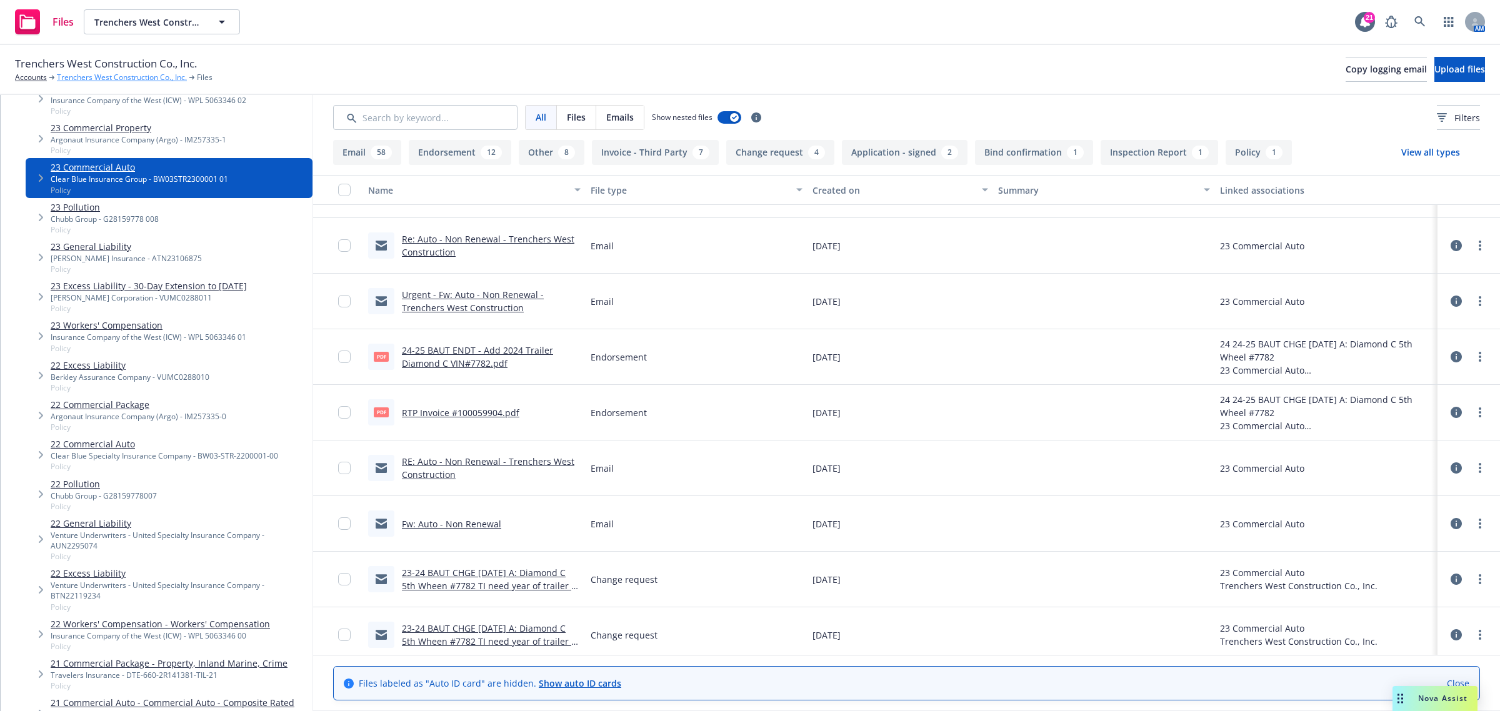
click at [78, 73] on link "Trenchers West Construction Co., Inc." at bounding box center [122, 77] width 130 height 11
